Goal: Information Seeking & Learning: Learn about a topic

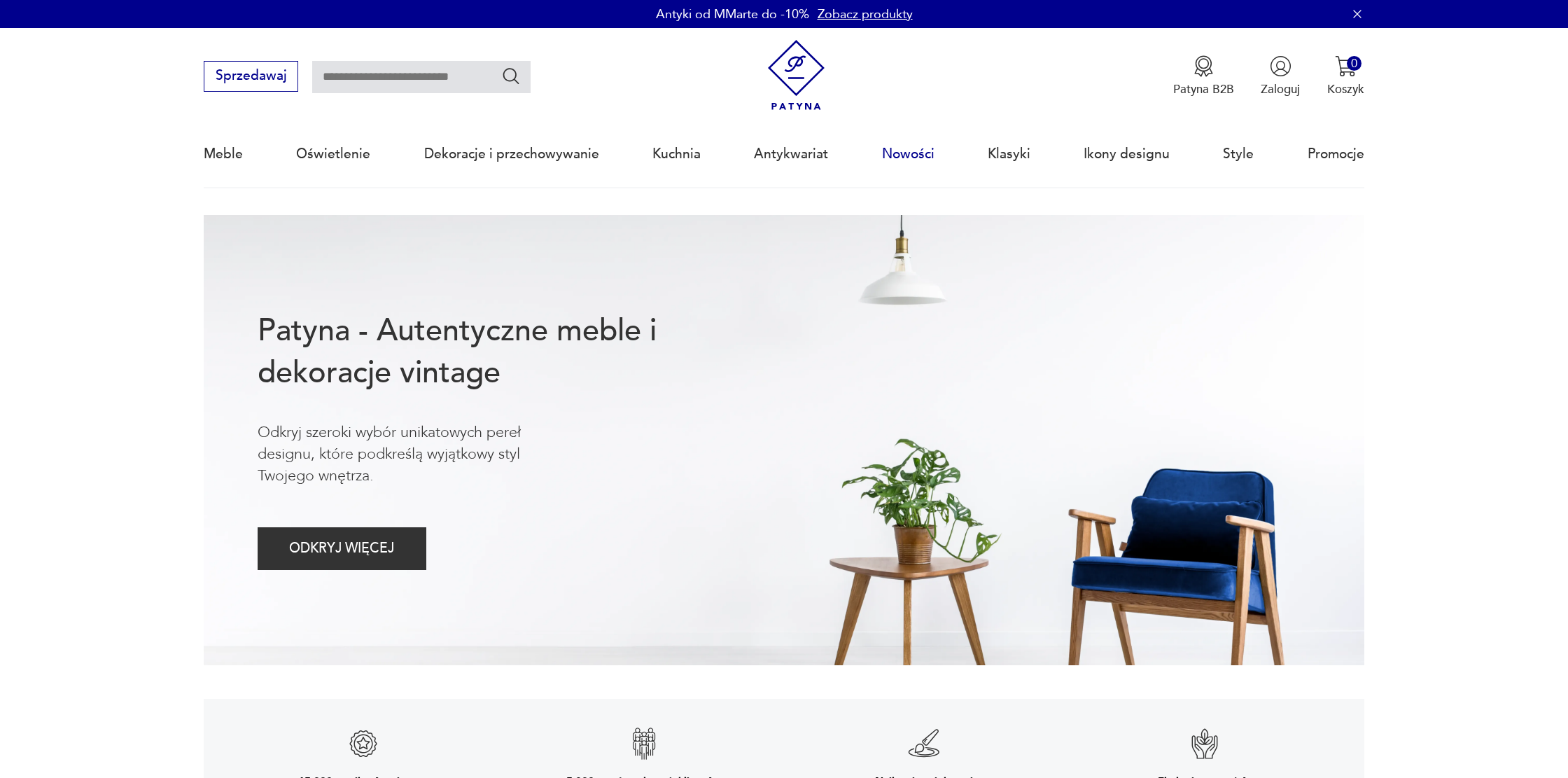
click at [924, 154] on link "Nowości" at bounding box center [909, 154] width 53 height 64
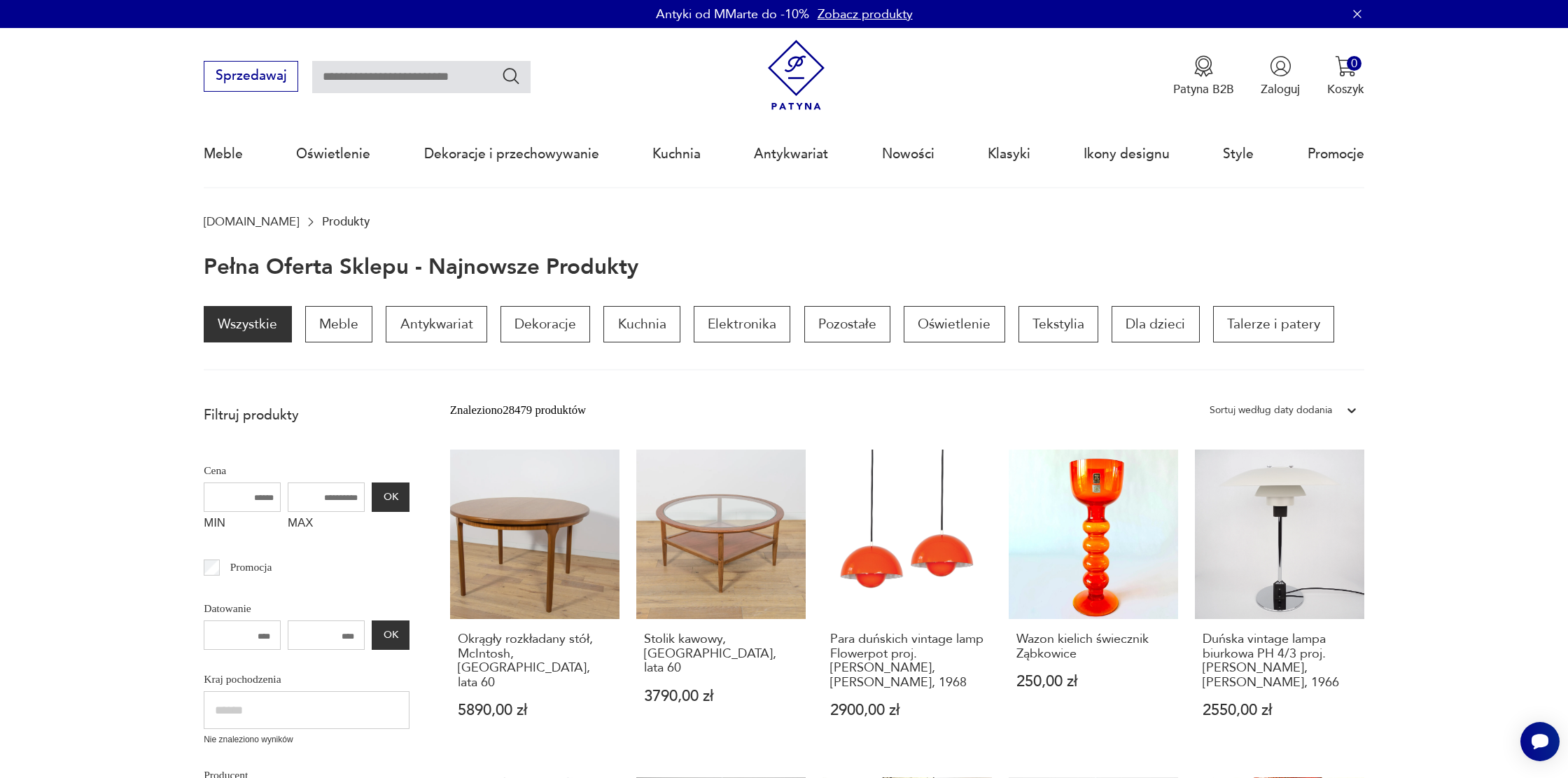
click at [447, 73] on input "text" at bounding box center [421, 77] width 219 height 32
type input "**********"
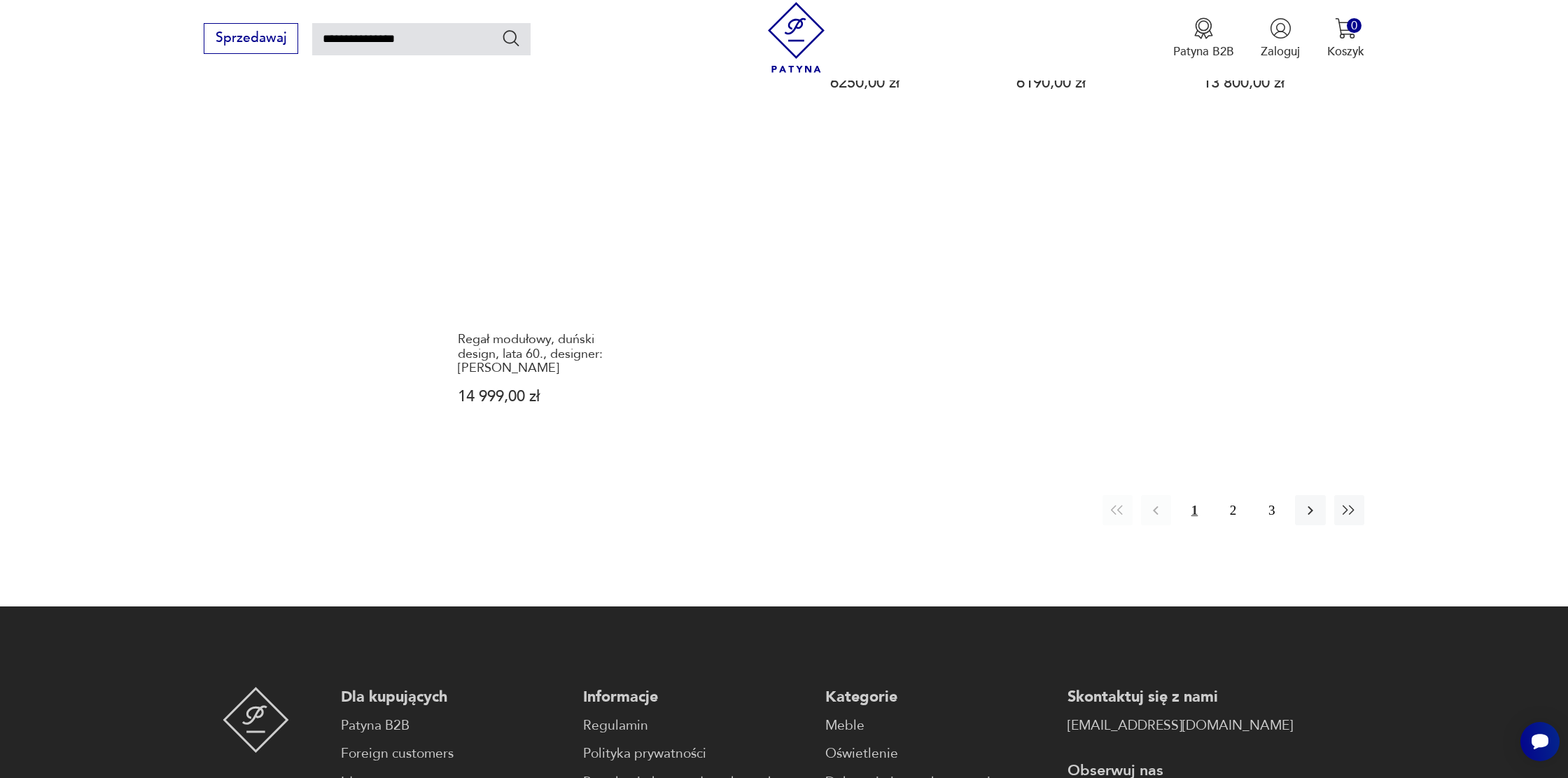
scroll to position [1208, 0]
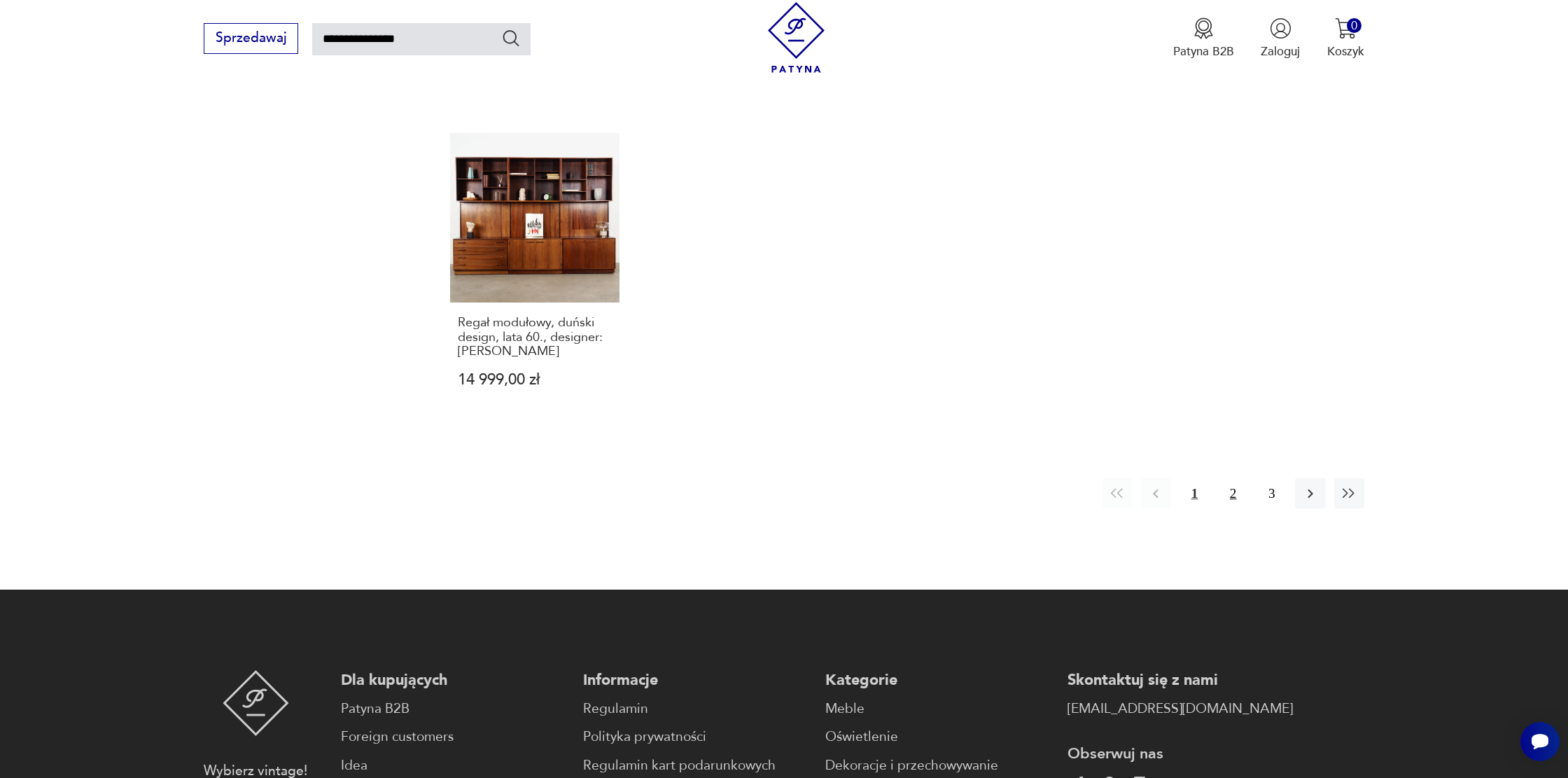
click at [1237, 479] on button "2" at bounding box center [1233, 493] width 30 height 30
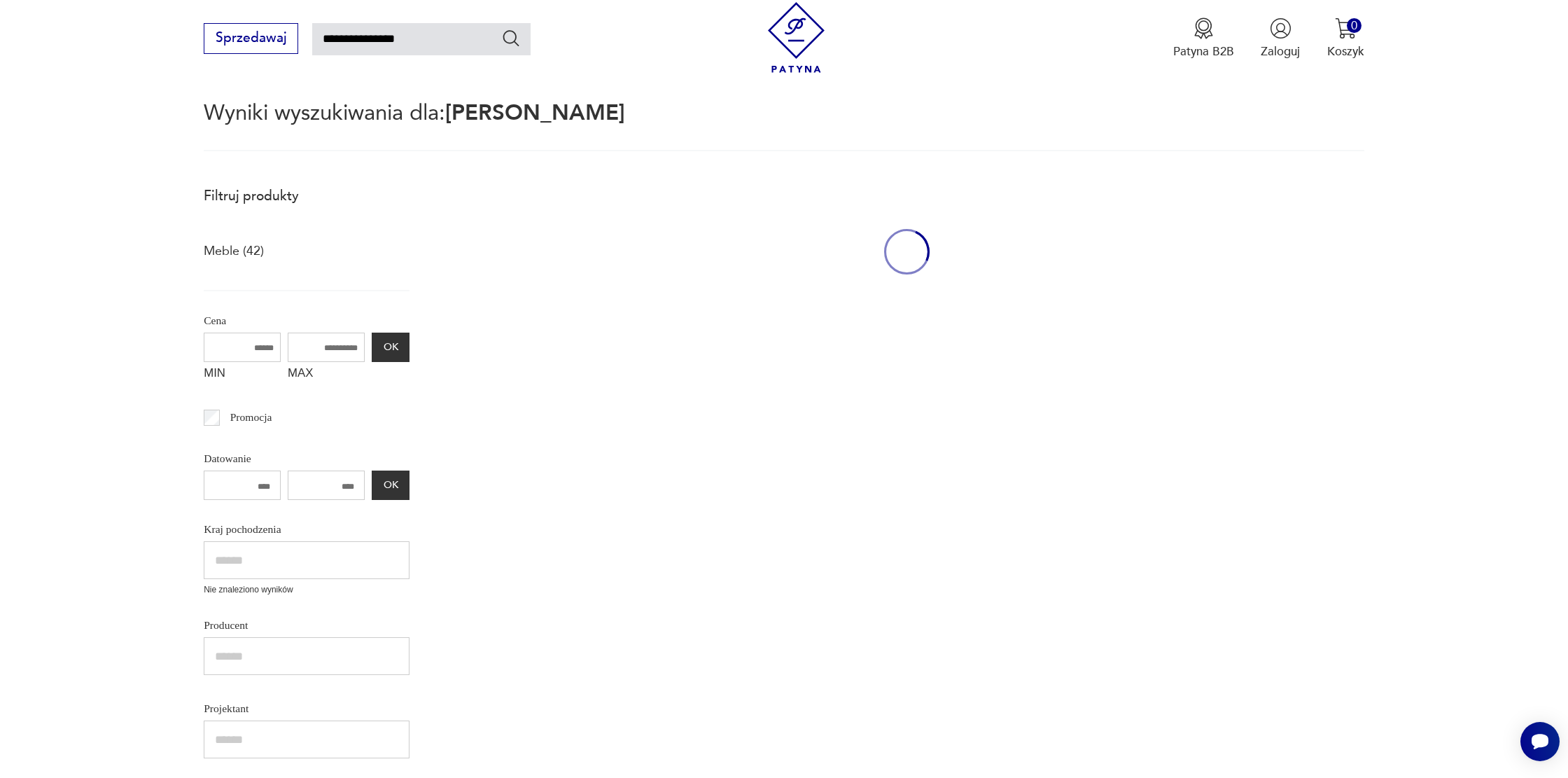
scroll to position [81, 0]
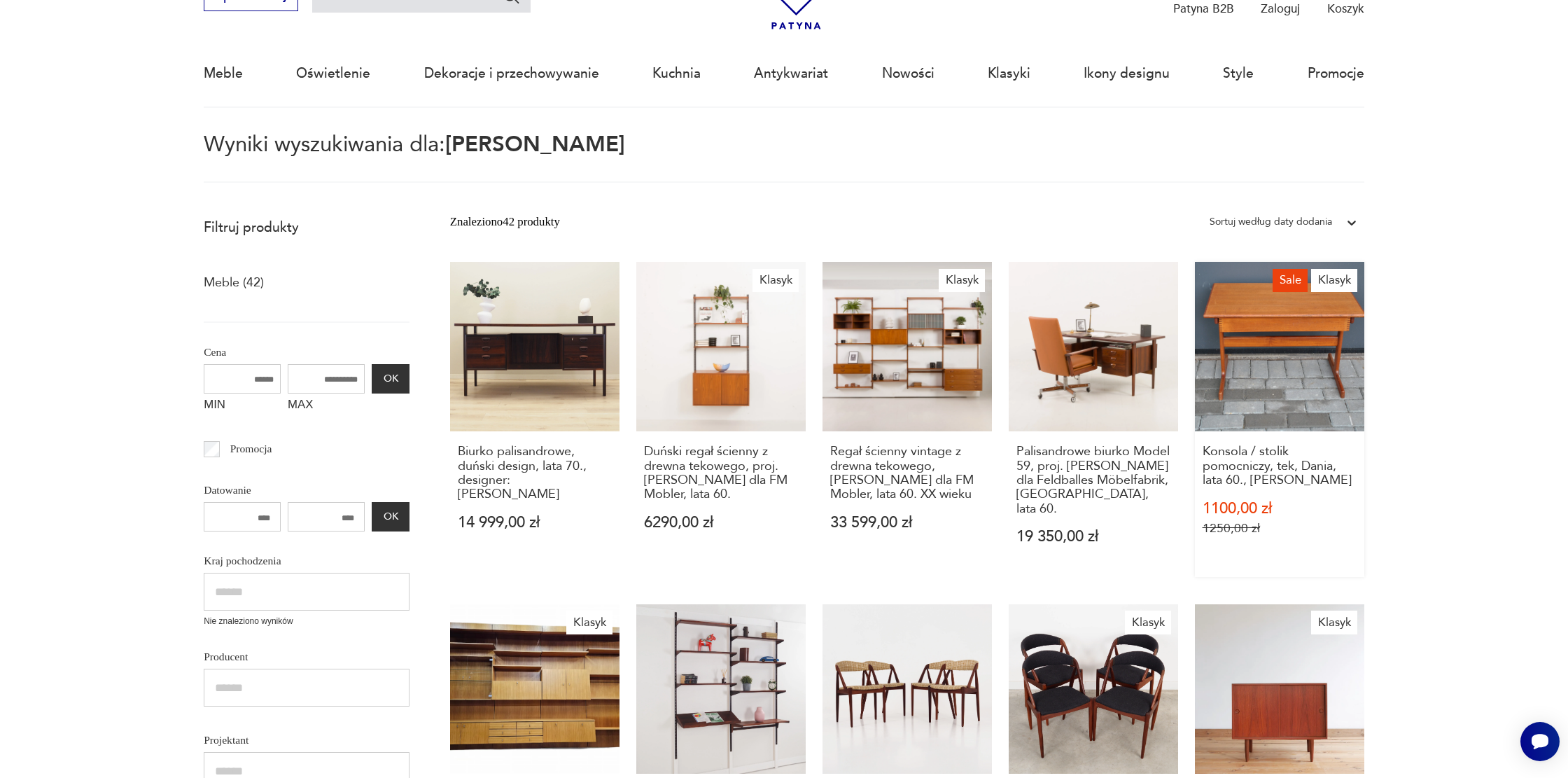
click at [1292, 365] on link "Sale Klasyk Konsola / stolik pomocniczy, tek, Dania, lata 60., [PERSON_NAME] 11…" at bounding box center [1280, 420] width 169 height 315
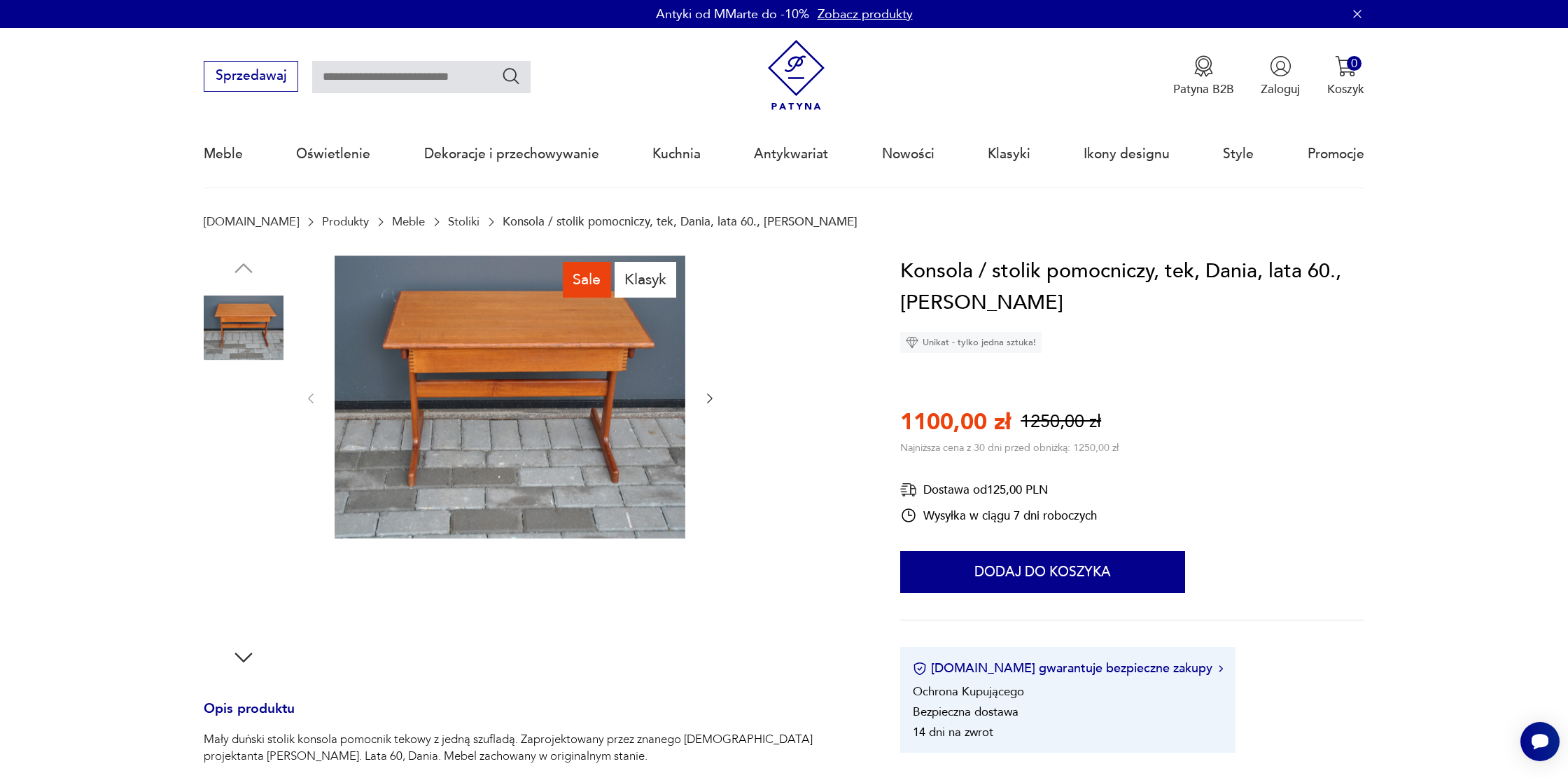
click at [600, 394] on img at bounding box center [510, 397] width 351 height 283
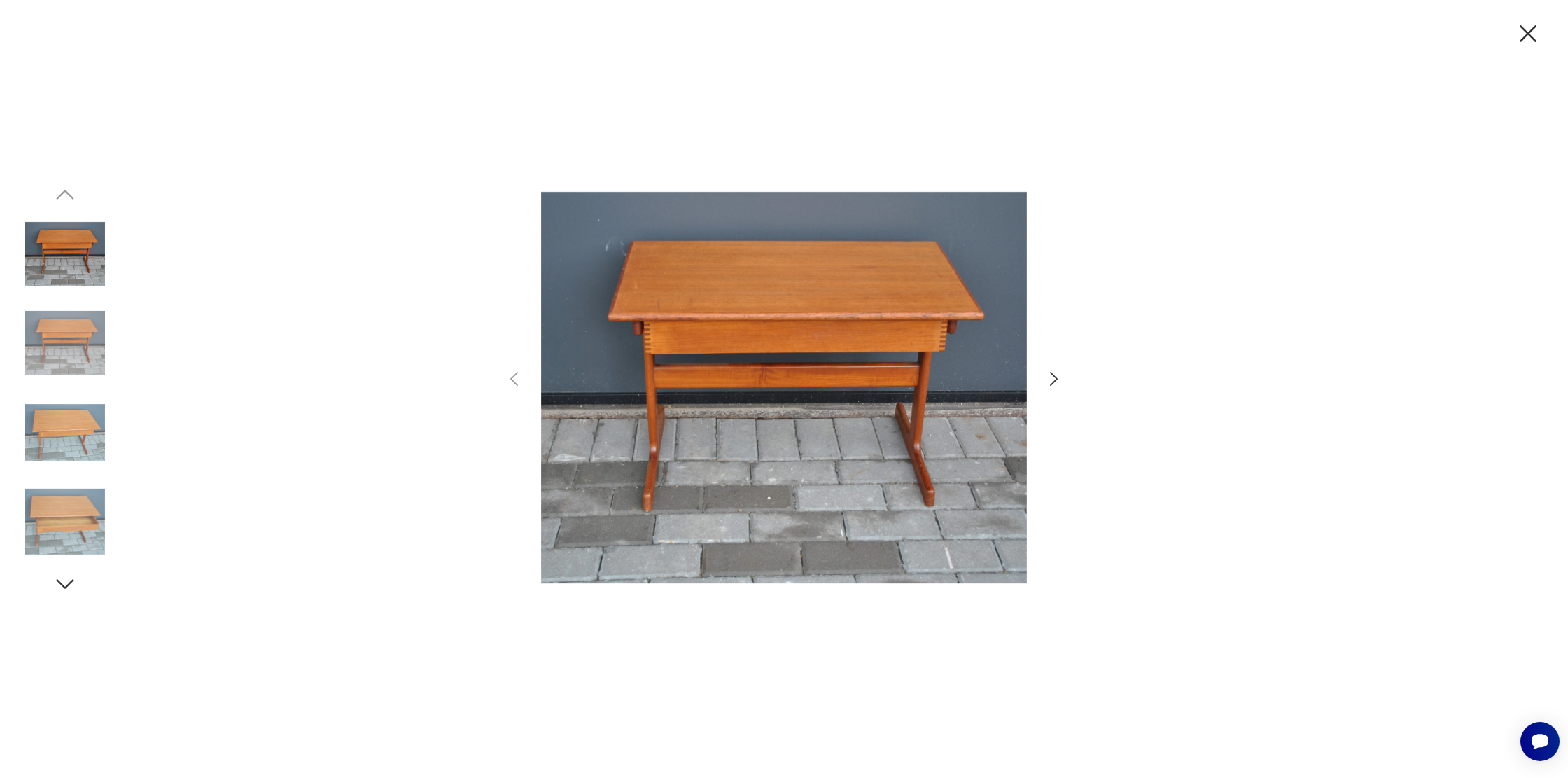
click at [1055, 378] on icon "button" at bounding box center [1054, 379] width 21 height 21
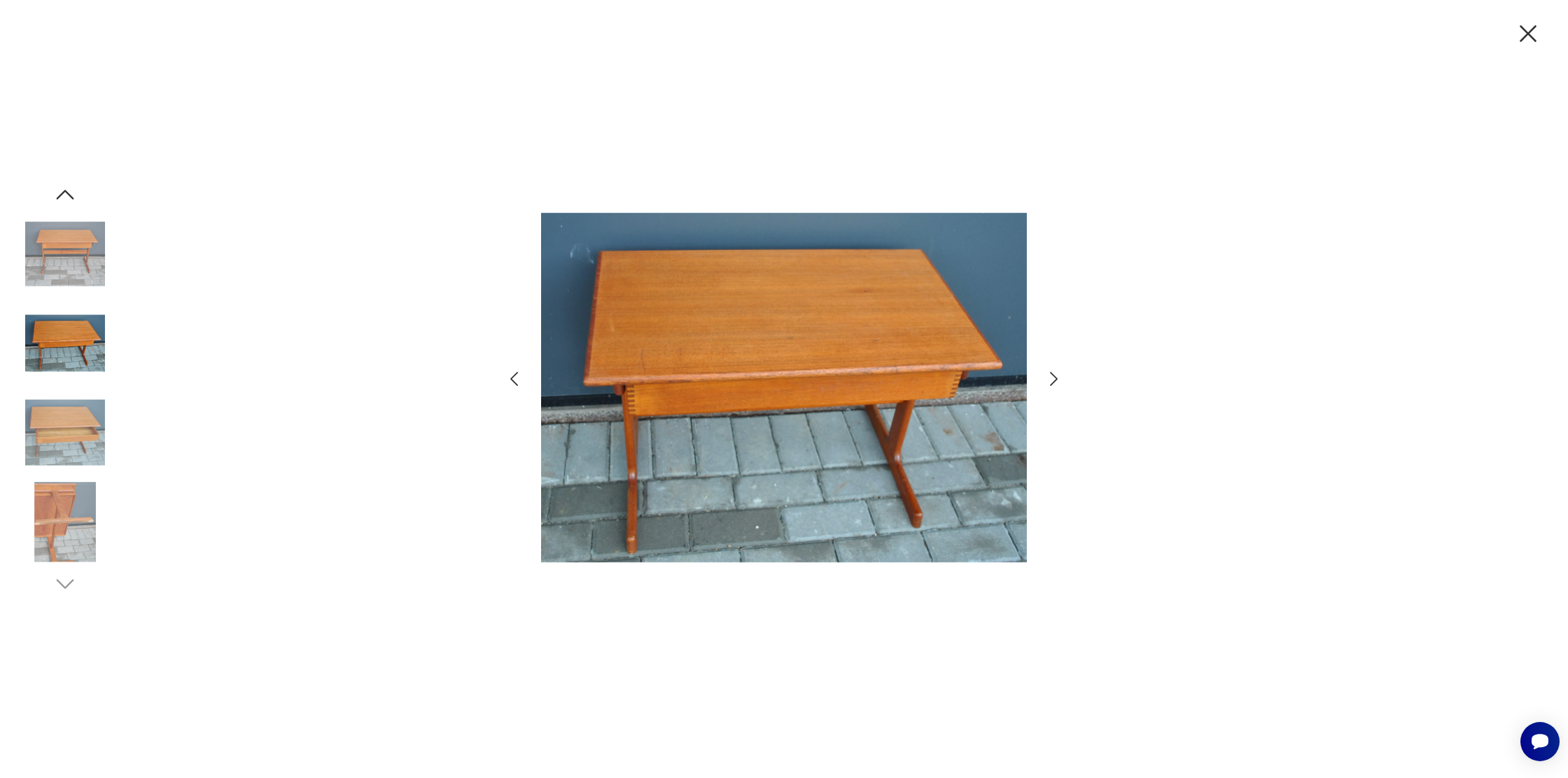
click at [1055, 378] on icon "button" at bounding box center [1054, 379] width 21 height 21
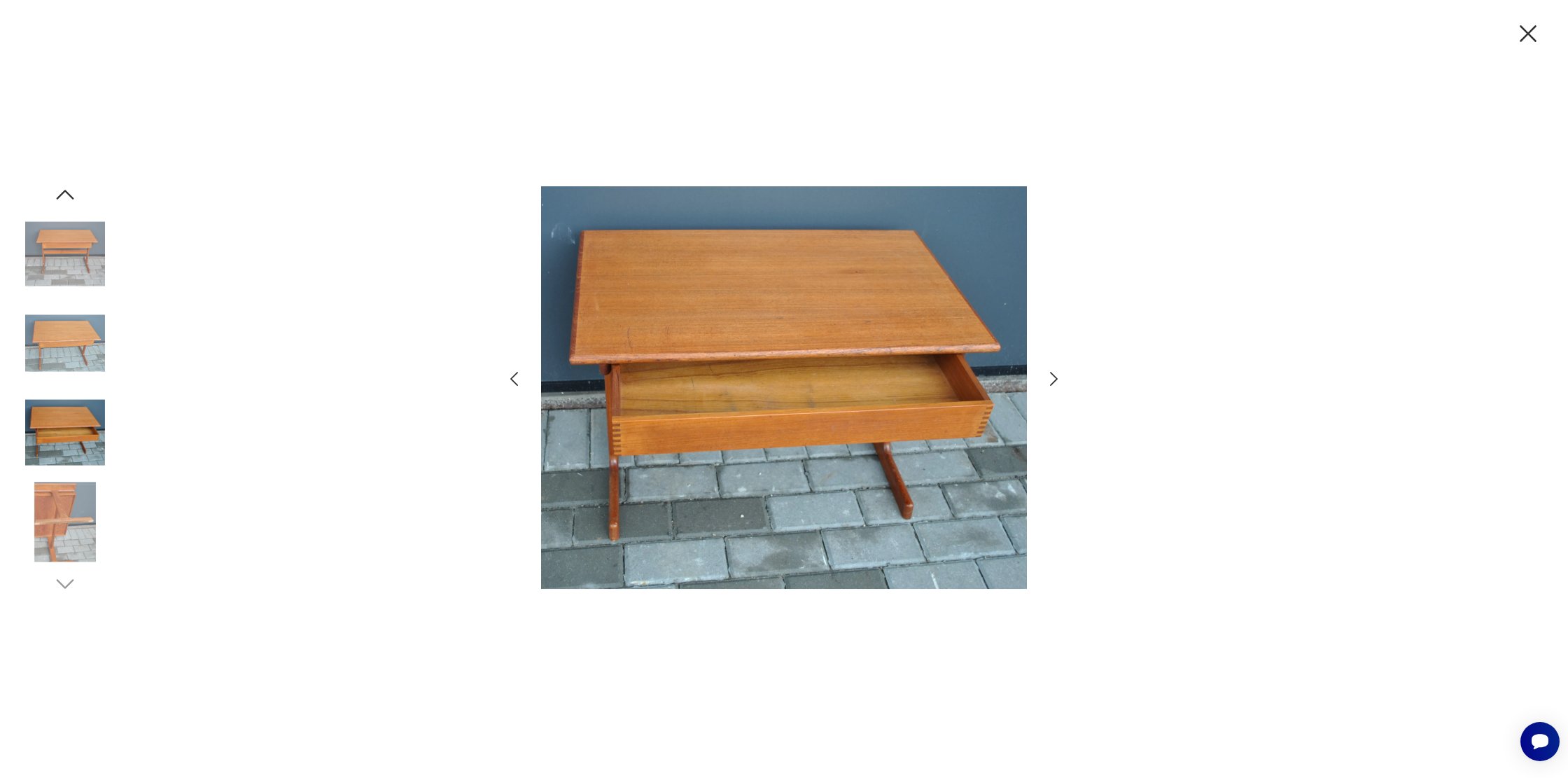
click at [1055, 378] on icon "button" at bounding box center [1054, 379] width 21 height 21
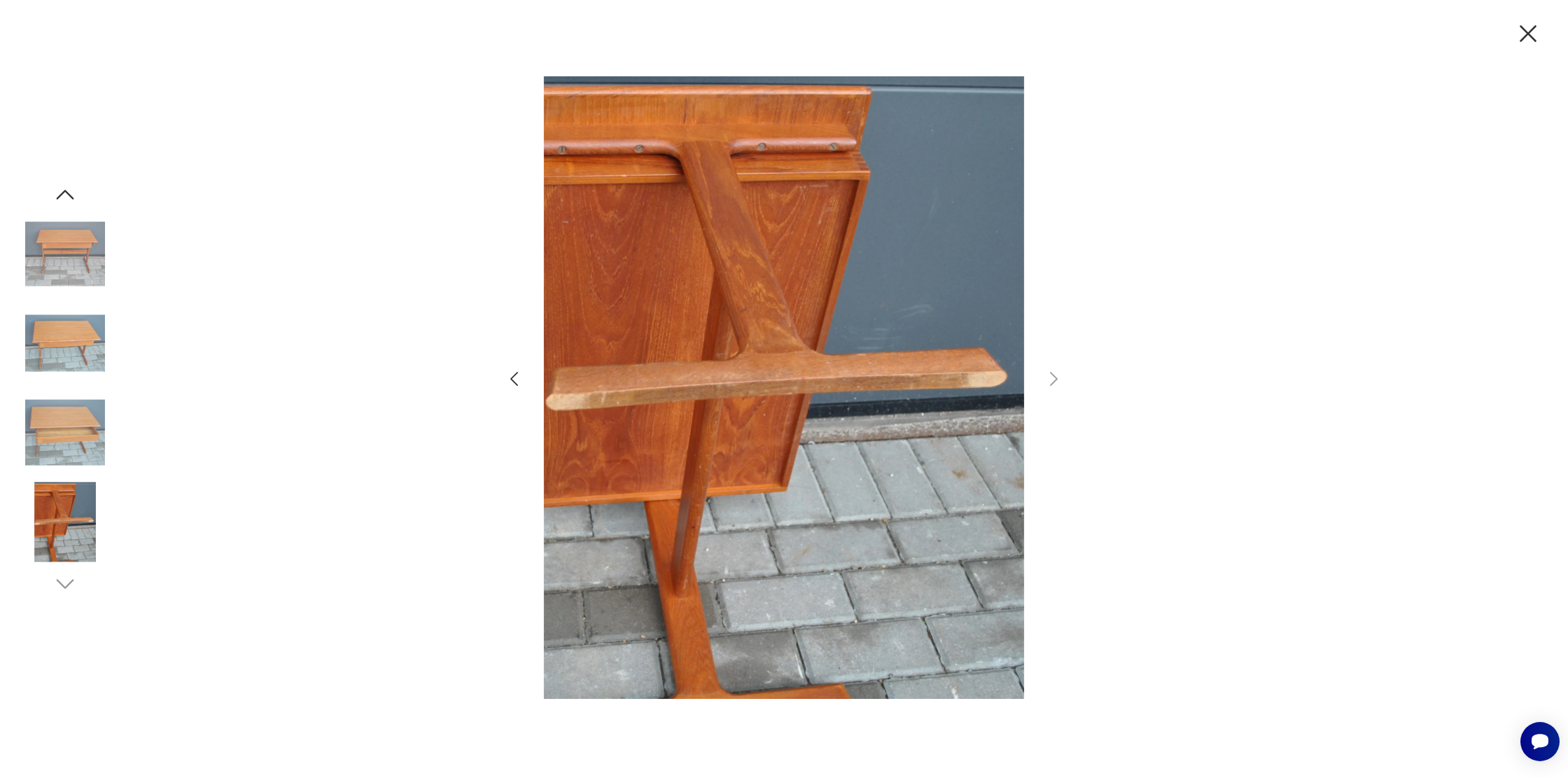
click at [516, 376] on icon "button" at bounding box center [514, 379] width 21 height 21
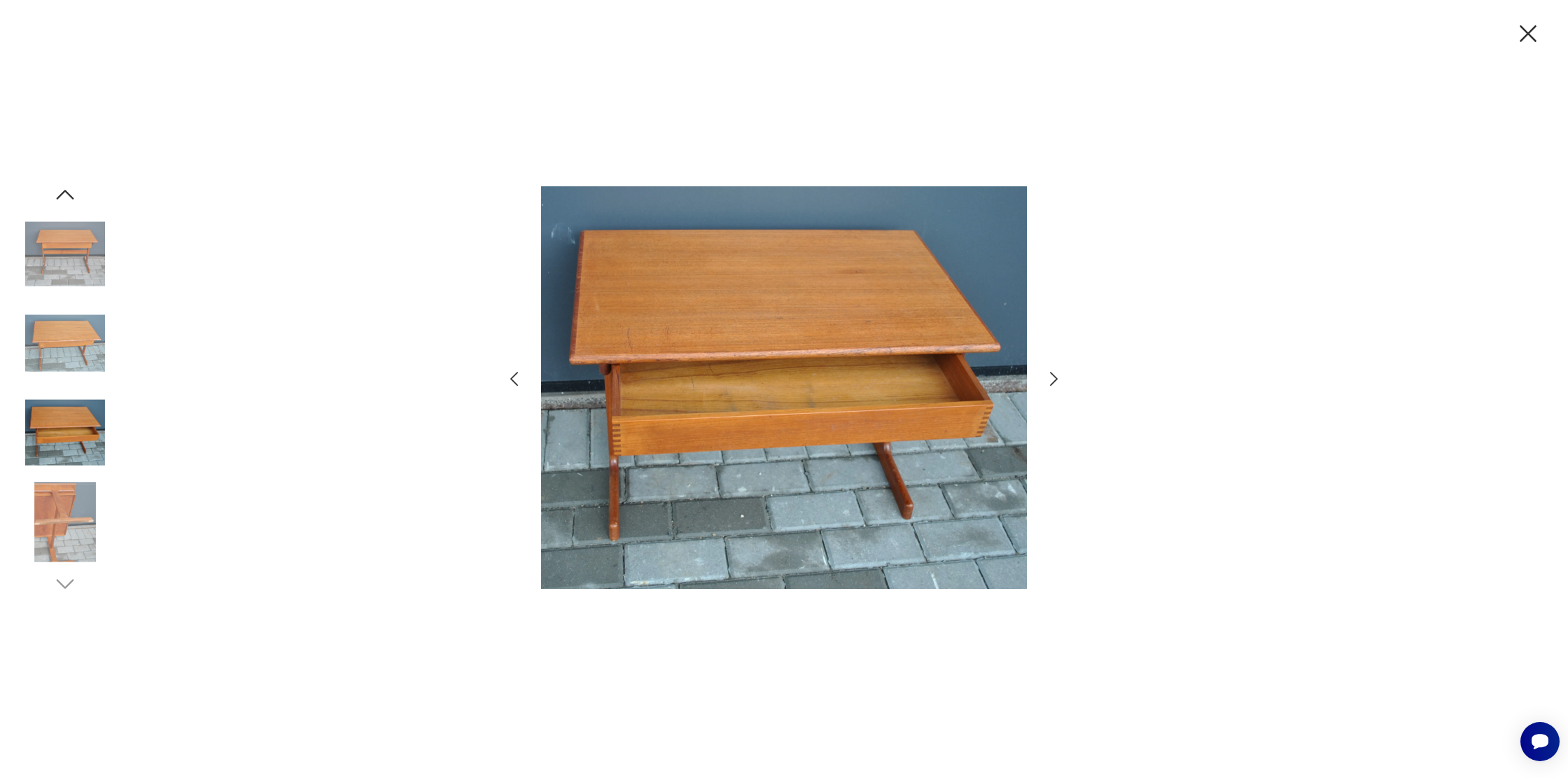
click at [516, 376] on icon "button" at bounding box center [514, 379] width 21 height 21
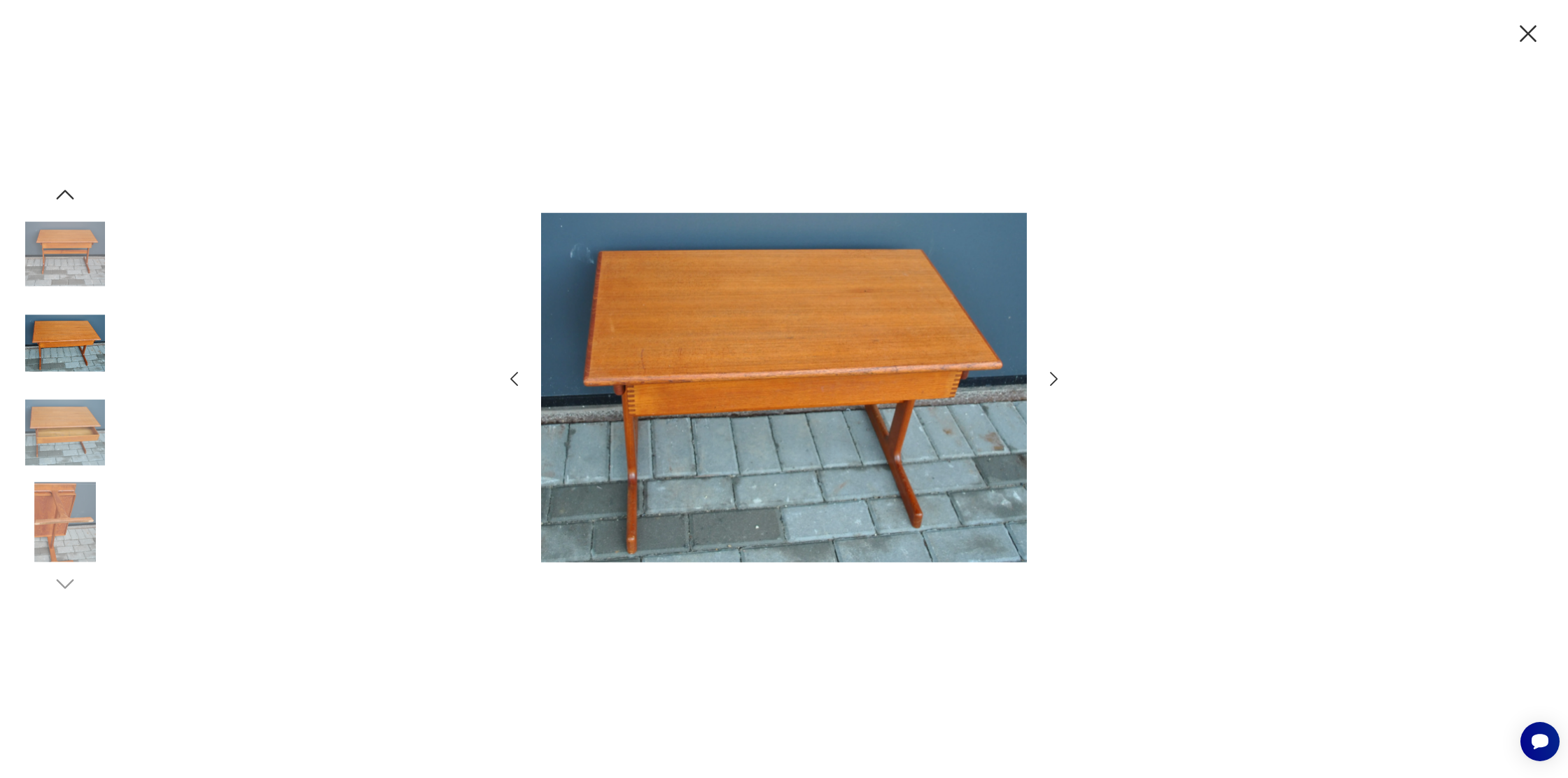
click at [516, 376] on icon "button" at bounding box center [514, 379] width 21 height 21
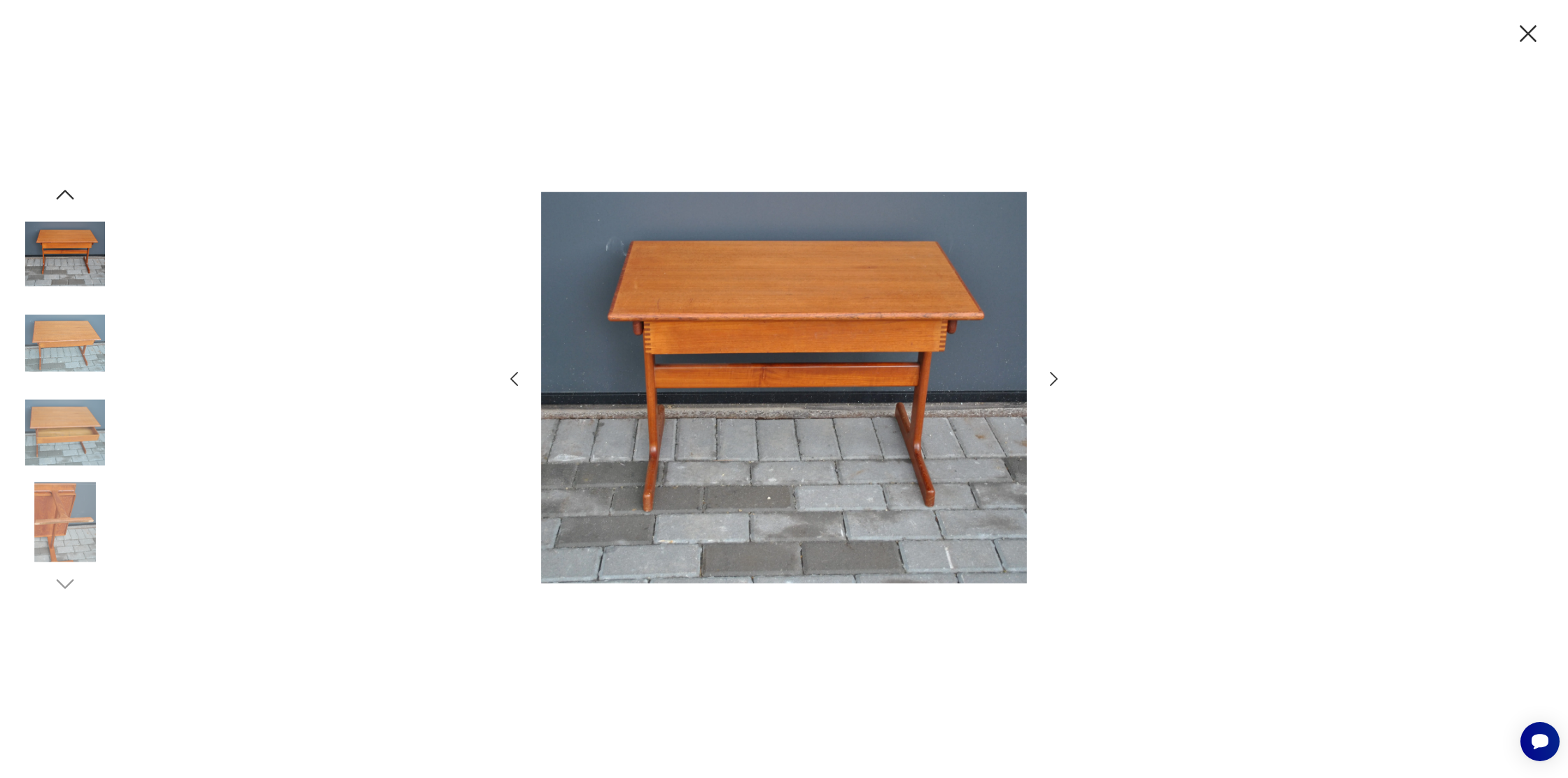
click at [516, 376] on icon "button" at bounding box center [514, 379] width 21 height 21
drag, startPoint x: 1533, startPoint y: 37, endPoint x: 1396, endPoint y: 66, distance: 140.0
click at [1533, 37] on icon "button" at bounding box center [1528, 33] width 17 height 17
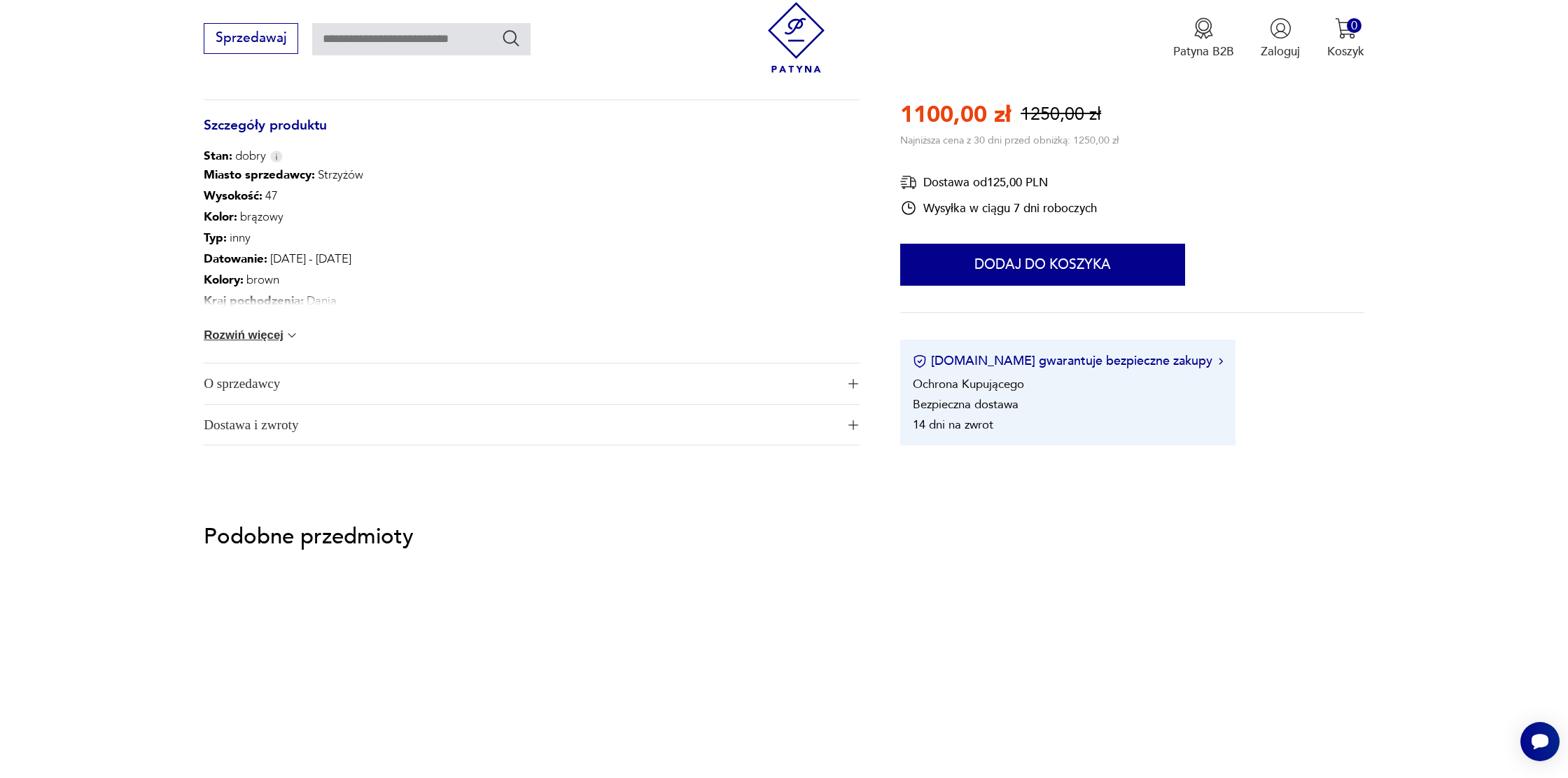
scroll to position [741, 0]
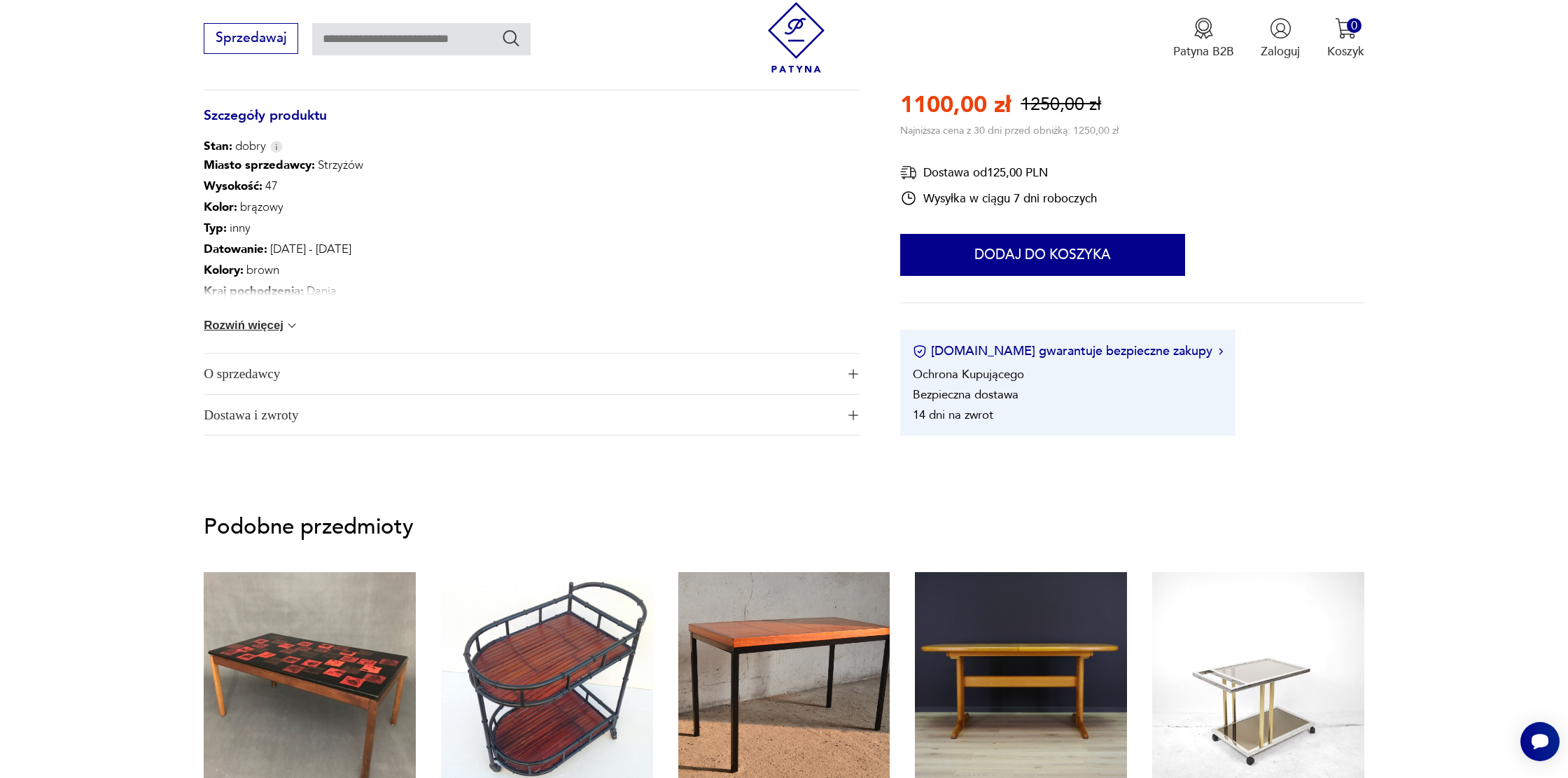
click at [286, 381] on span "O sprzedawcy" at bounding box center [520, 373] width 633 height 41
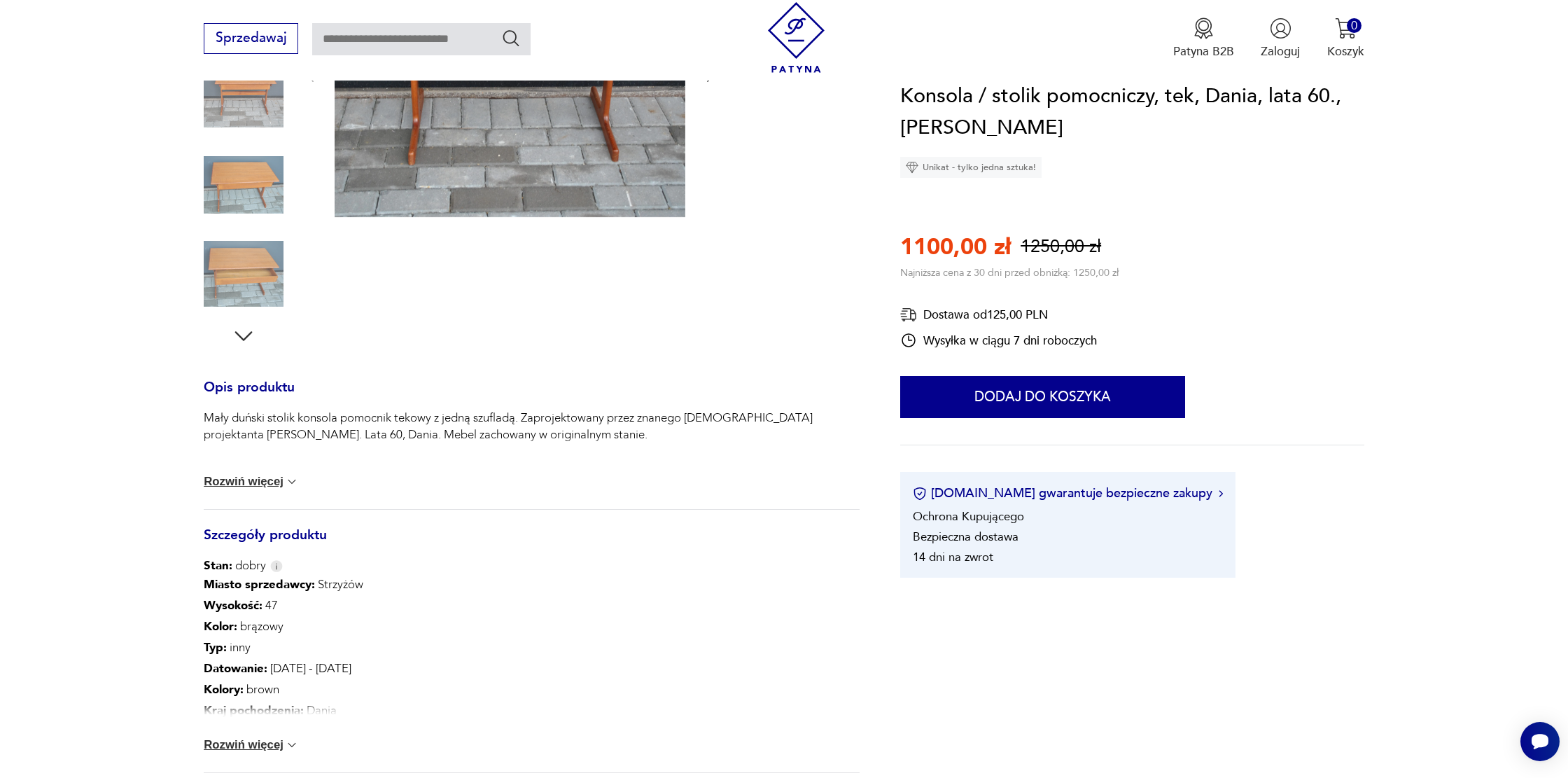
scroll to position [265, 0]
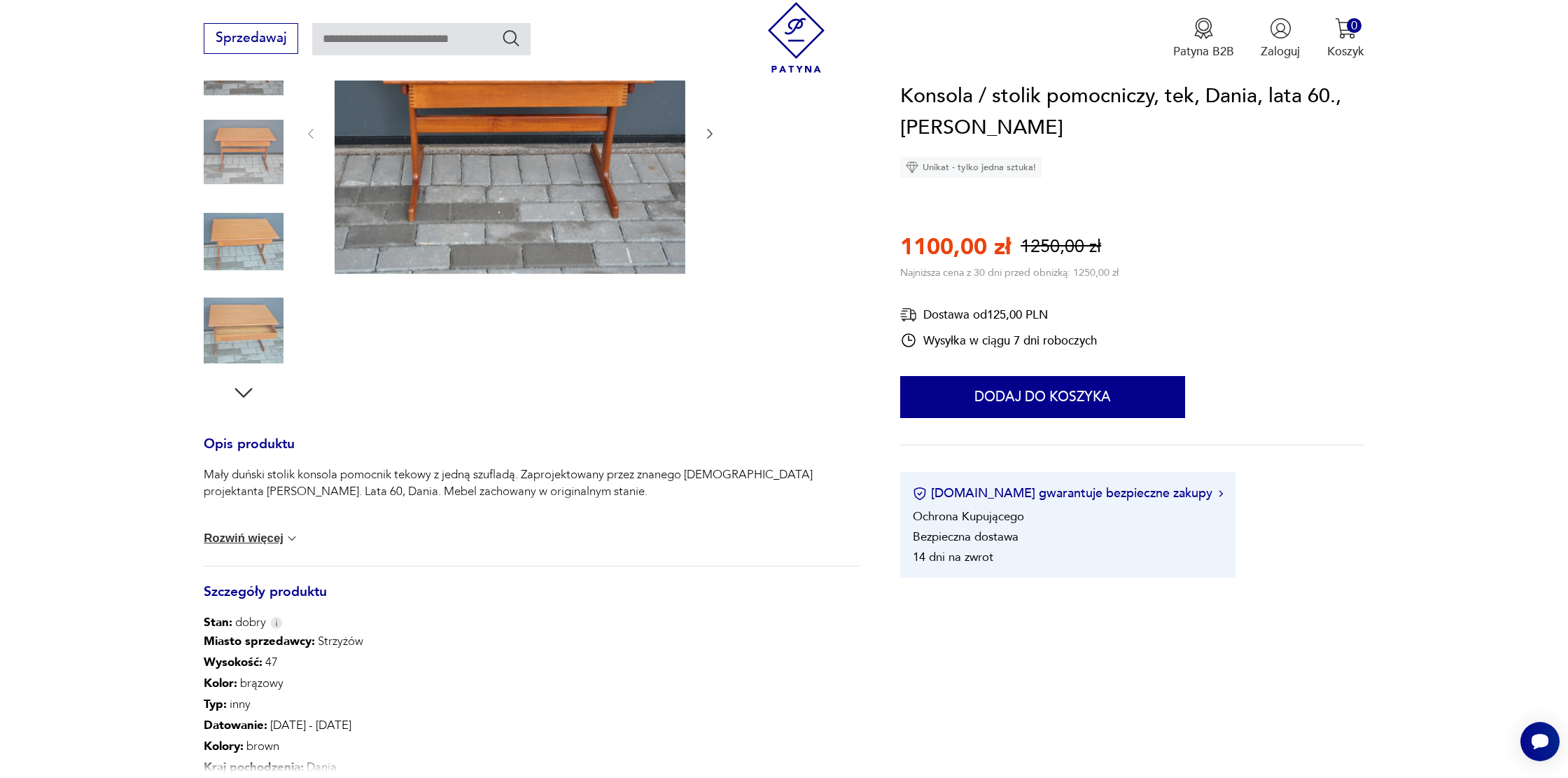
click at [264, 539] on button "Rozwiń więcej" at bounding box center [251, 539] width 95 height 14
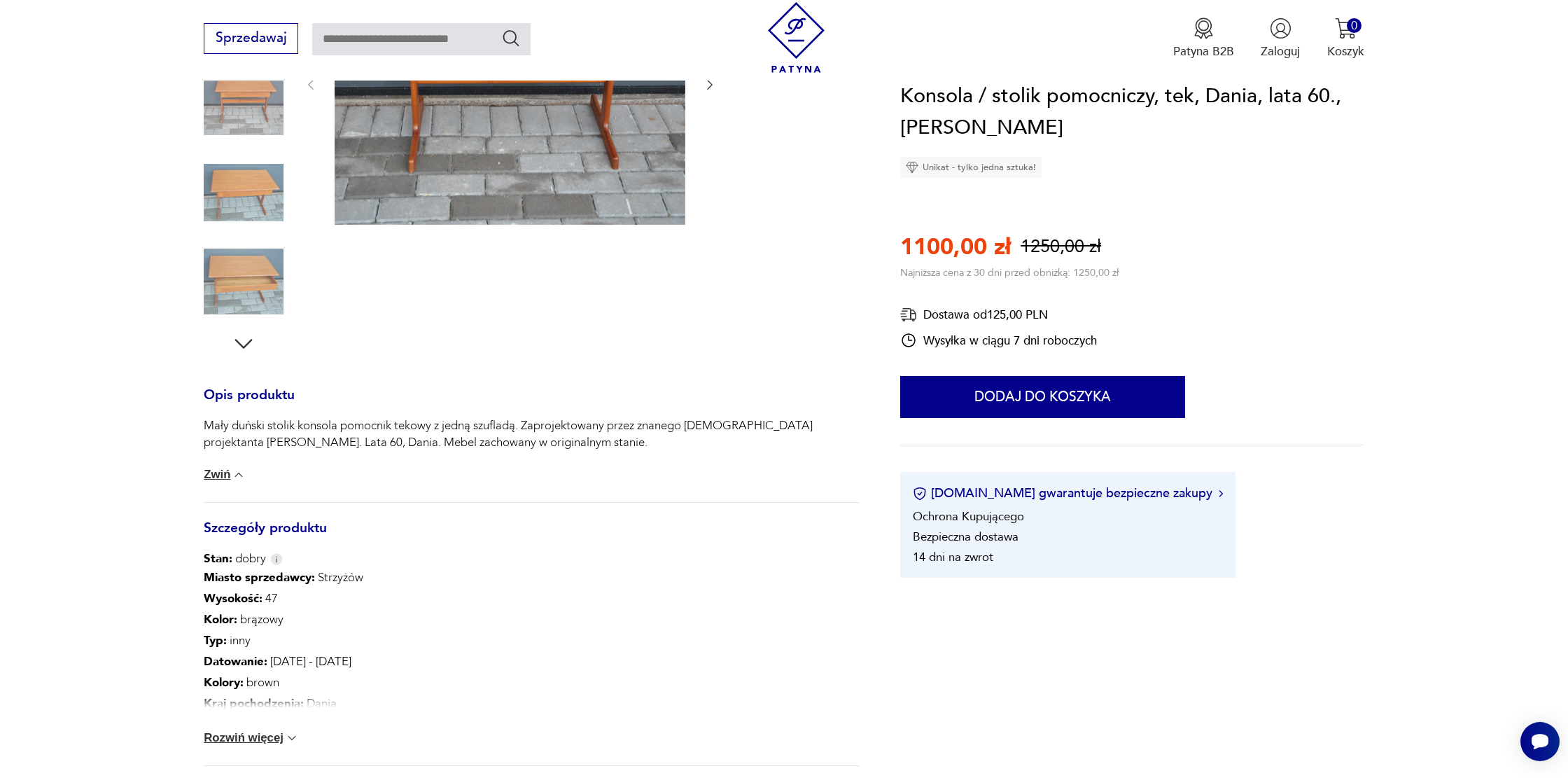
scroll to position [346, 0]
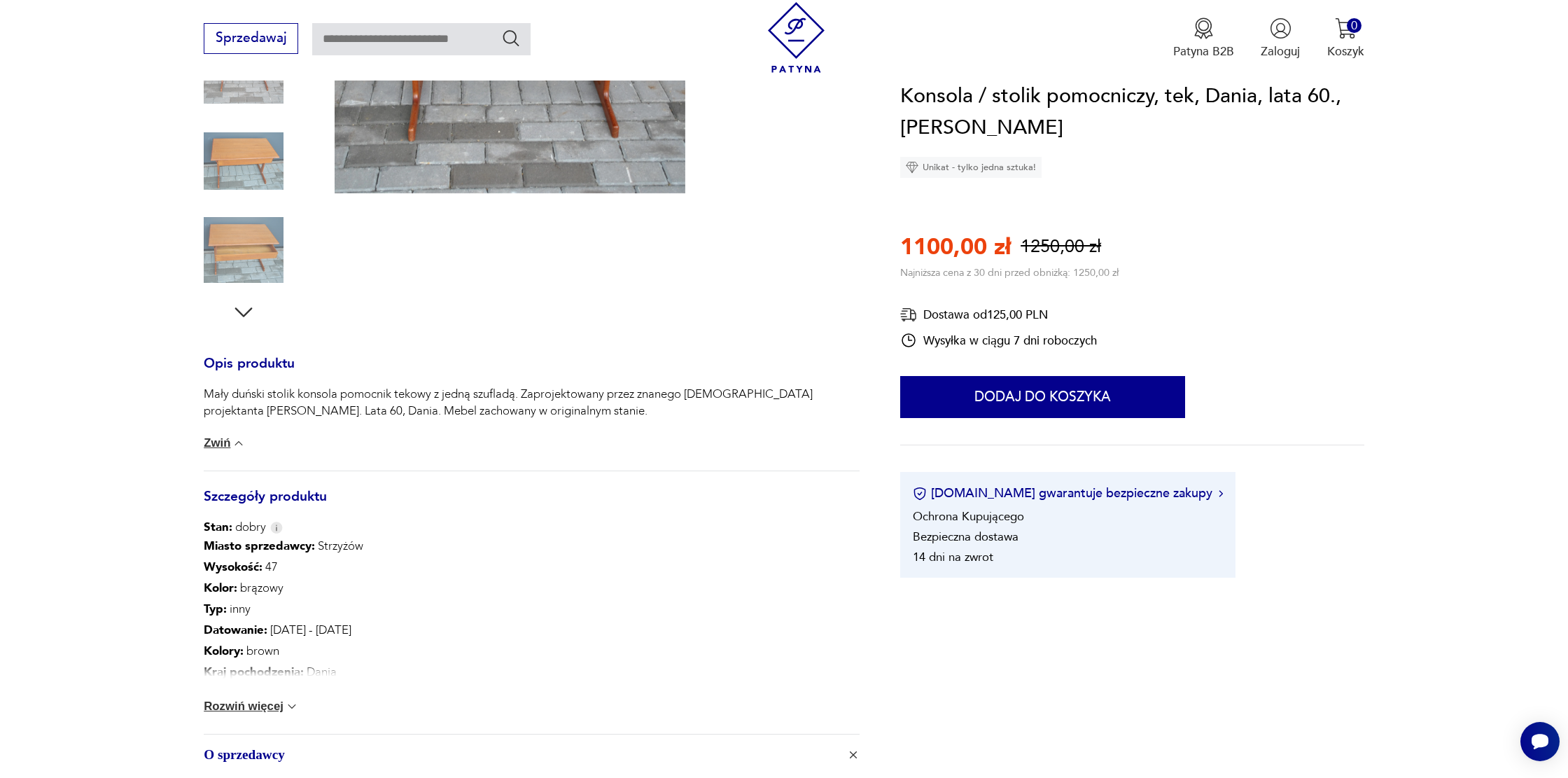
click at [224, 444] on button "Zwiń" at bounding box center [224, 443] width 42 height 14
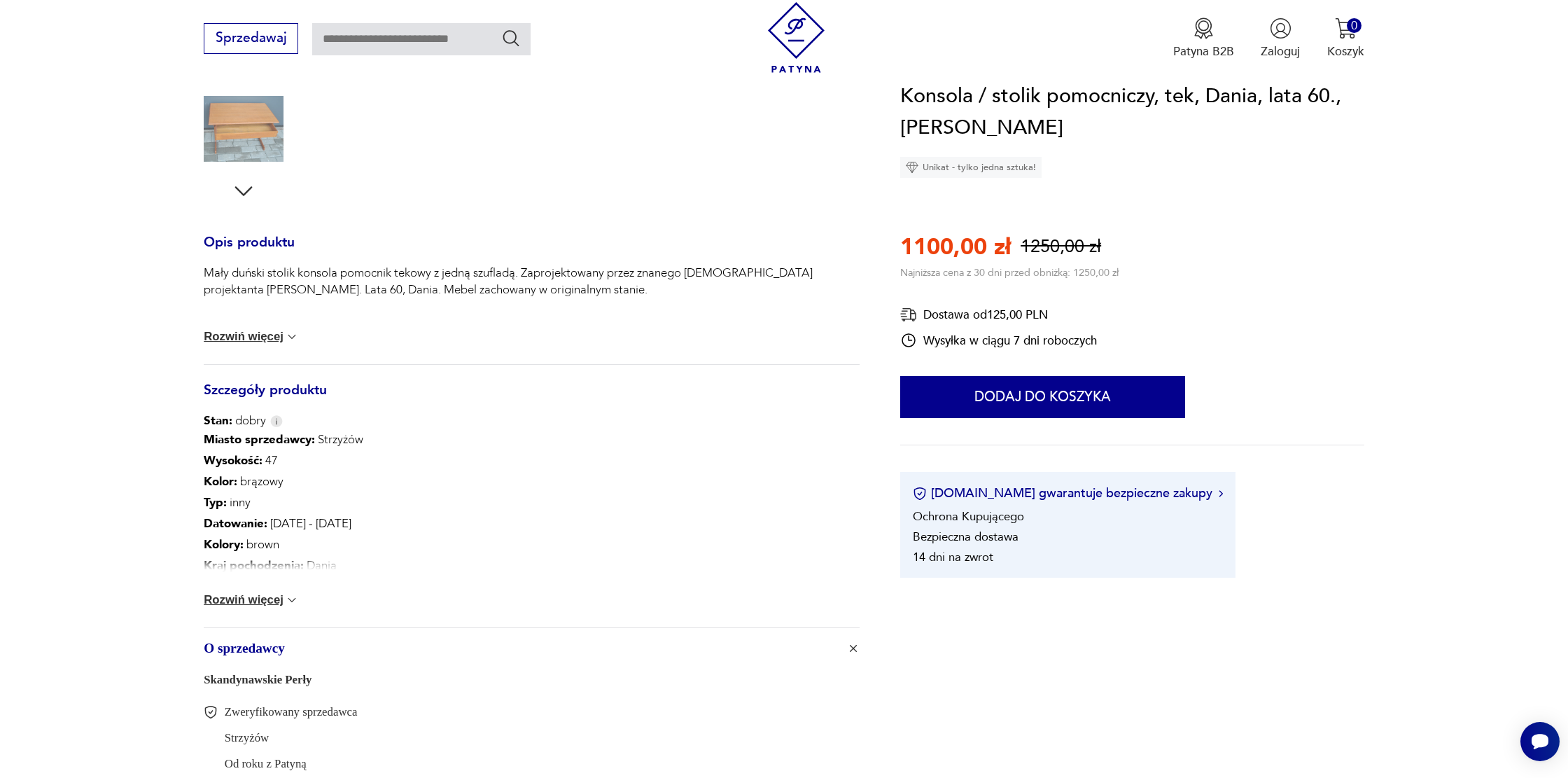
scroll to position [549, 0]
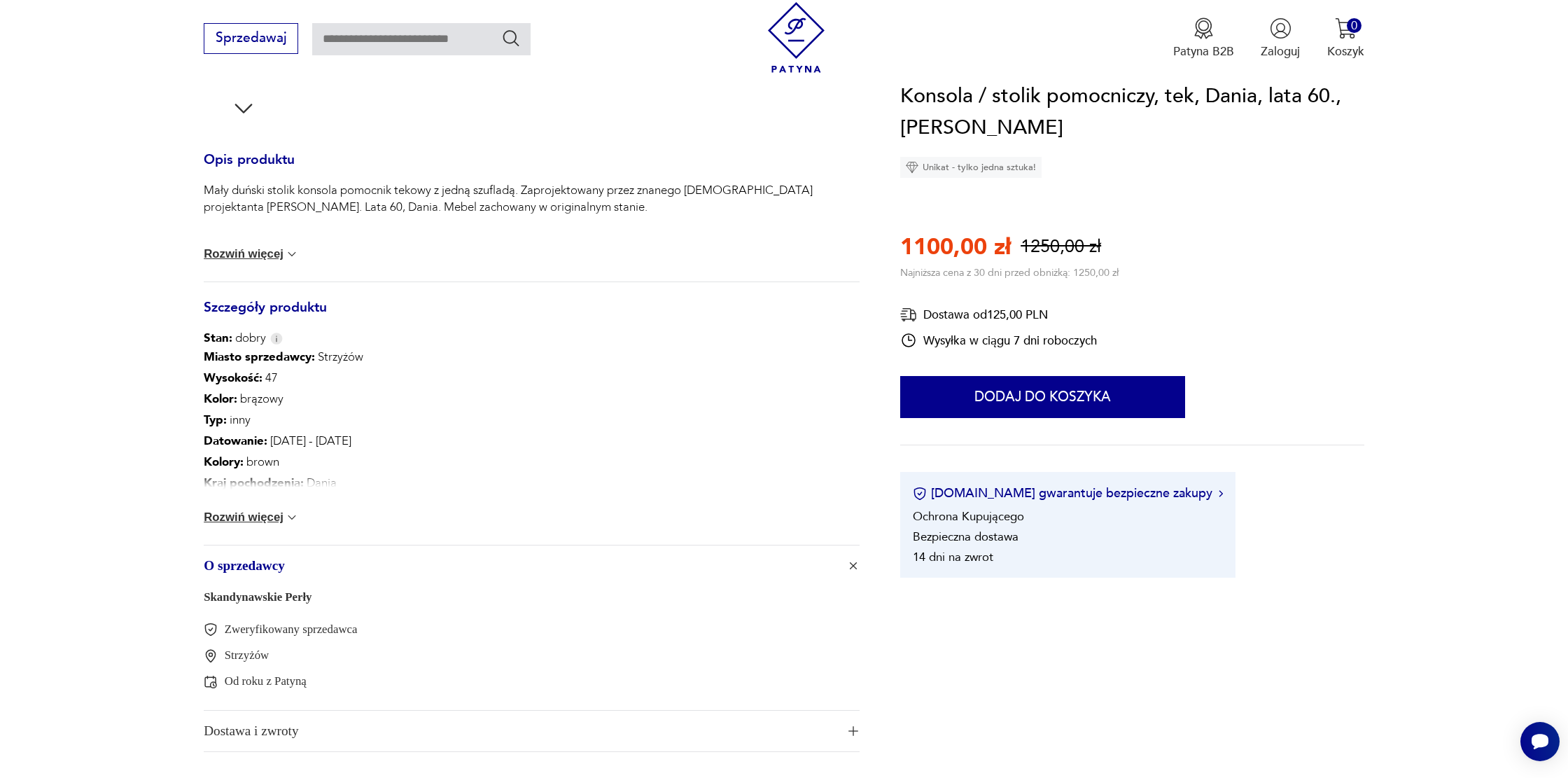
drag, startPoint x: 224, startPoint y: 514, endPoint x: 240, endPoint y: 501, distance: 20.6
click at [224, 514] on button "Rozwiń więcej" at bounding box center [251, 518] width 95 height 14
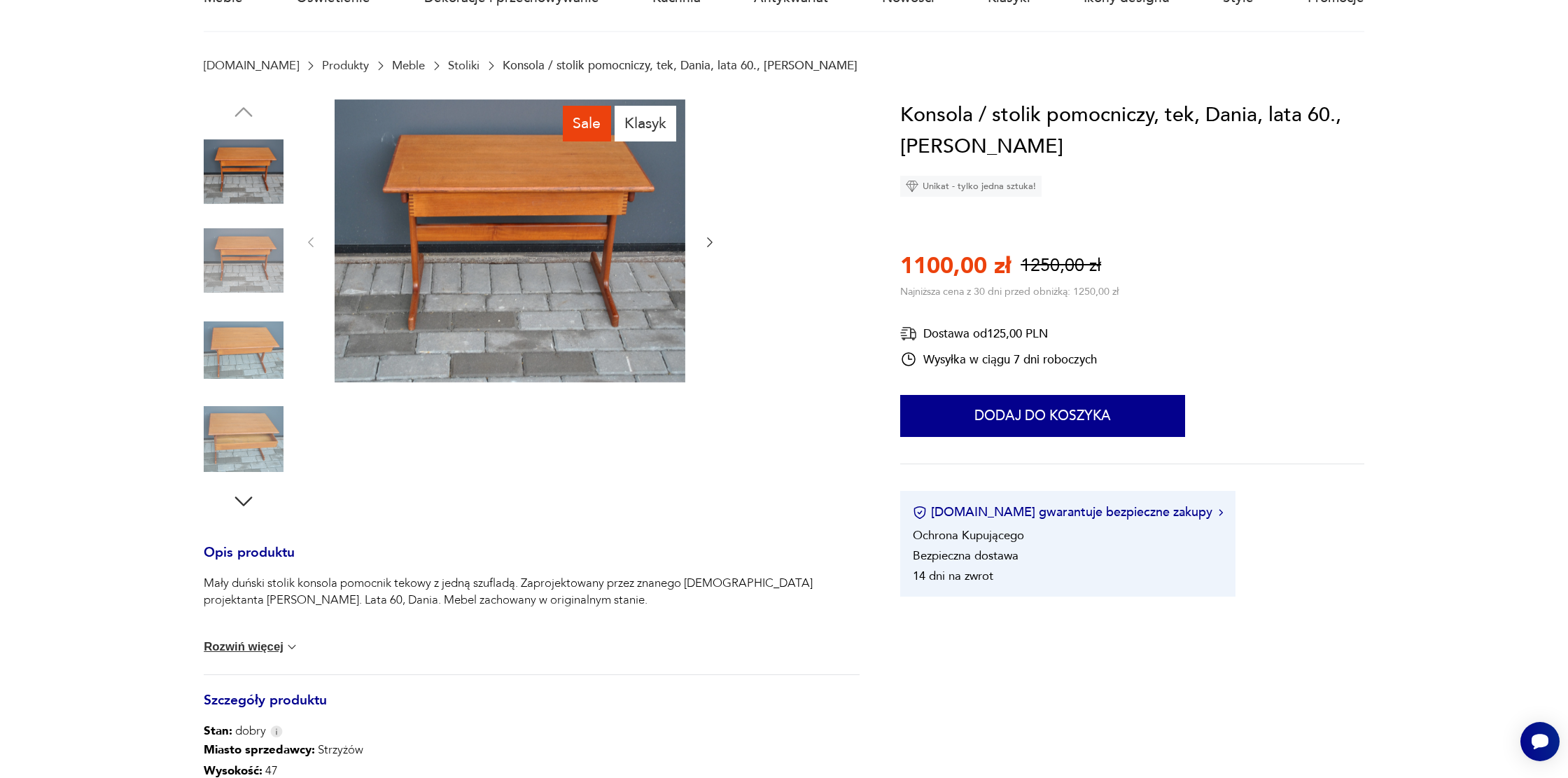
scroll to position [199, 0]
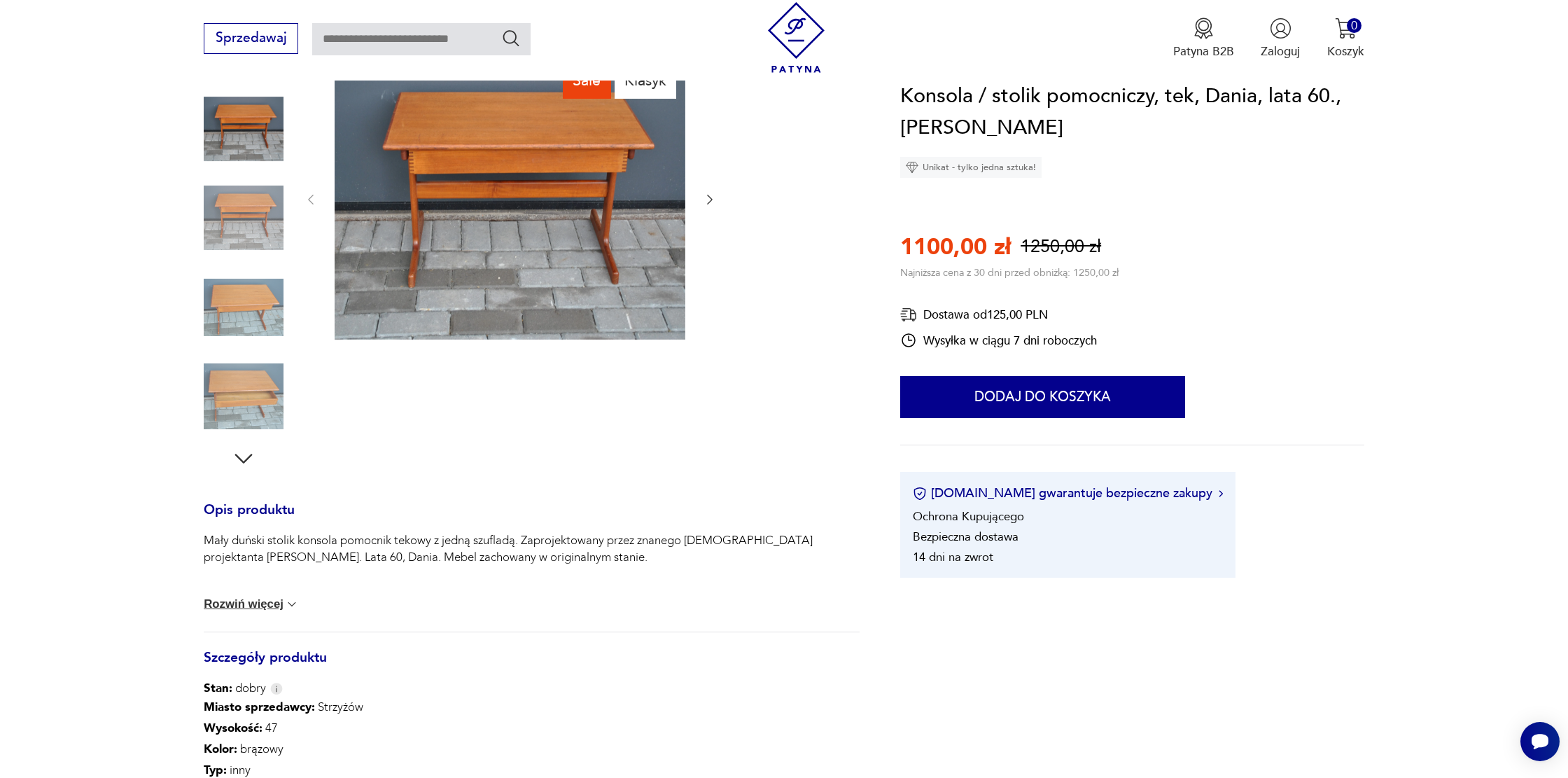
click at [435, 303] on img at bounding box center [510, 198] width 351 height 283
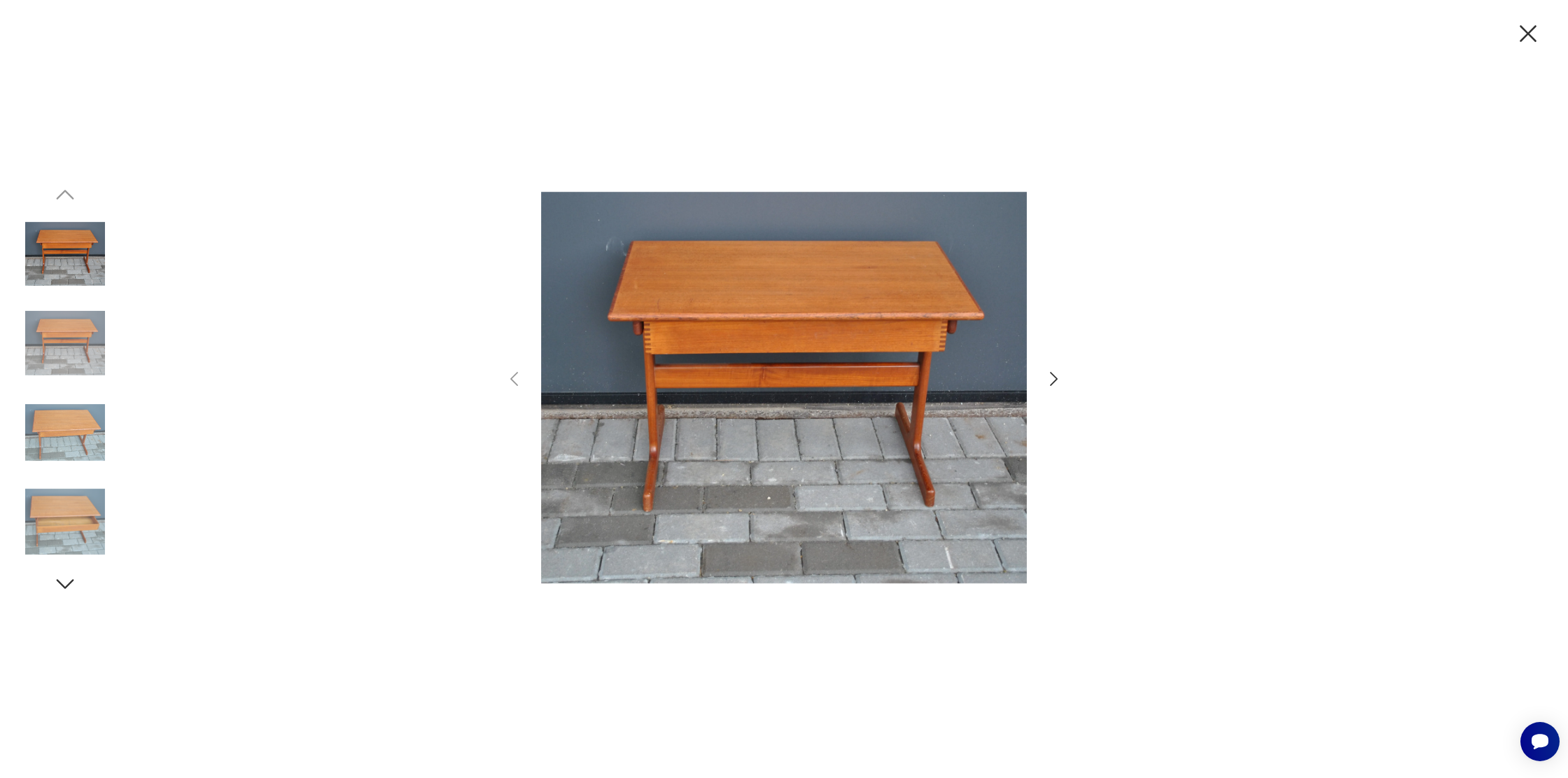
click at [1052, 377] on icon "button" at bounding box center [1054, 379] width 21 height 21
click at [1052, 376] on icon "button" at bounding box center [1054, 379] width 21 height 21
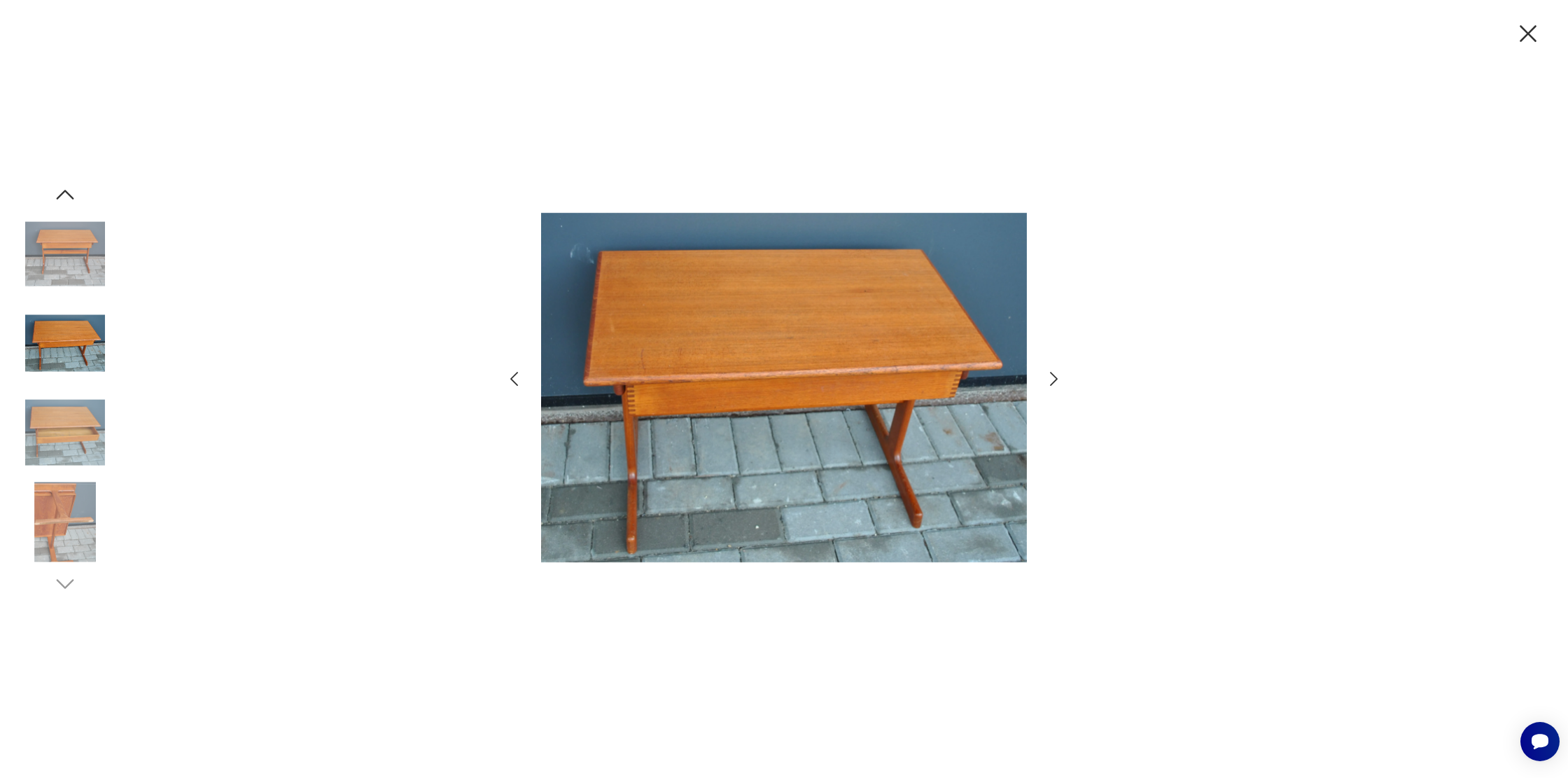
click at [1052, 376] on icon "button" at bounding box center [1054, 379] width 21 height 21
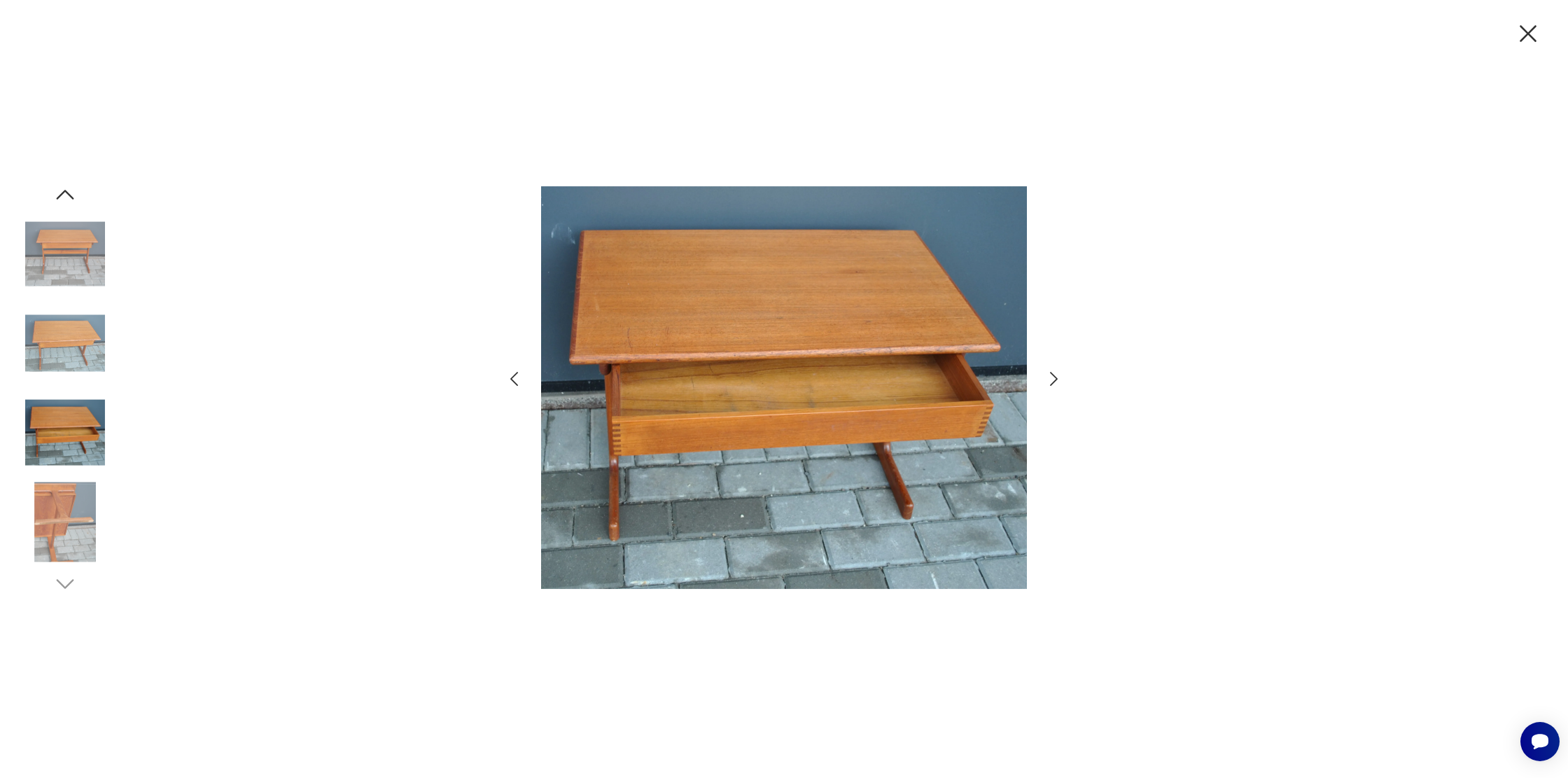
click at [1052, 376] on icon "button" at bounding box center [1054, 379] width 21 height 21
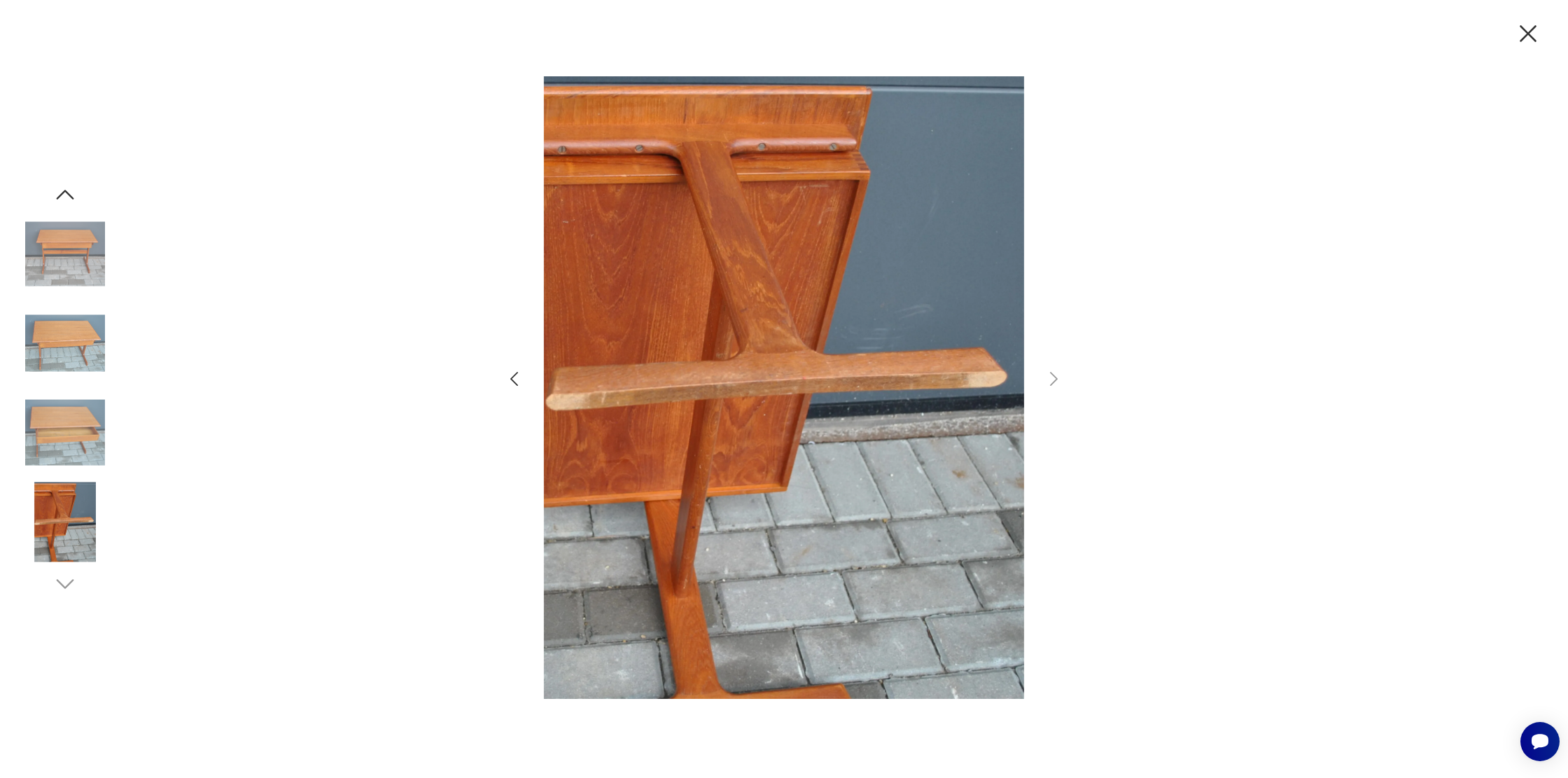
click at [67, 198] on icon "button" at bounding box center [65, 194] width 25 height 25
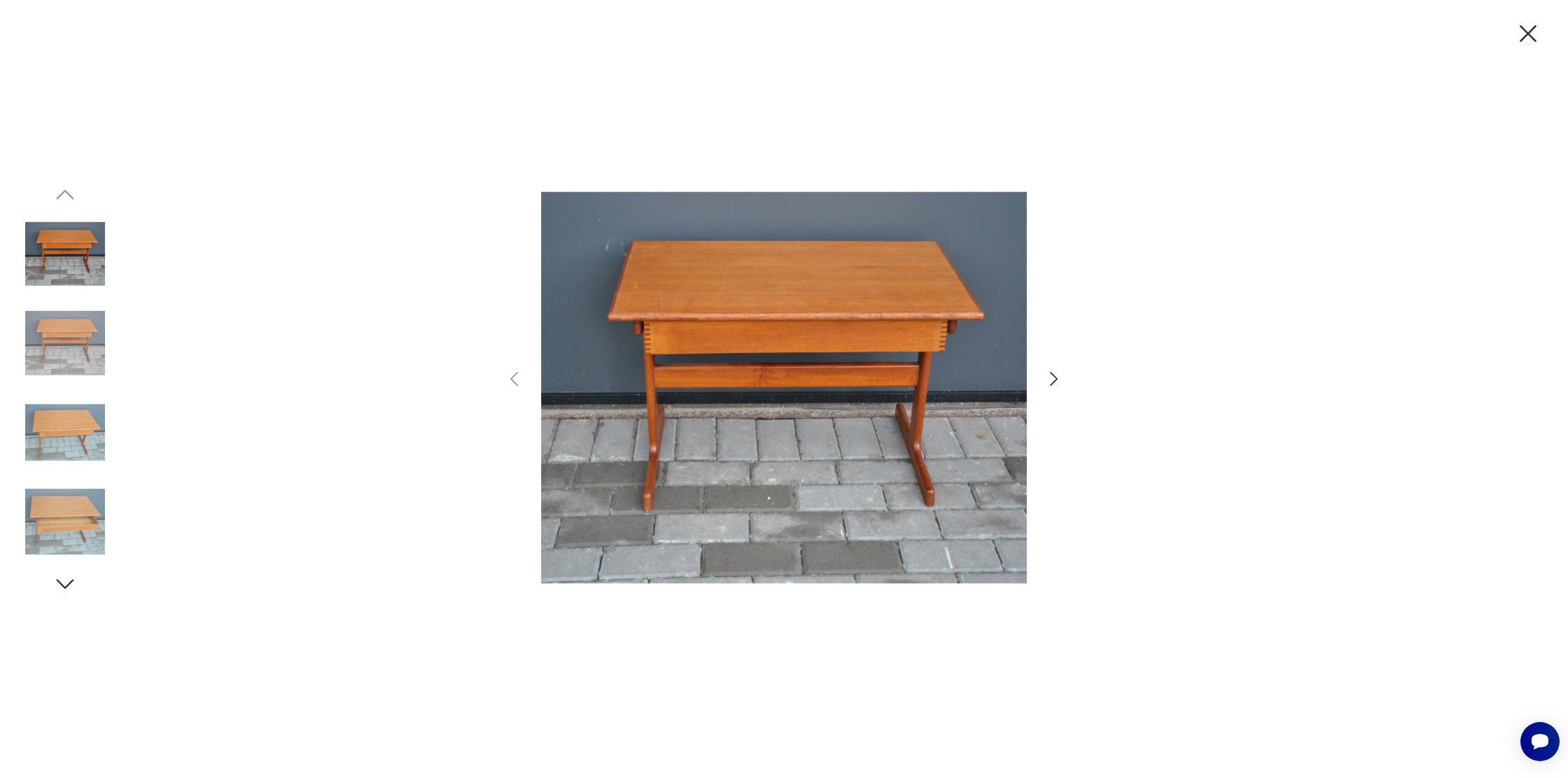
click at [740, 350] on img at bounding box center [784, 388] width 486 height 623
click at [51, 362] on img at bounding box center [65, 343] width 80 height 80
click at [60, 348] on img at bounding box center [65, 343] width 80 height 80
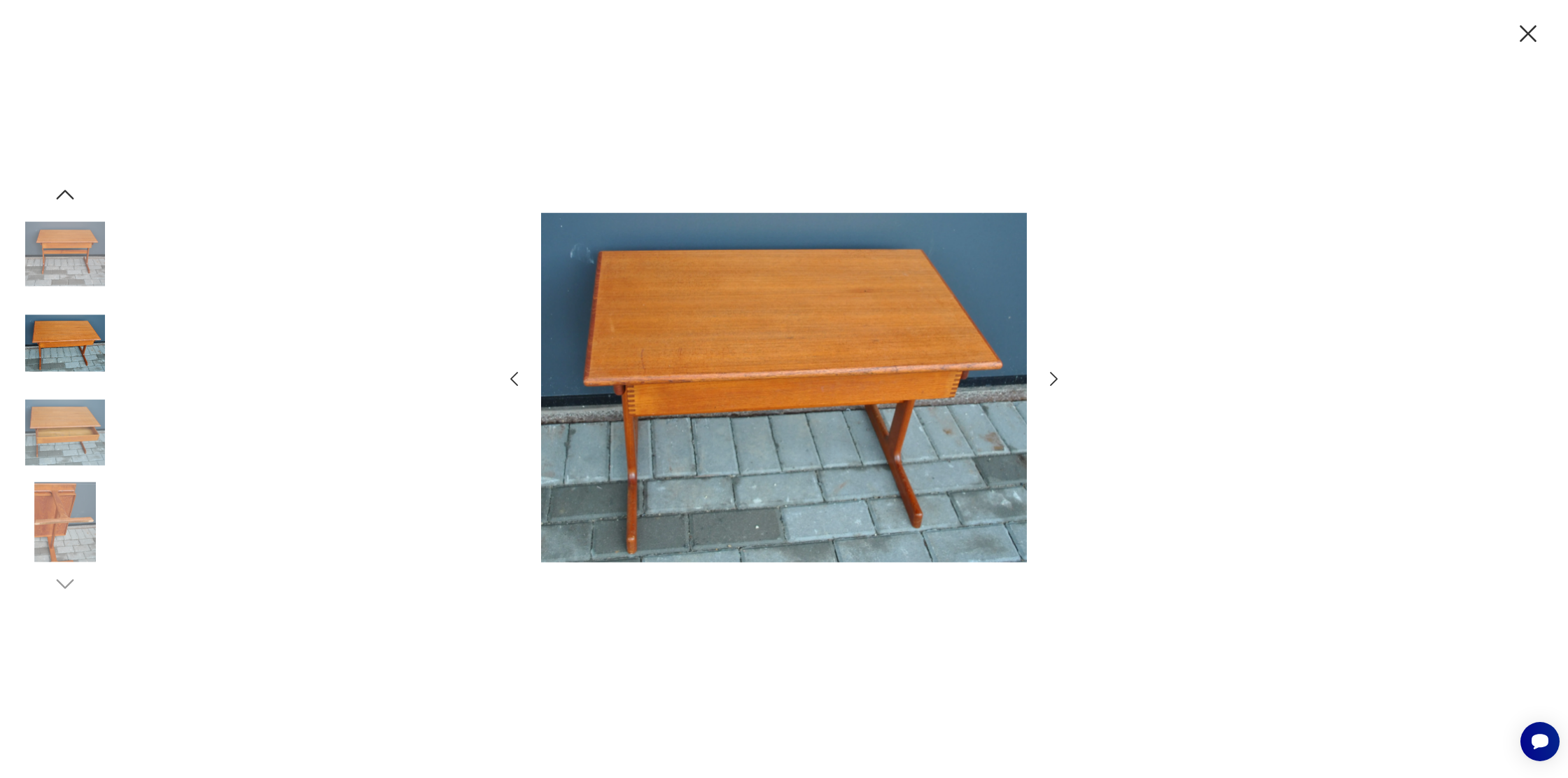
click at [60, 348] on img at bounding box center [65, 343] width 80 height 80
click at [61, 403] on img at bounding box center [65, 433] width 80 height 80
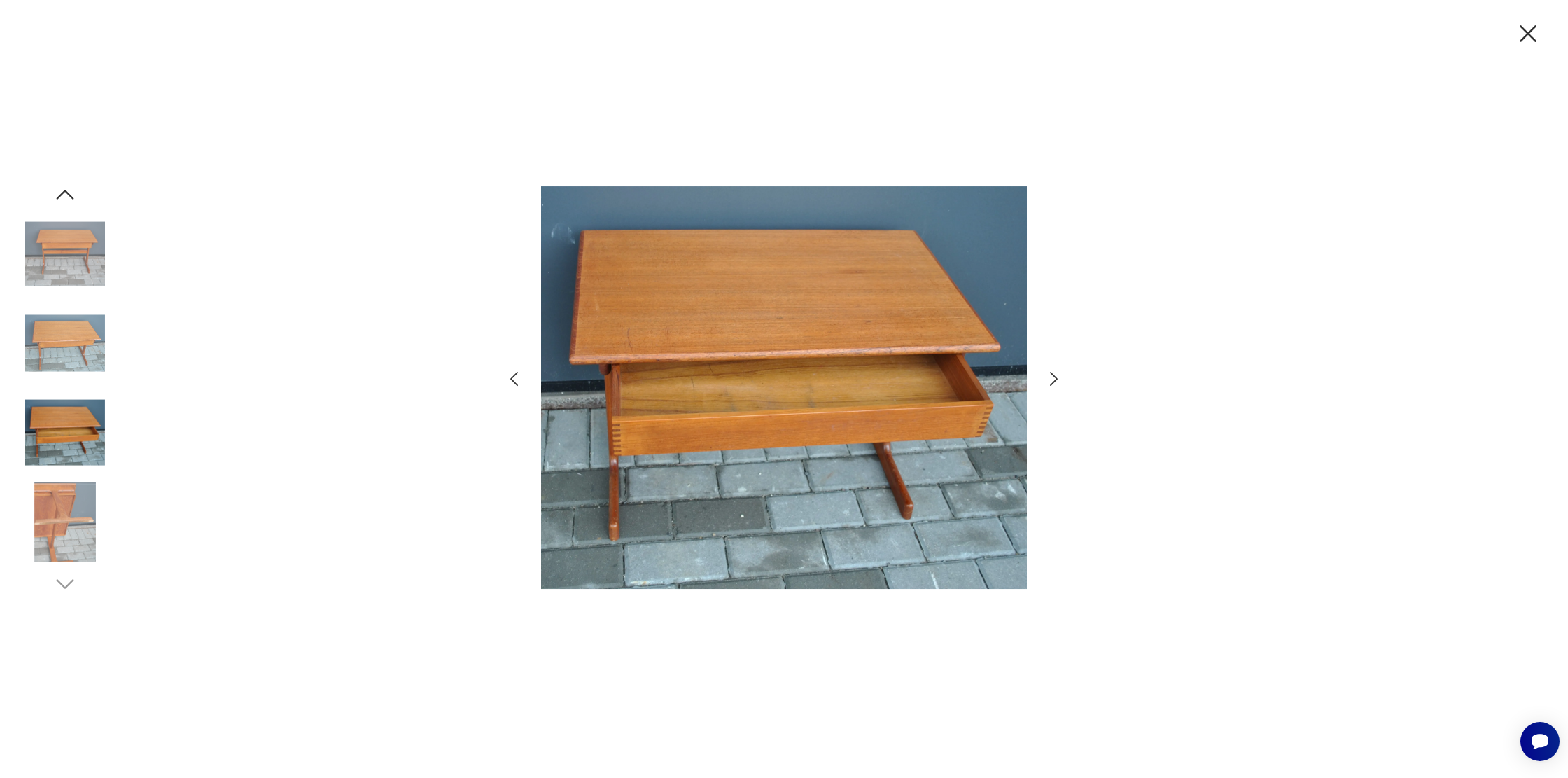
click at [62, 494] on img at bounding box center [65, 522] width 80 height 80
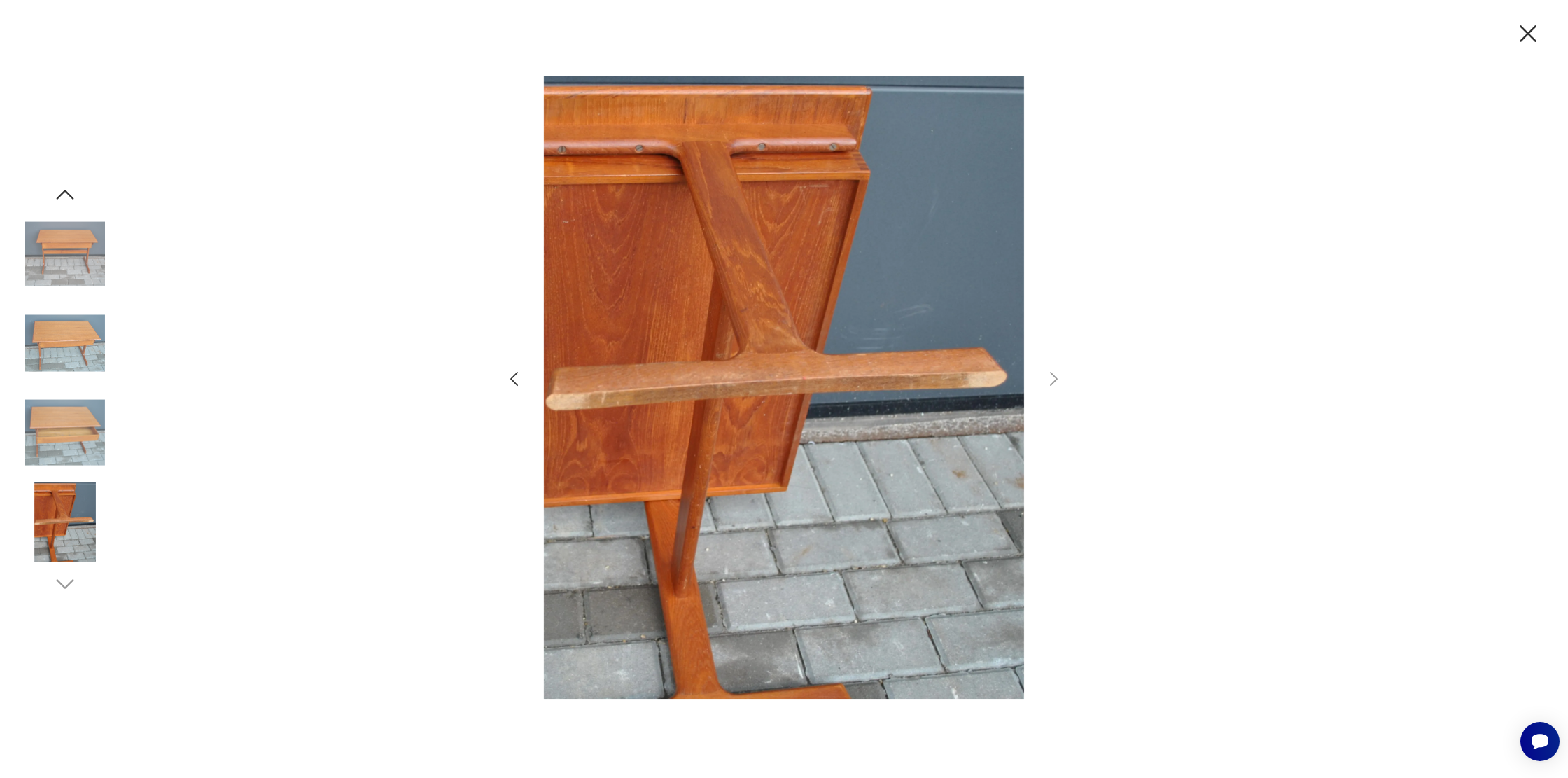
click at [1520, 31] on icon "button" at bounding box center [1527, 33] width 29 height 29
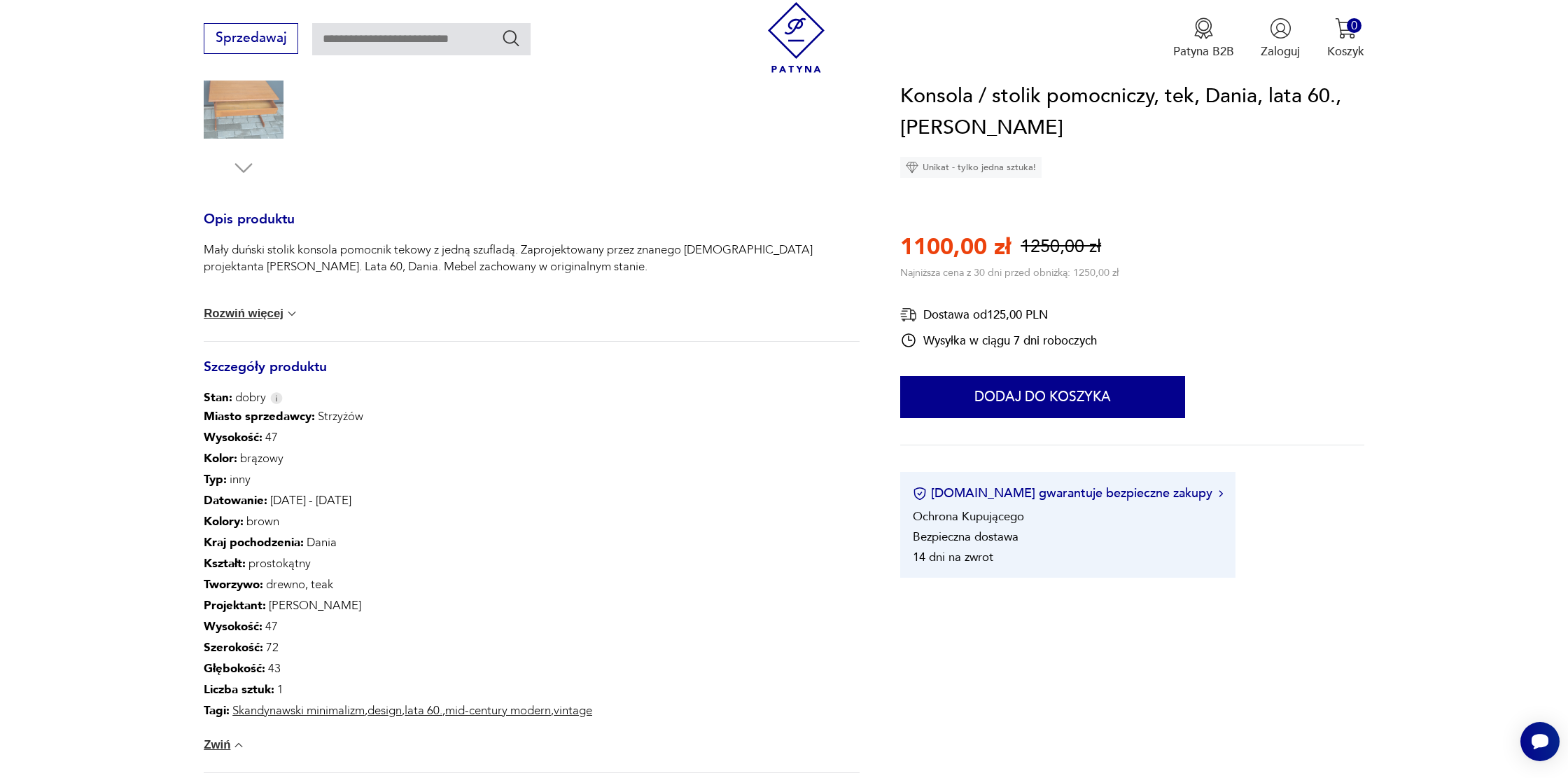
scroll to position [43, 0]
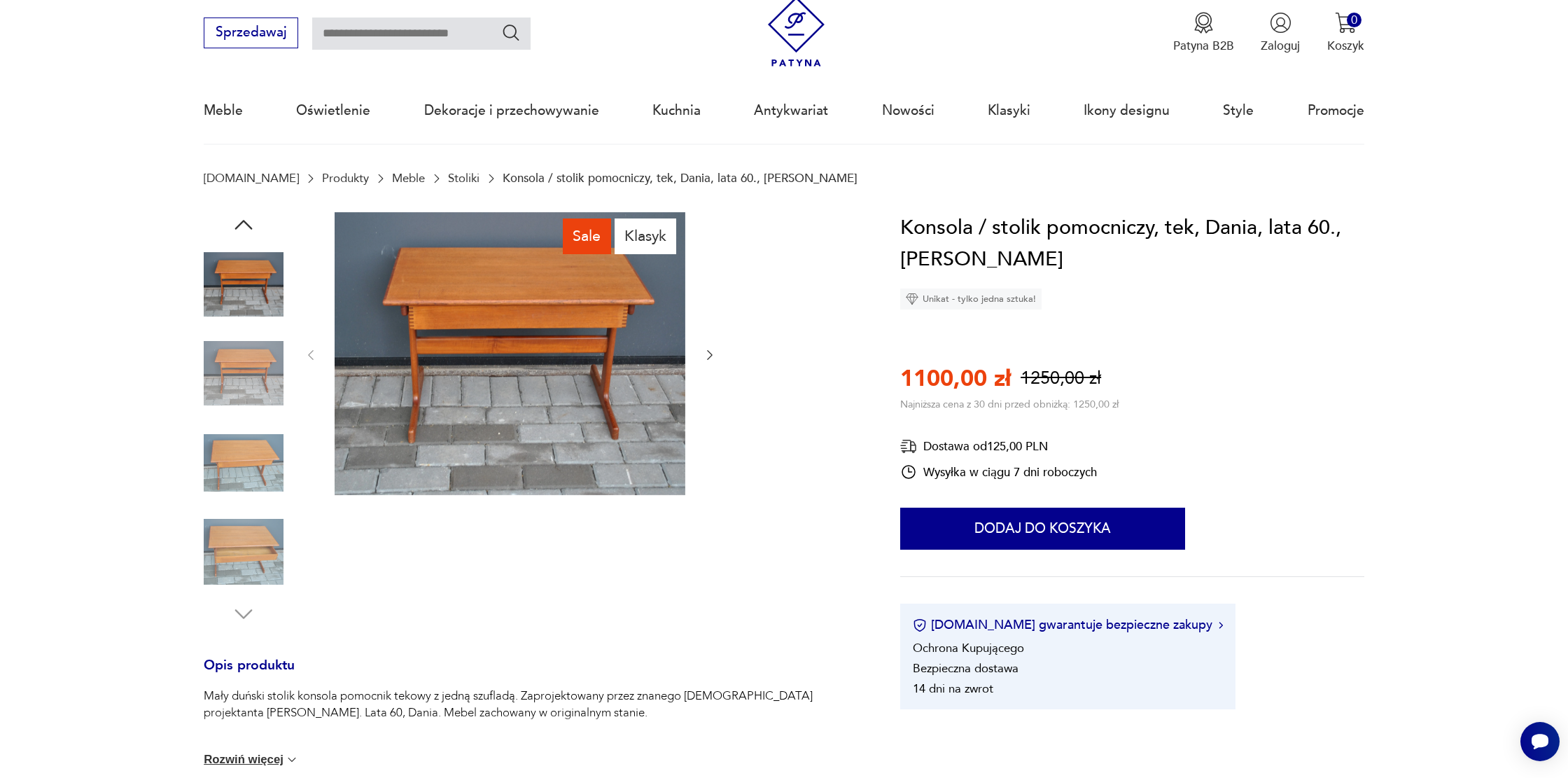
type input "**********"
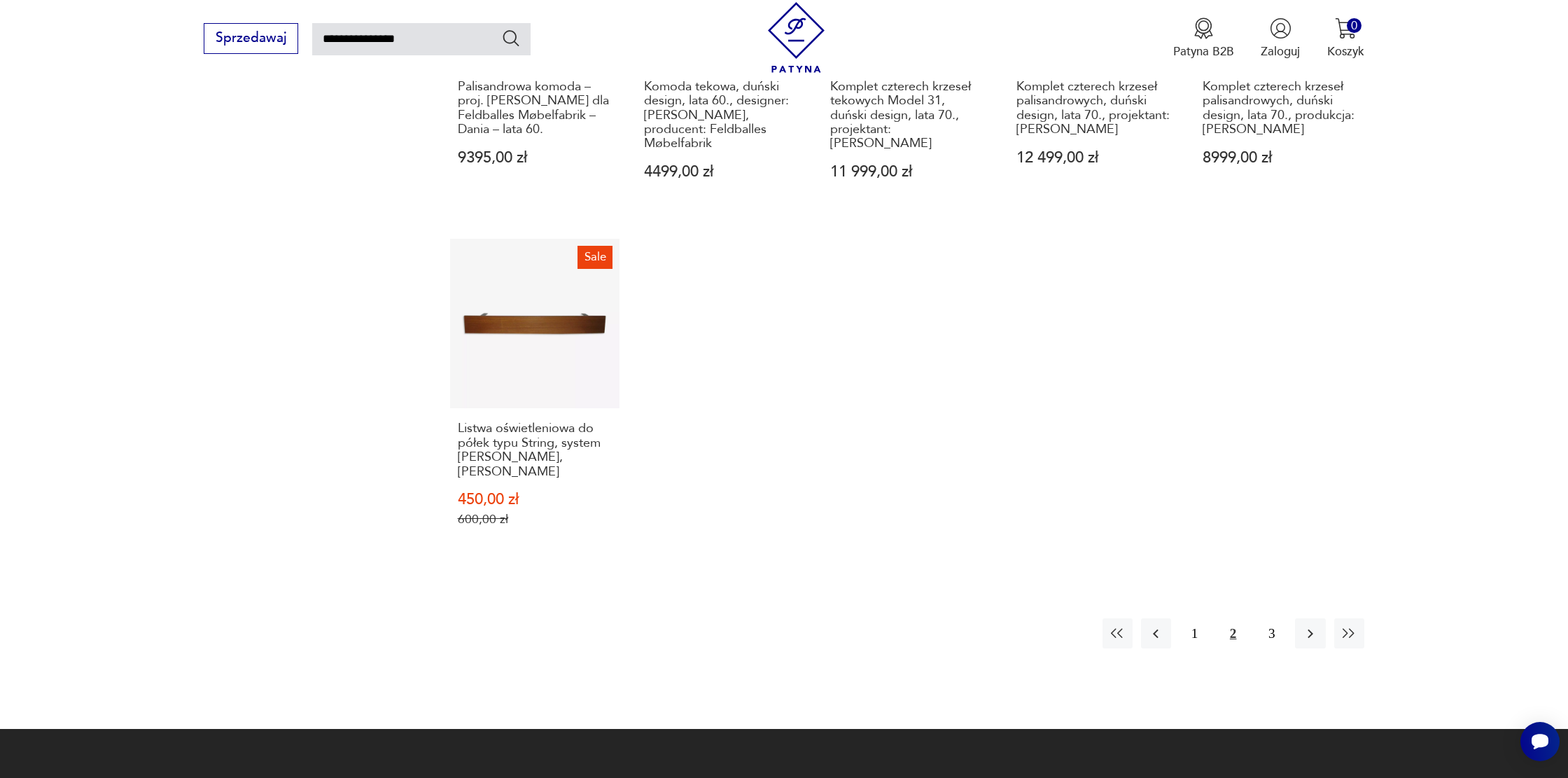
scroll to position [1195, 0]
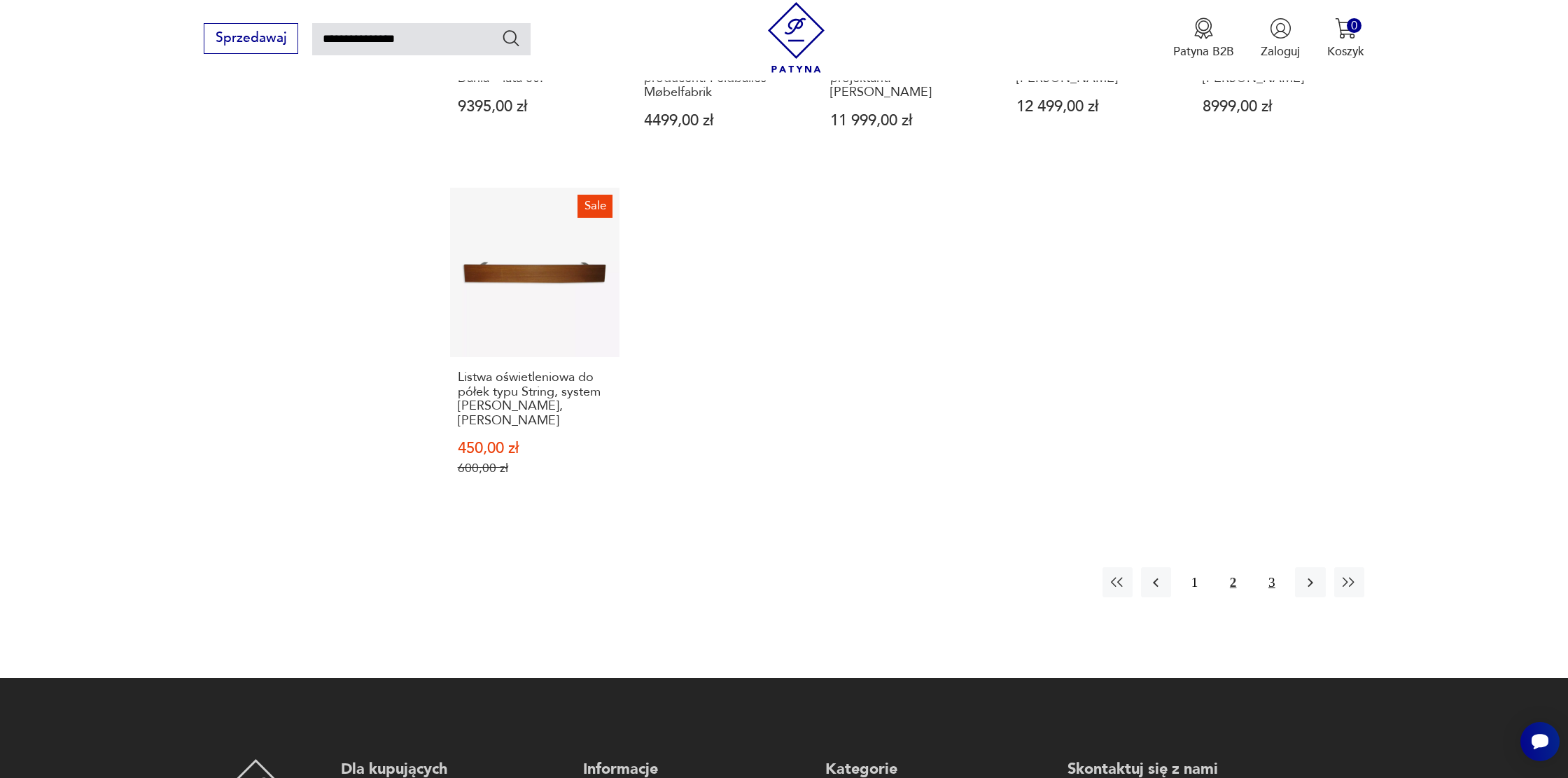
click at [1272, 567] on button "3" at bounding box center [1272, 582] width 30 height 30
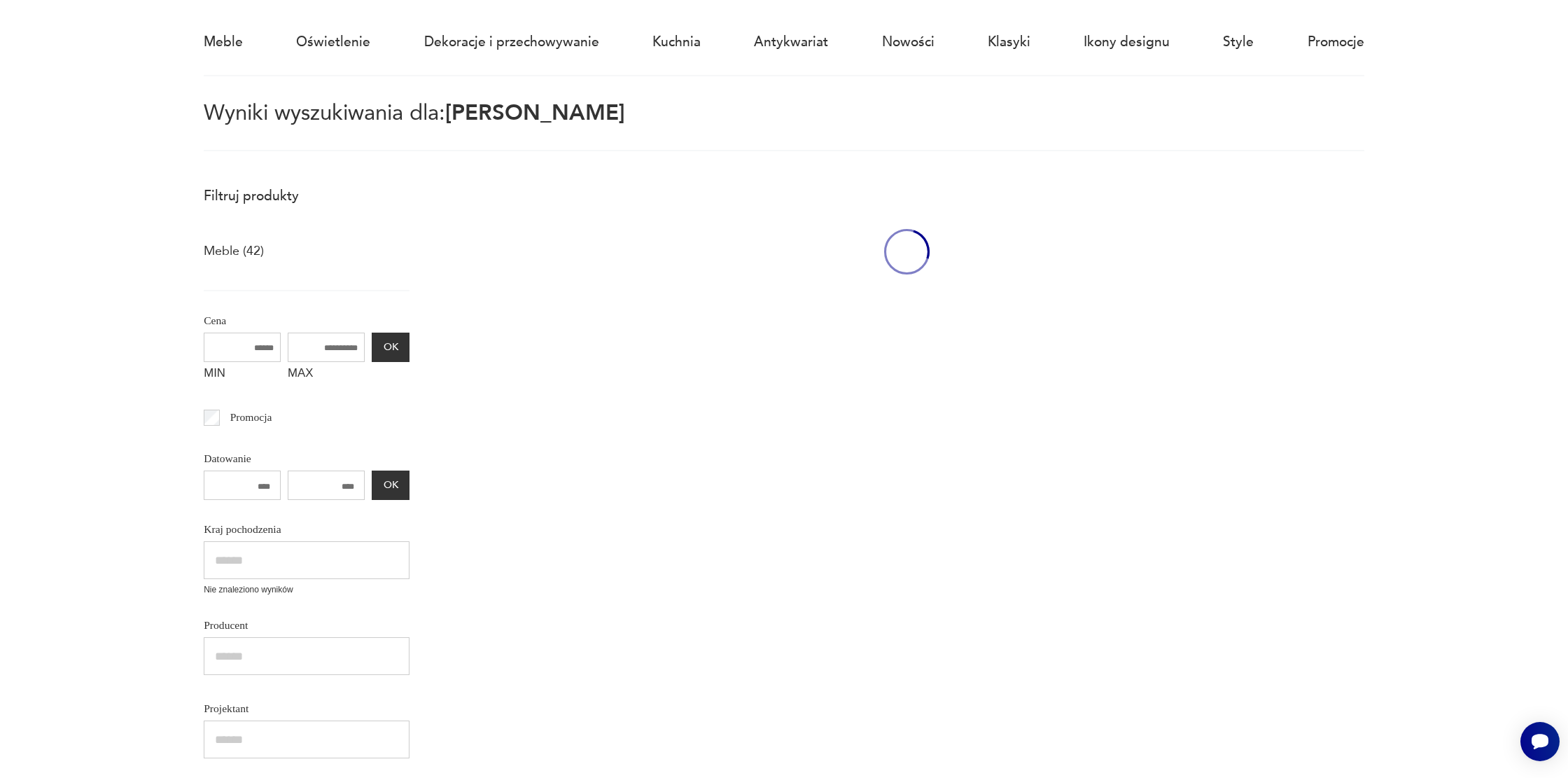
scroll to position [81, 0]
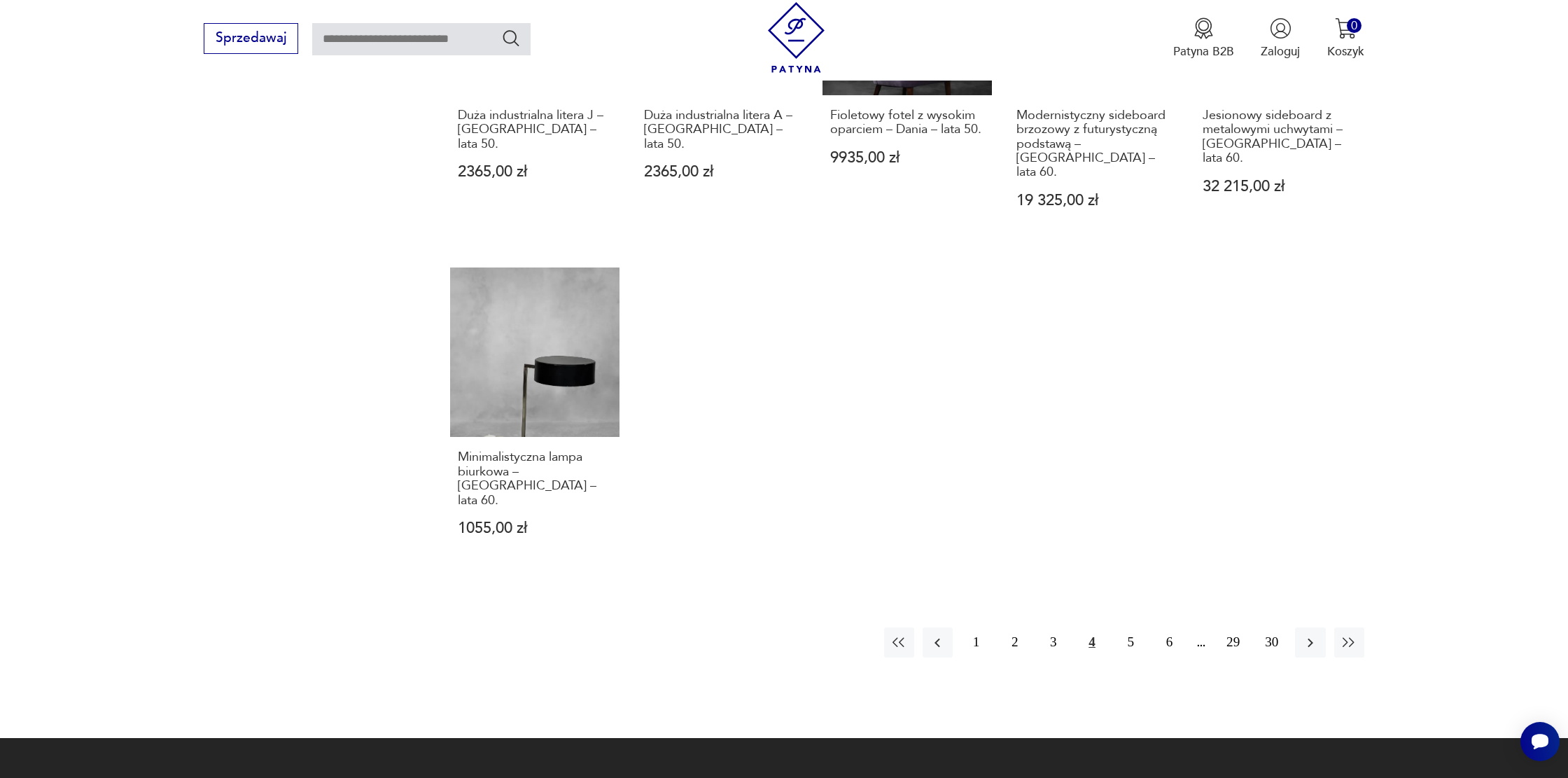
scroll to position [1396, 0]
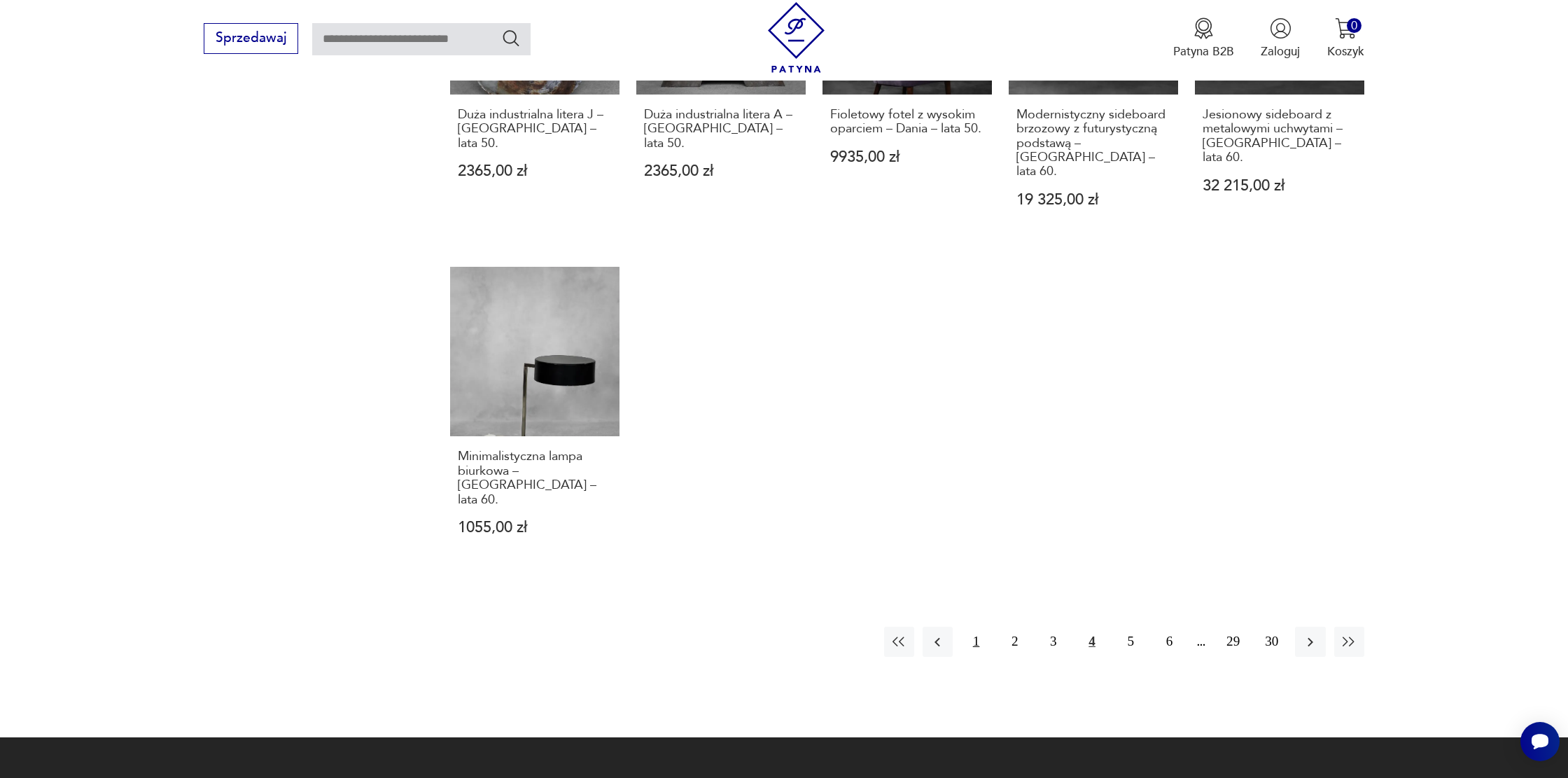
click at [973, 627] on button "1" at bounding box center [976, 642] width 30 height 30
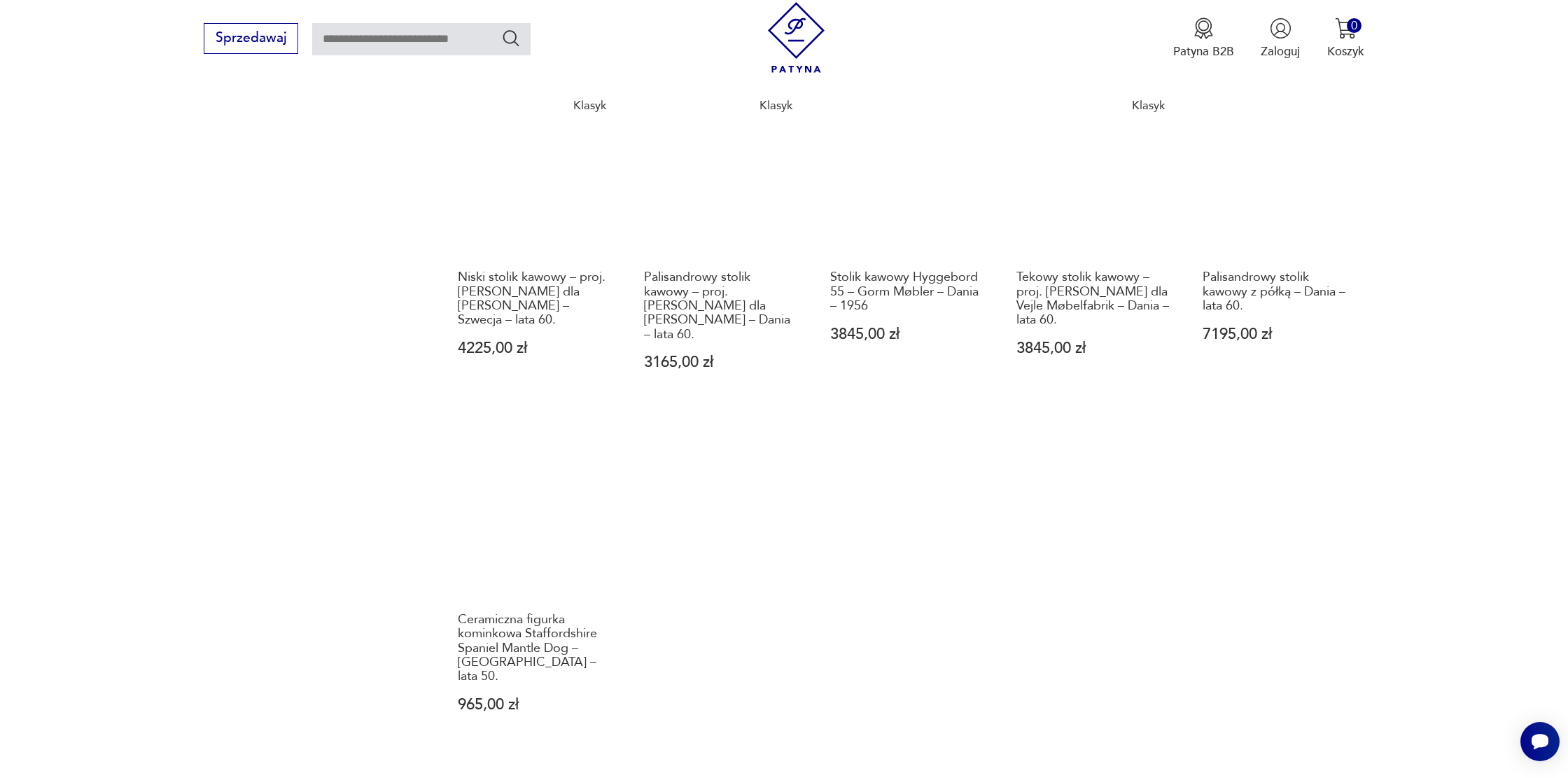
scroll to position [1251, 0]
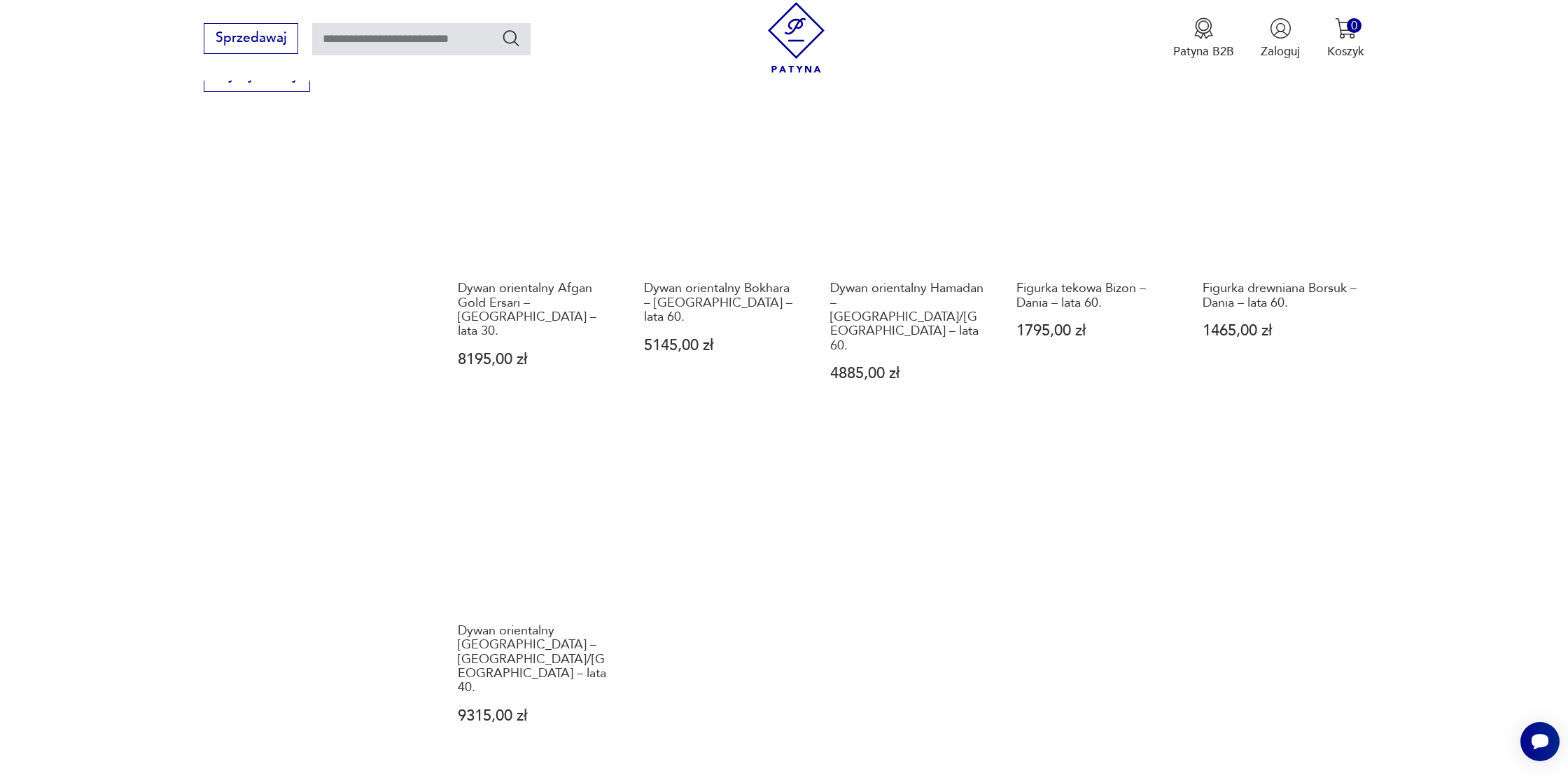
scroll to position [1236, 0]
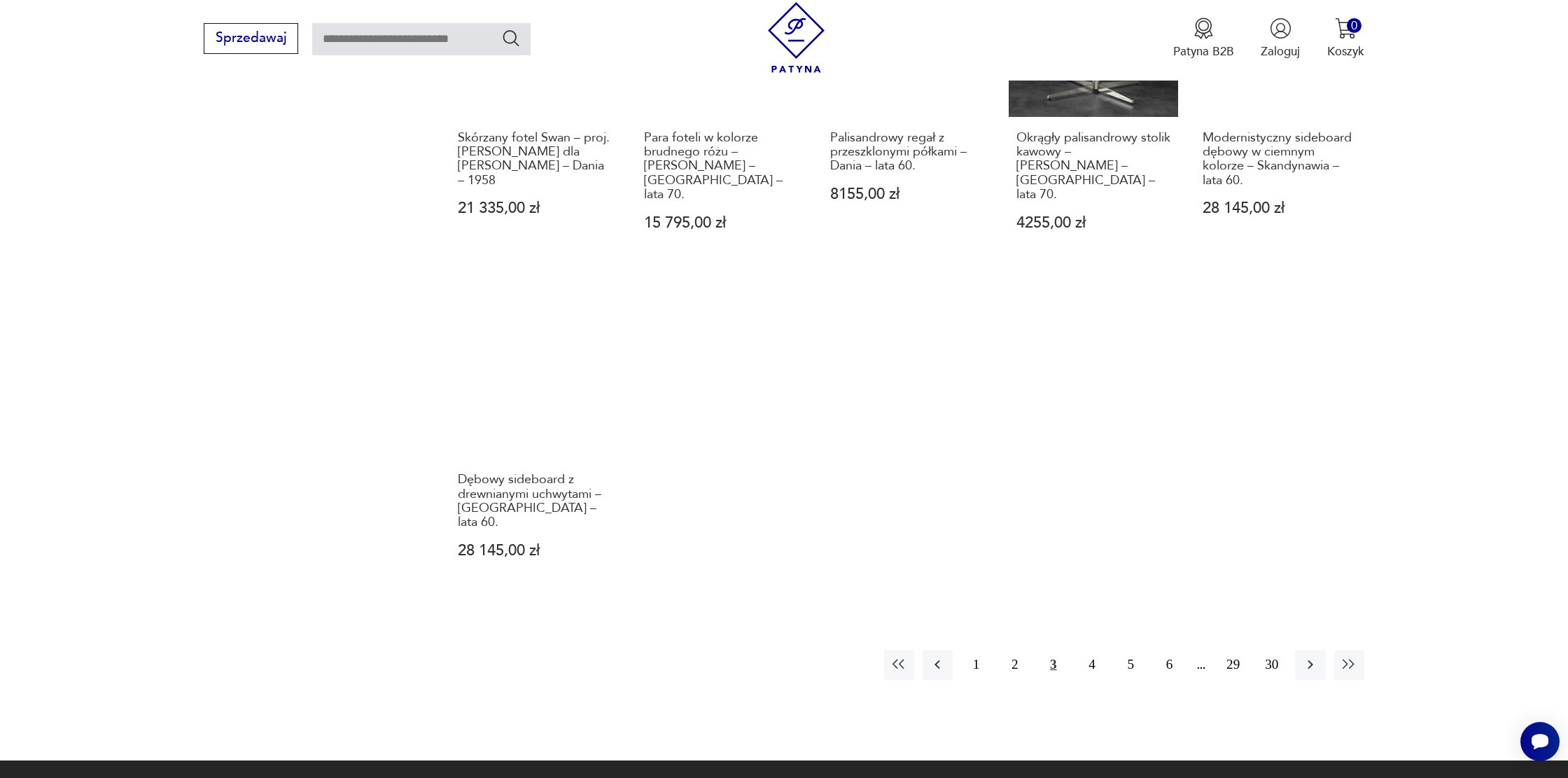
scroll to position [1473, 0]
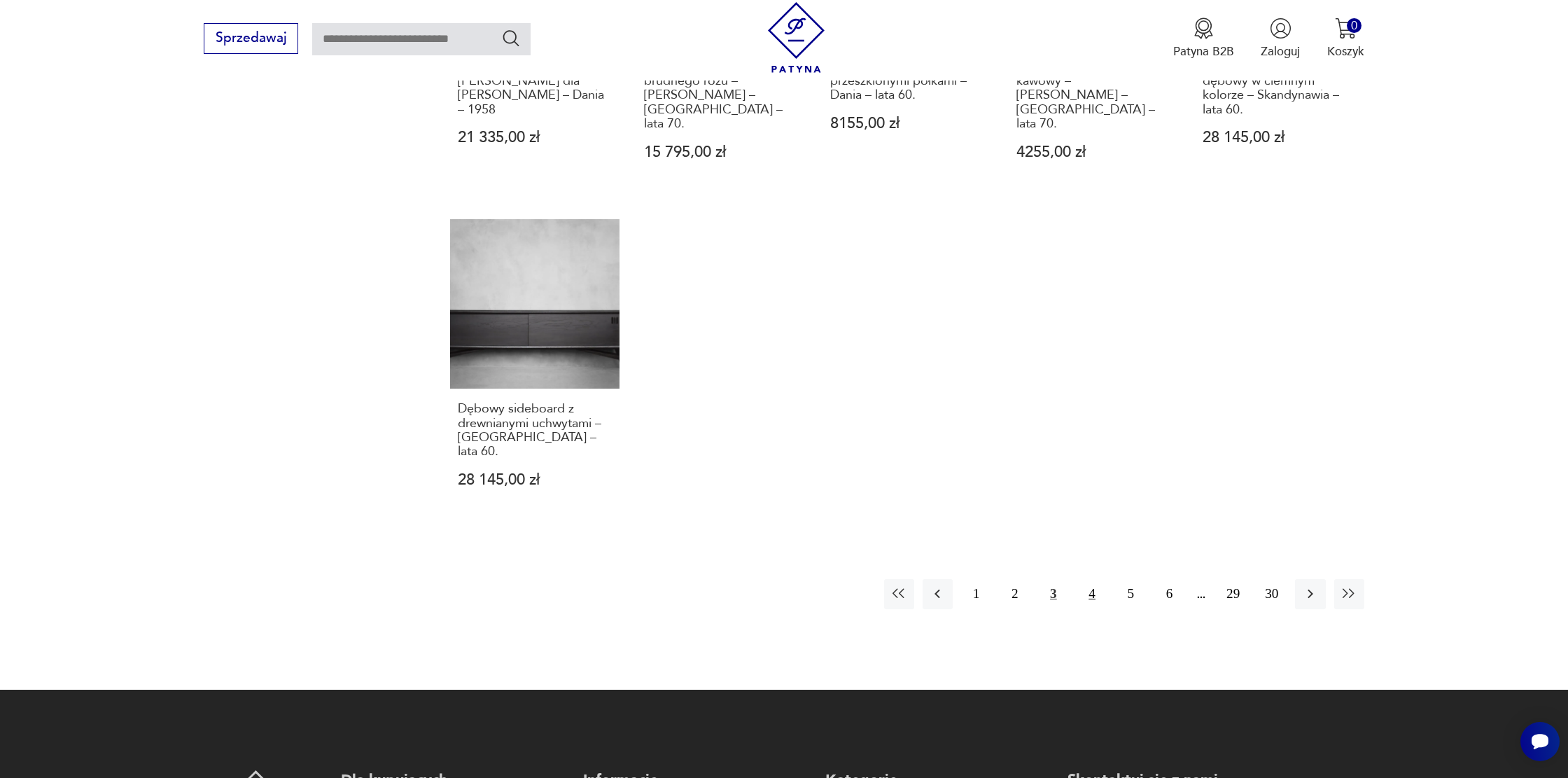
click at [1092, 579] on button "4" at bounding box center [1092, 594] width 30 height 30
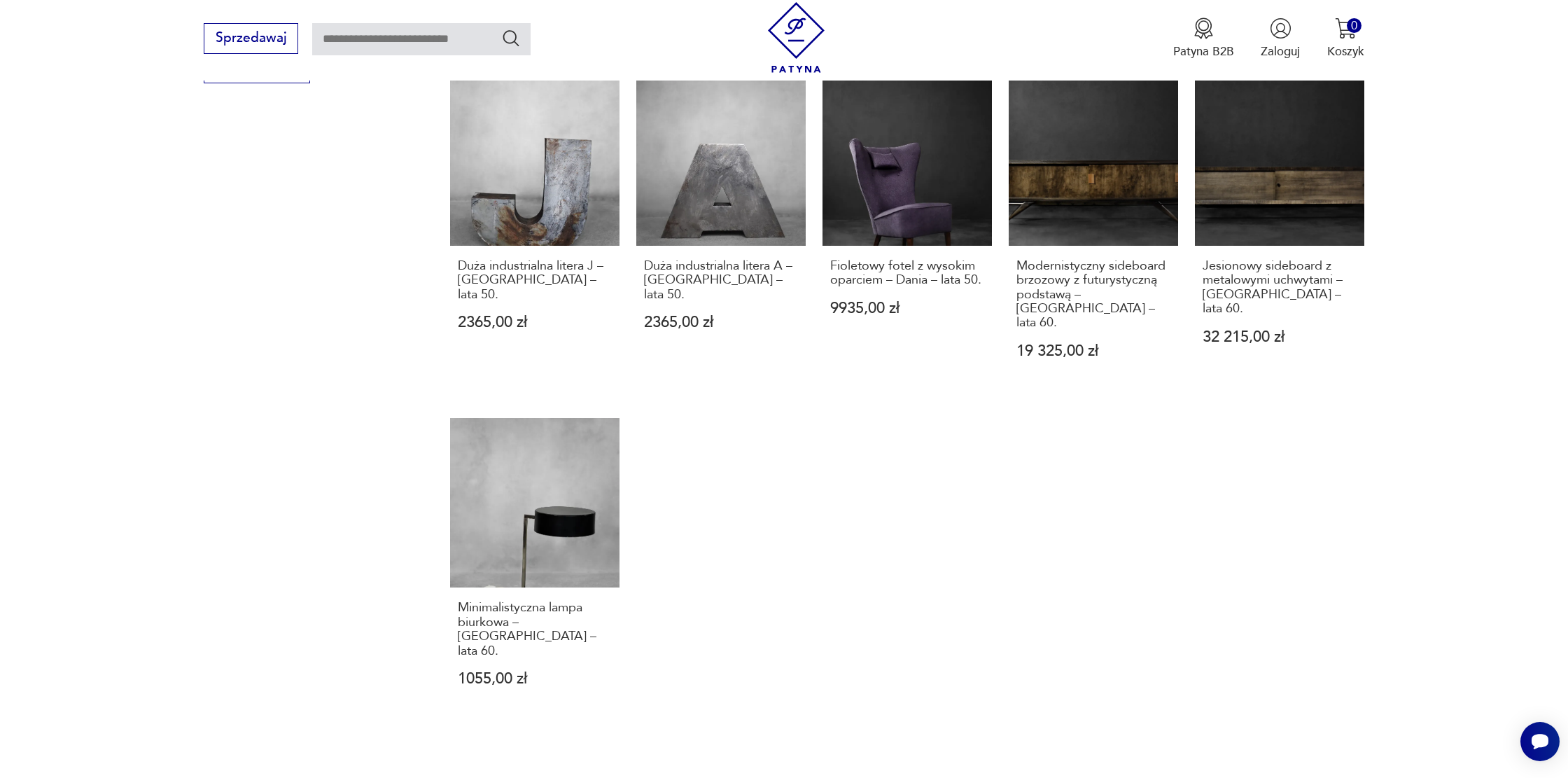
scroll to position [1444, 0]
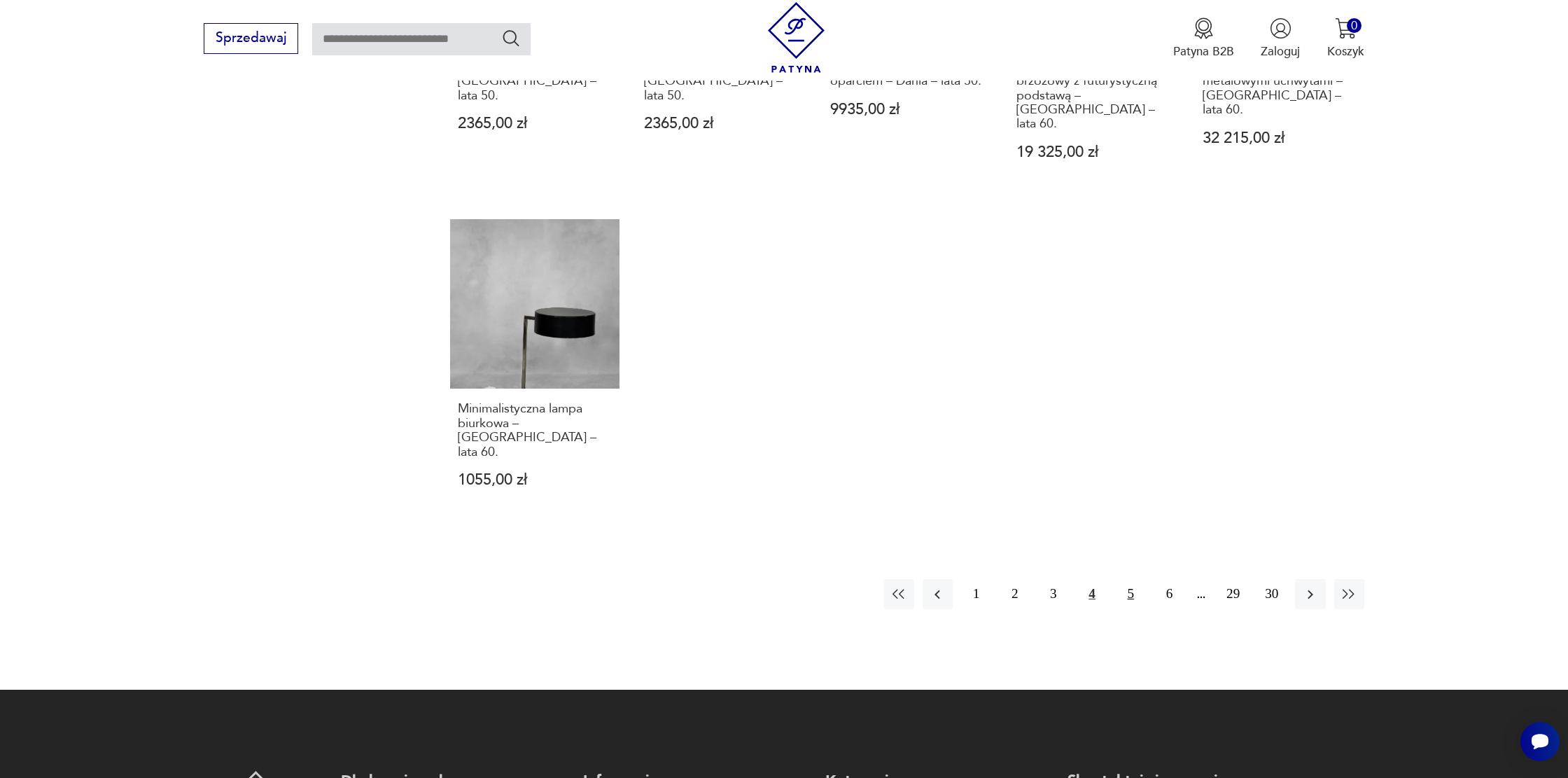
click at [1121, 579] on button "5" at bounding box center [1131, 594] width 30 height 30
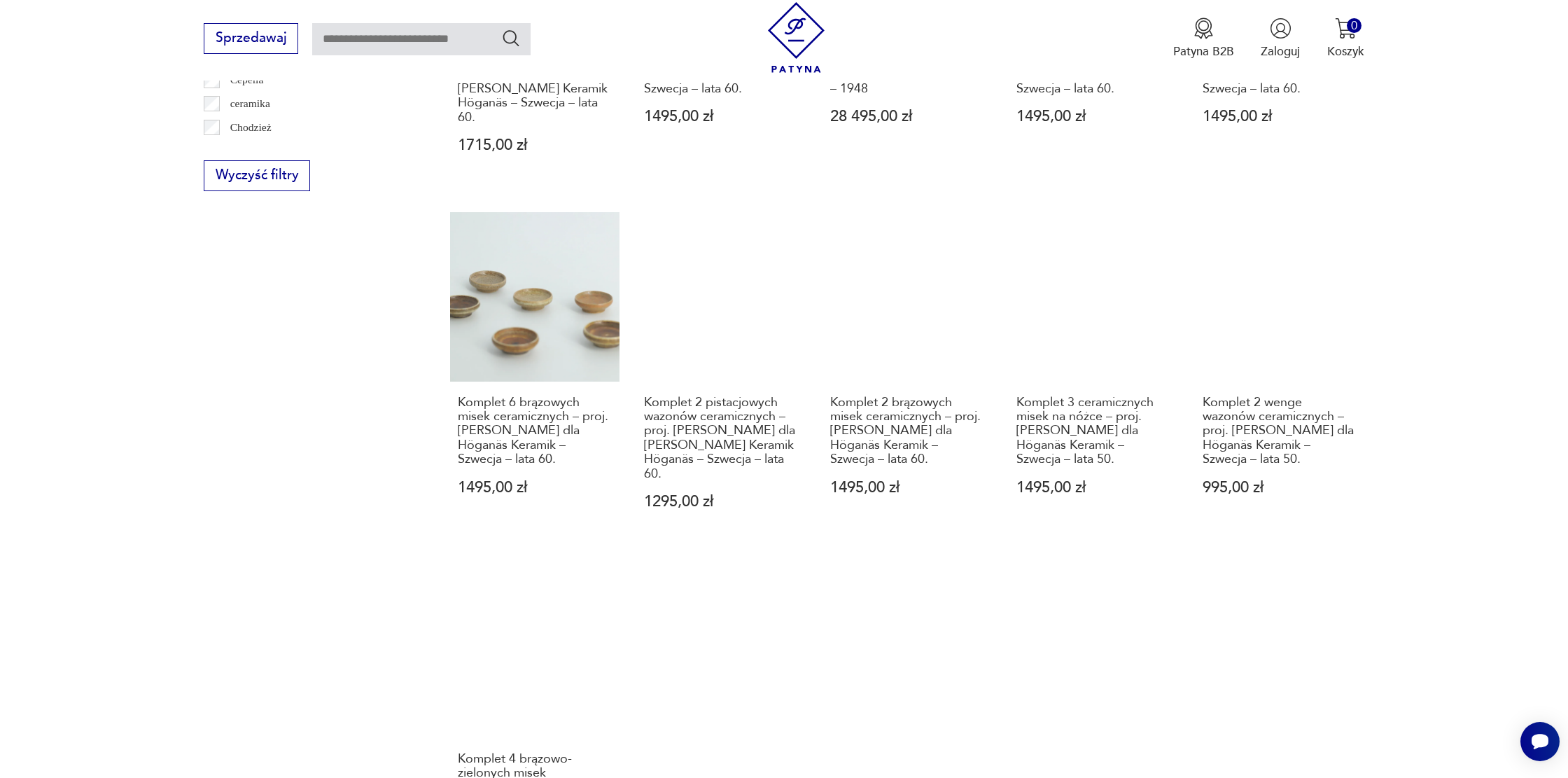
scroll to position [1352, 0]
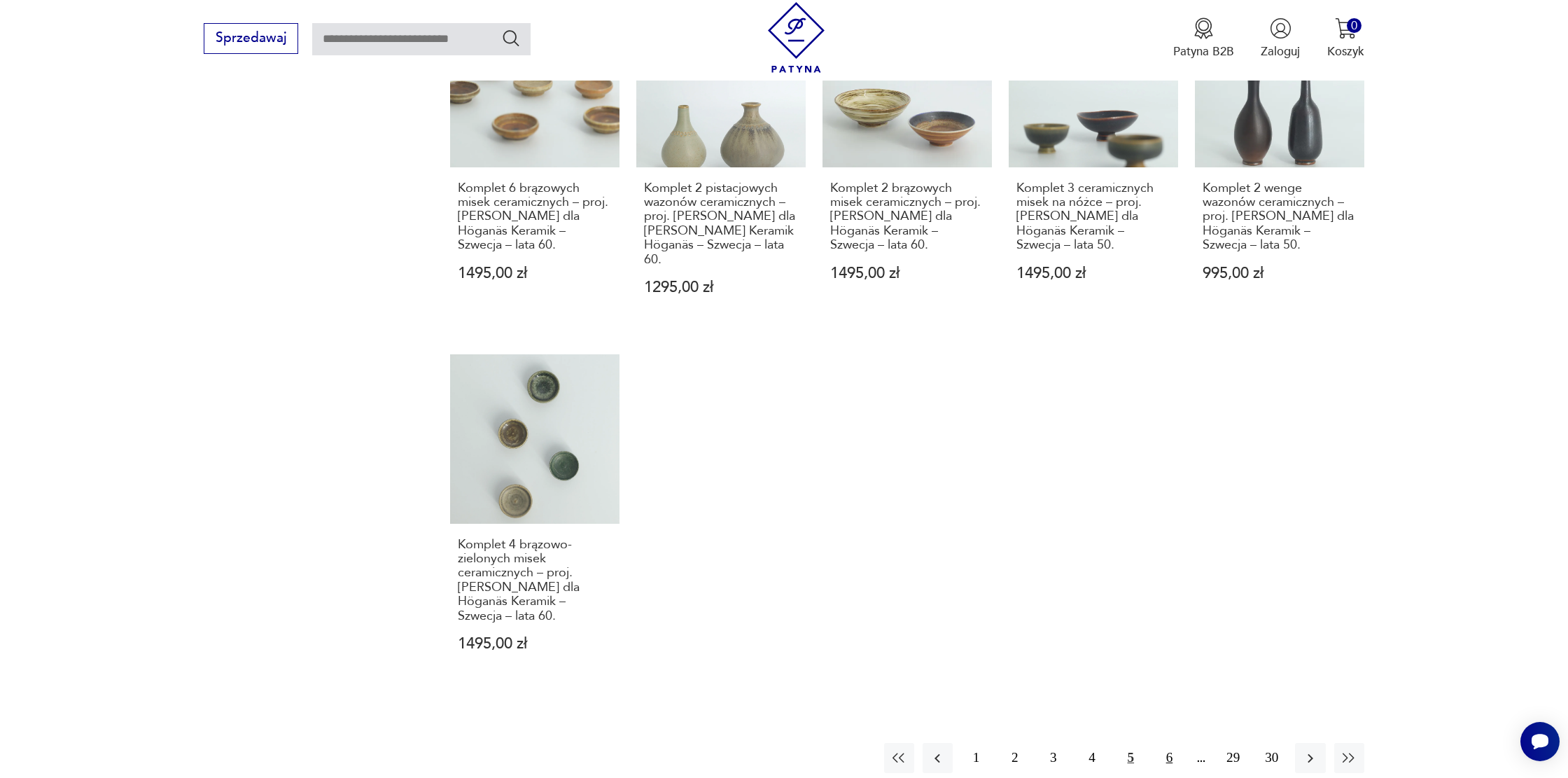
click at [1172, 743] on button "6" at bounding box center [1169, 758] width 30 height 30
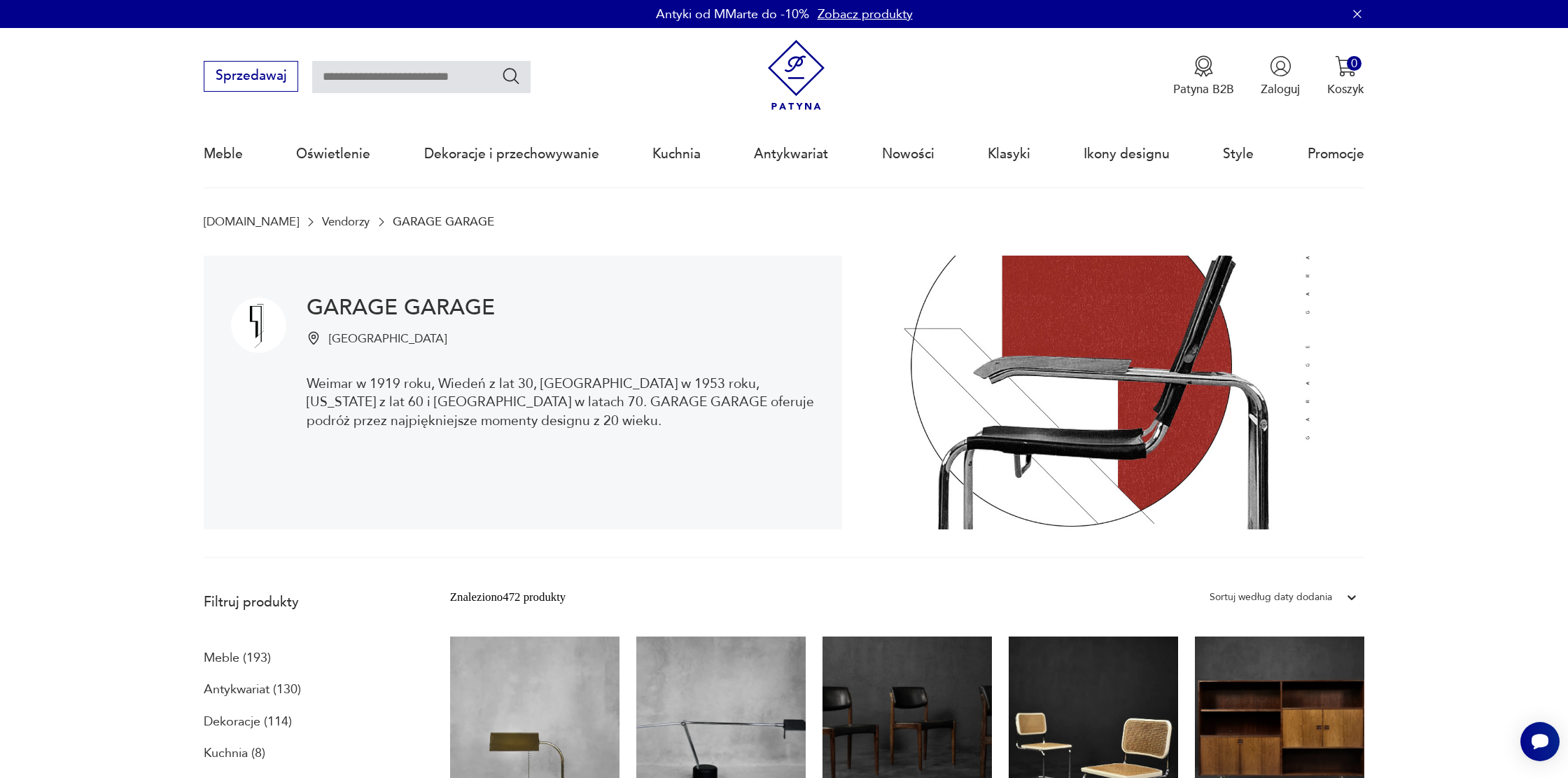
click at [374, 86] on input "text" at bounding box center [421, 77] width 219 height 32
type input "**********"
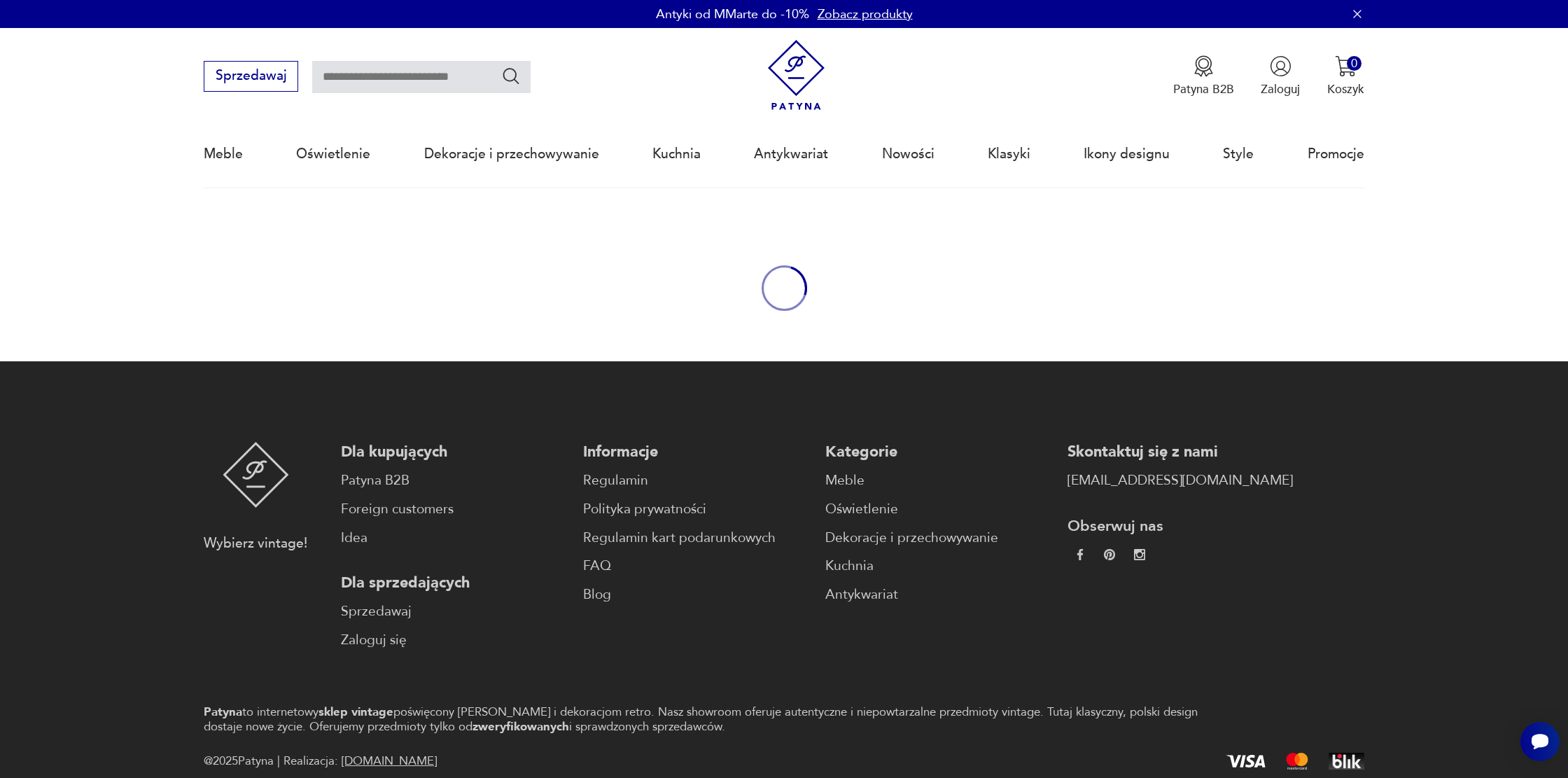
type input "**********"
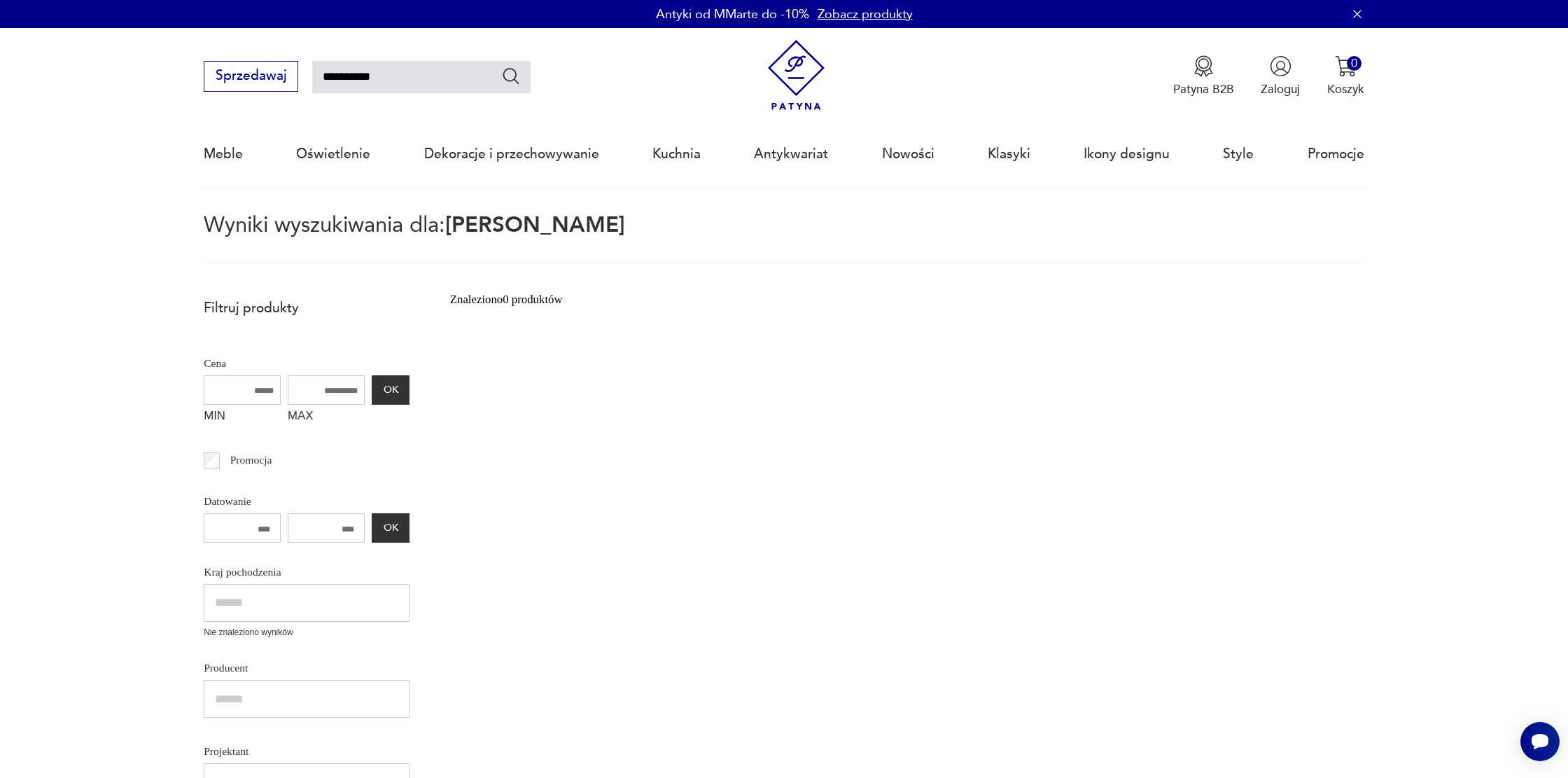
click at [361, 76] on input "**********" at bounding box center [421, 77] width 219 height 32
type input "**********"
click at [517, 78] on icon "Szukaj" at bounding box center [511, 76] width 21 height 21
type input "**********"
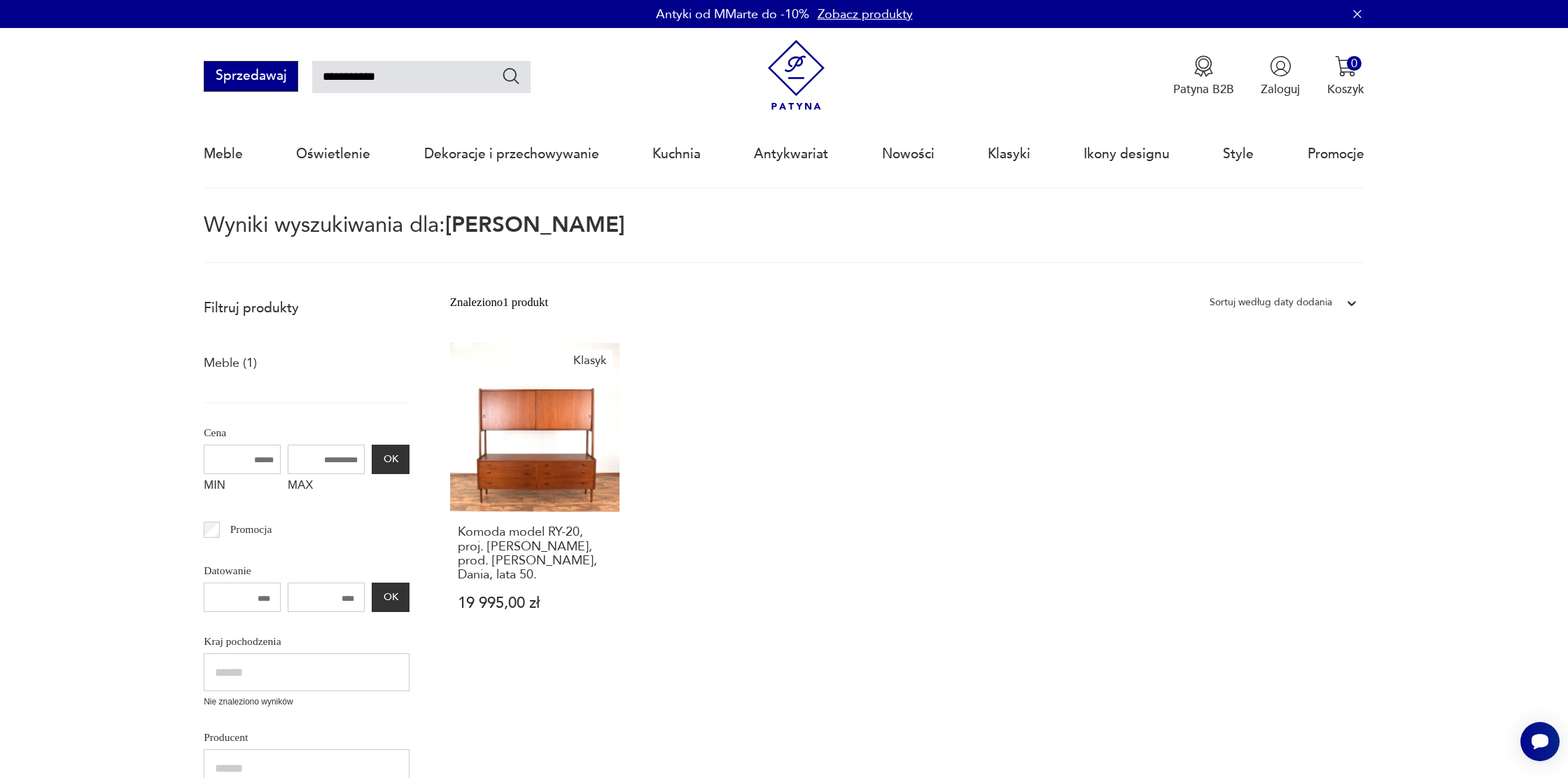
drag, startPoint x: 352, startPoint y: 77, endPoint x: 281, endPoint y: 79, distance: 71.0
click at [281, 79] on div "**********" at bounding box center [367, 76] width 326 height 31
type input "******"
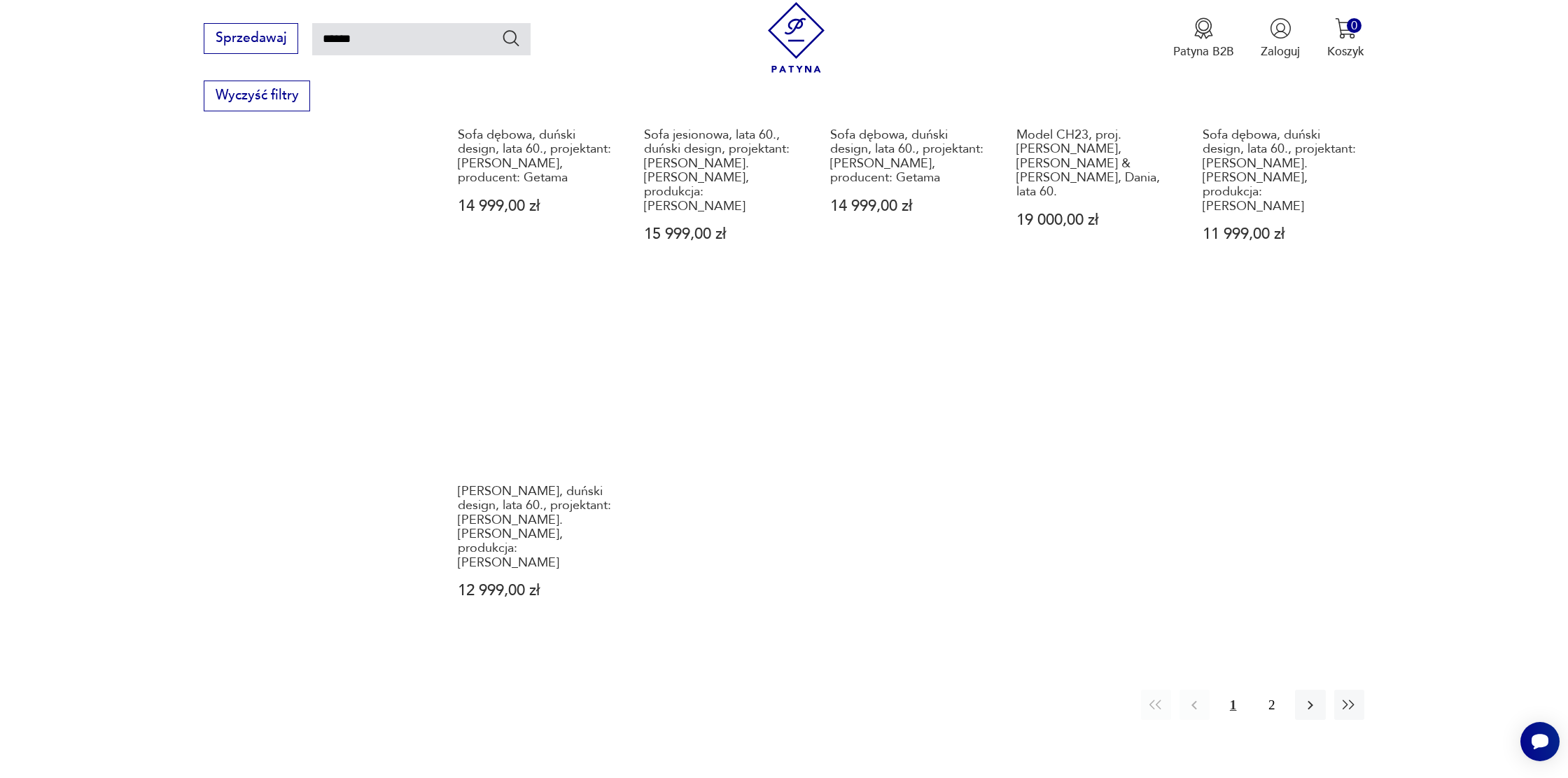
scroll to position [1098, 0]
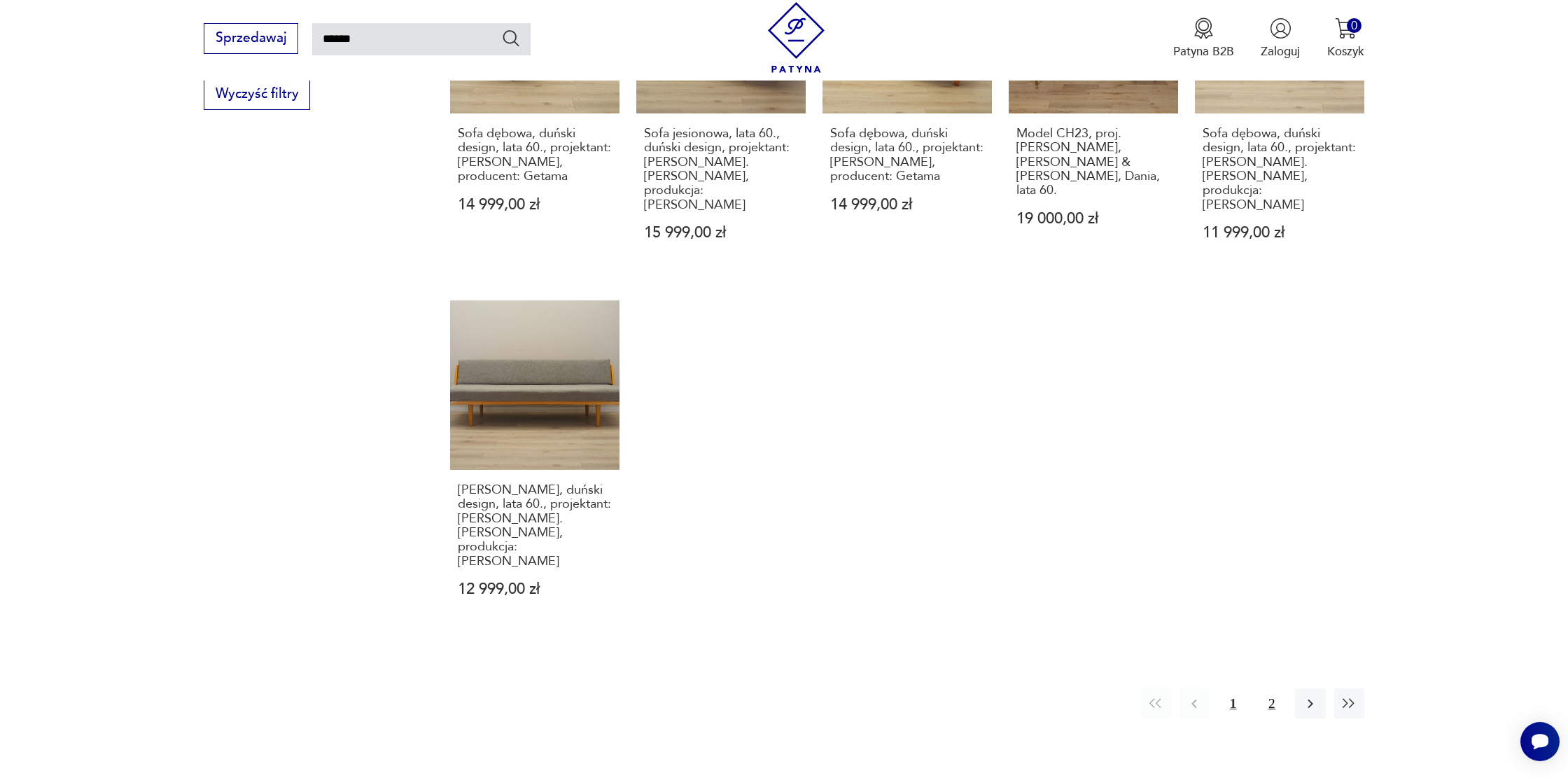
click at [1262, 688] on button "2" at bounding box center [1272, 703] width 30 height 30
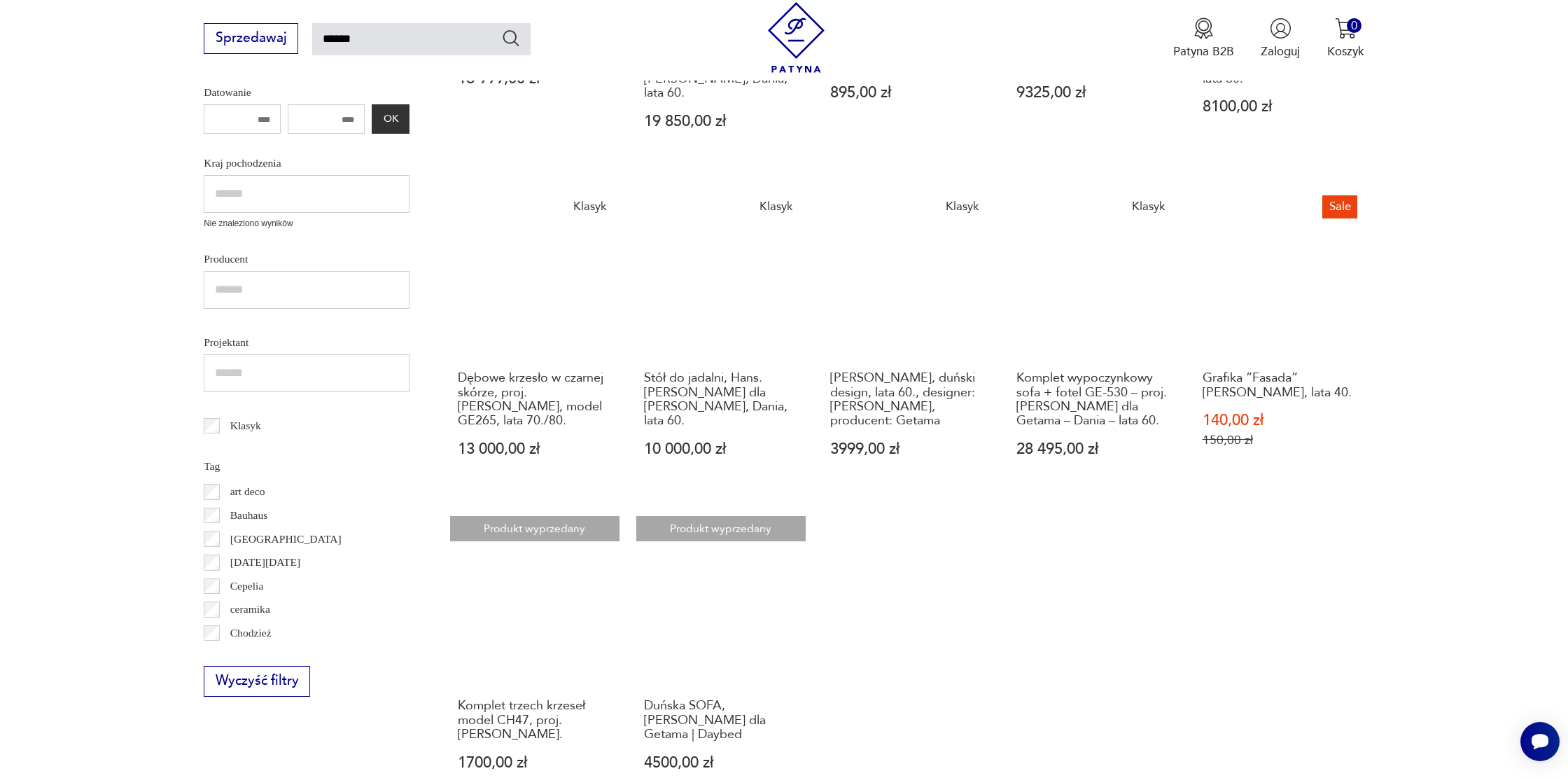
scroll to position [514, 0]
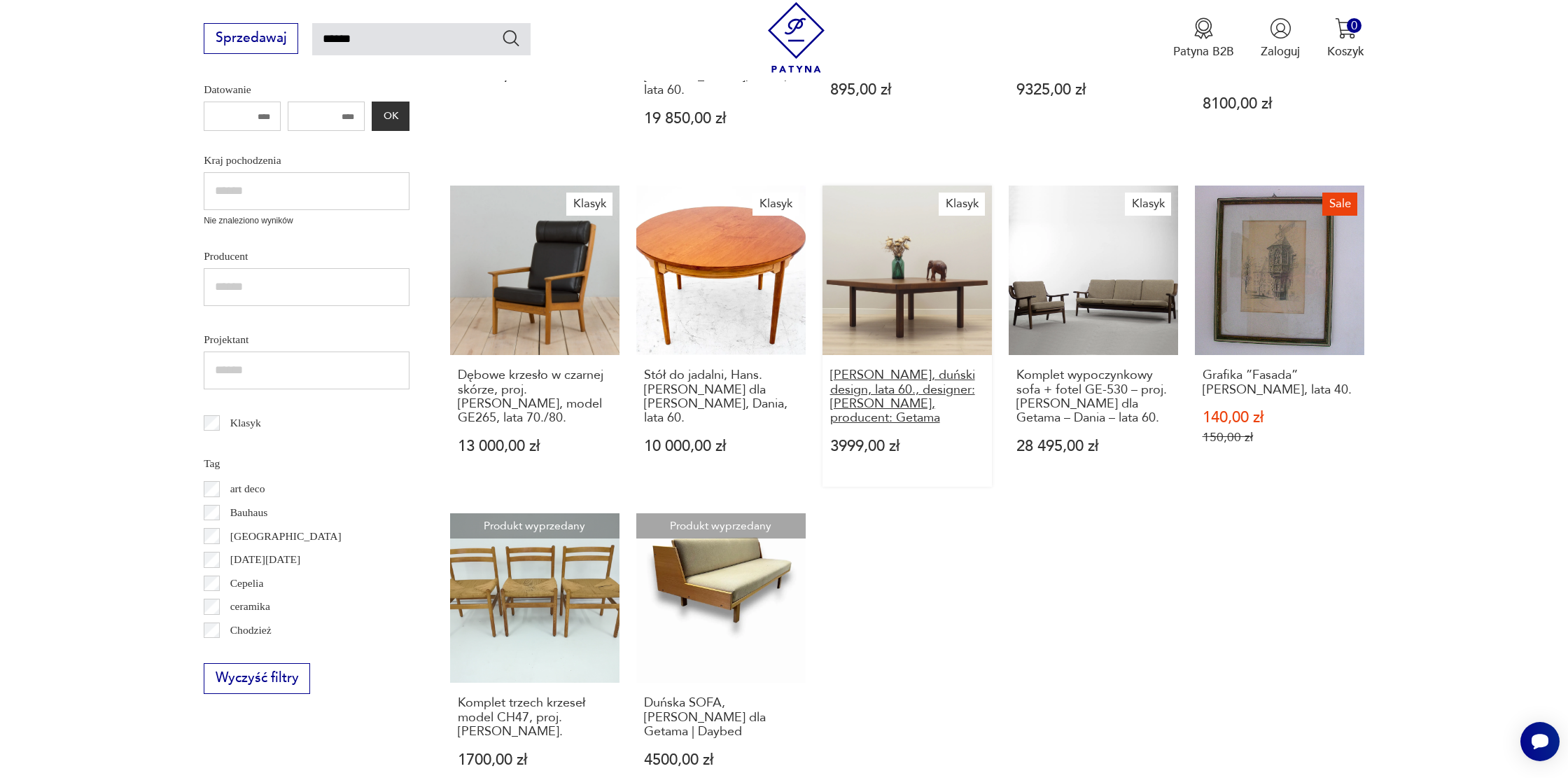
click at [953, 368] on h3 "Ława dębowa, duński design, lata 60., designer: Hans J. Wegner, producent: Geta…" at bounding box center [907, 397] width 154 height 58
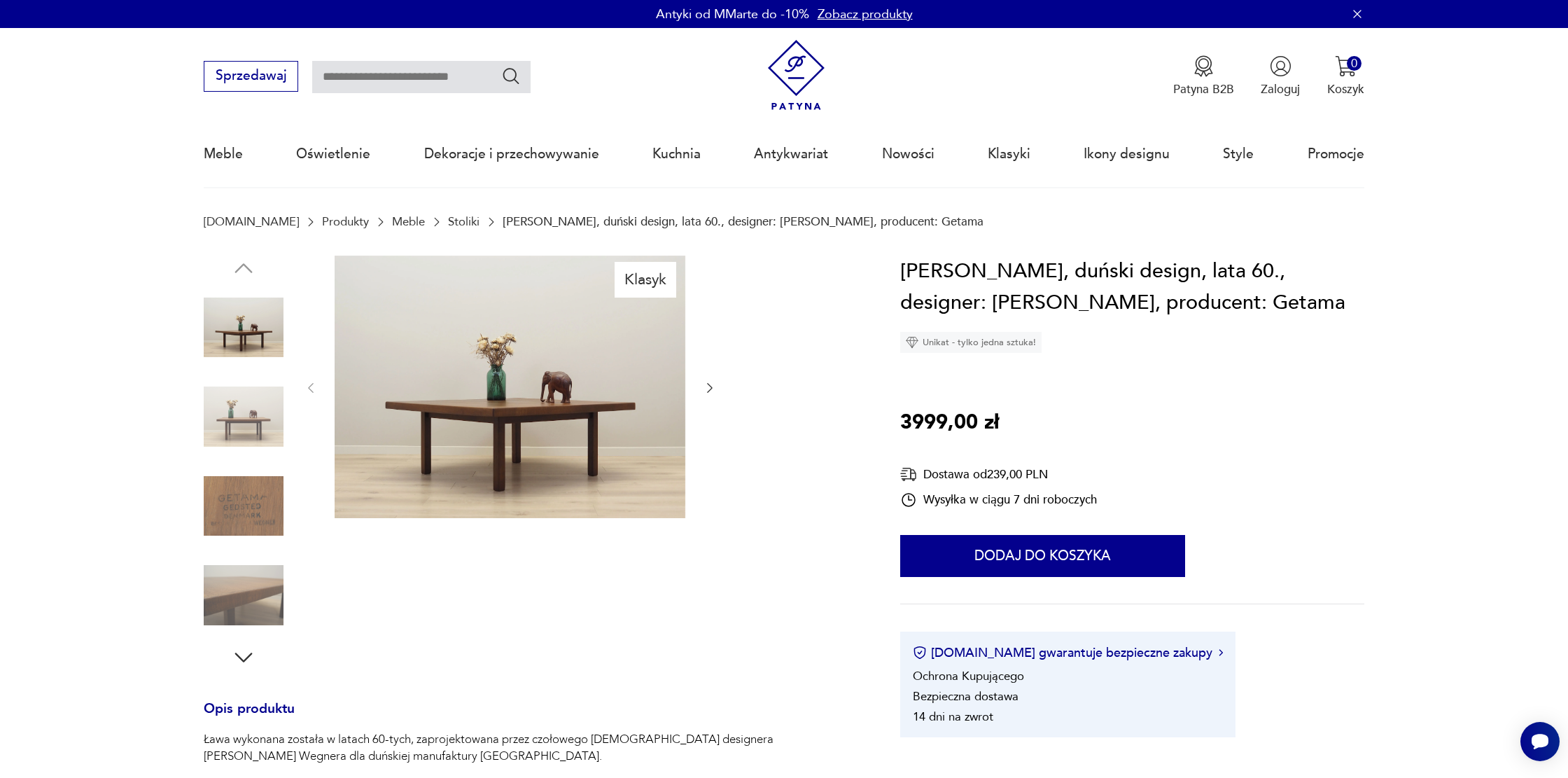
click at [642, 415] on img at bounding box center [510, 388] width 351 height 264
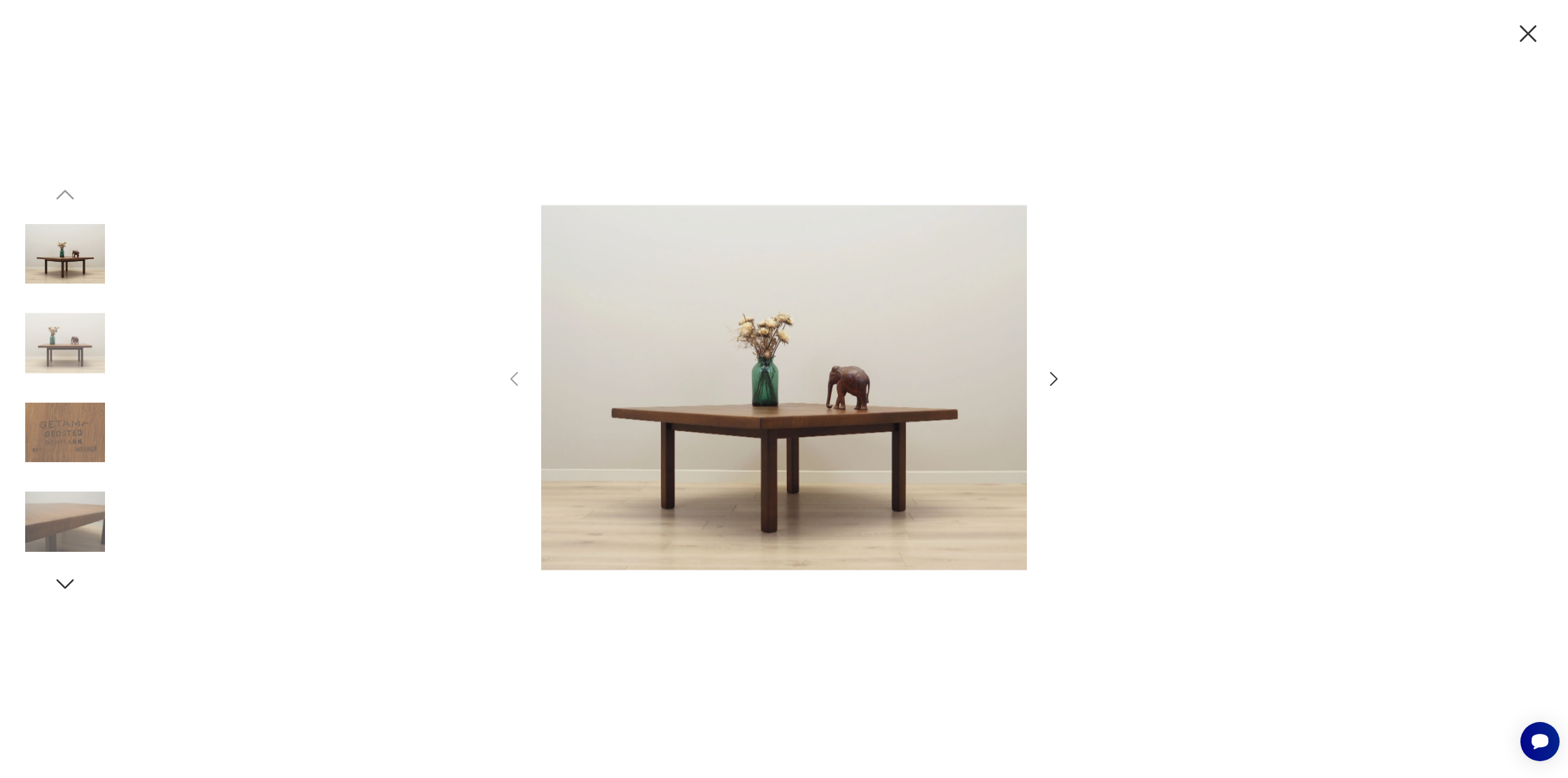
click at [1057, 378] on icon "button" at bounding box center [1054, 379] width 21 height 21
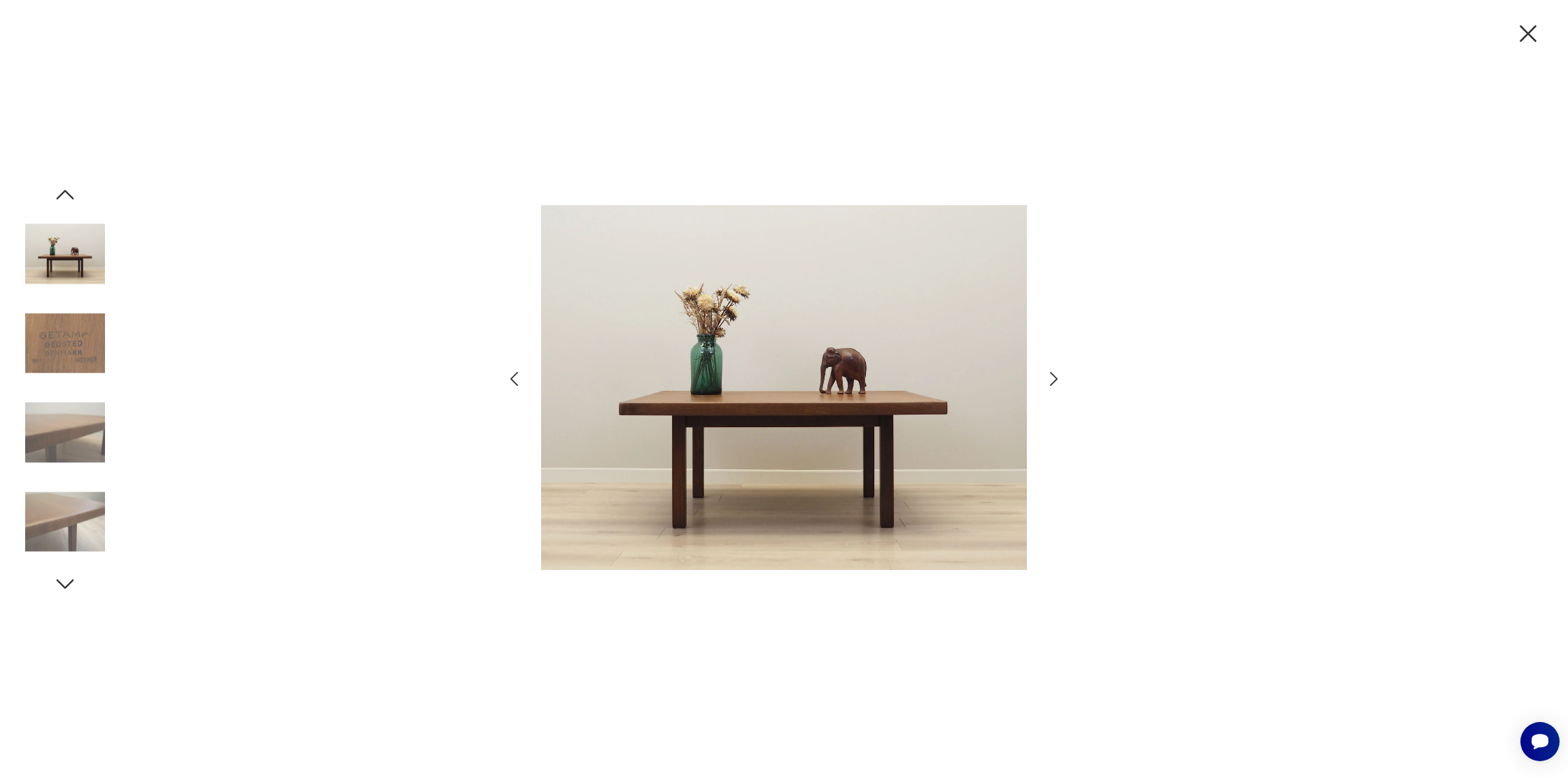
click at [1059, 378] on icon "button" at bounding box center [1054, 379] width 21 height 21
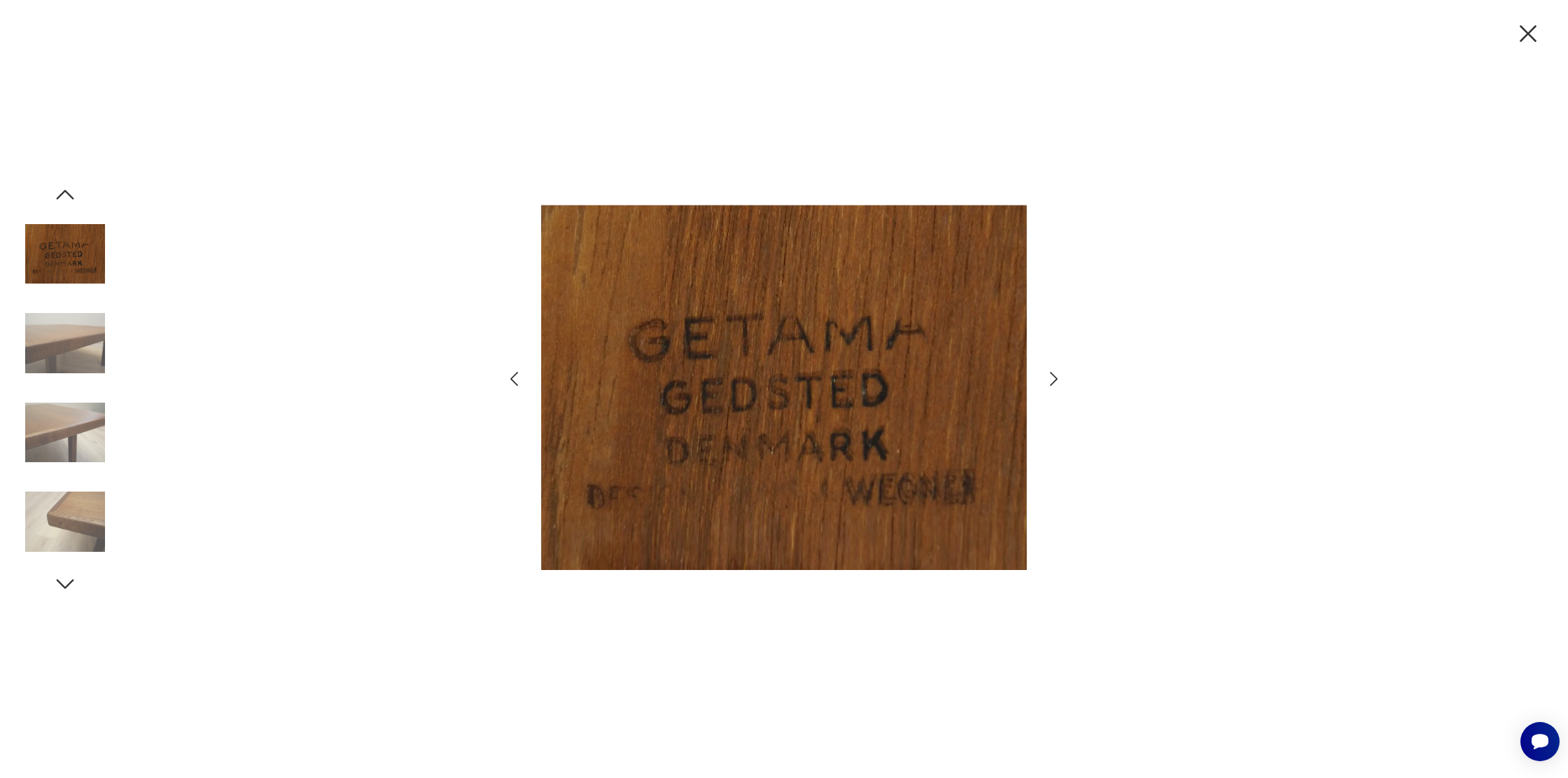
click at [1059, 378] on icon "button" at bounding box center [1054, 379] width 21 height 21
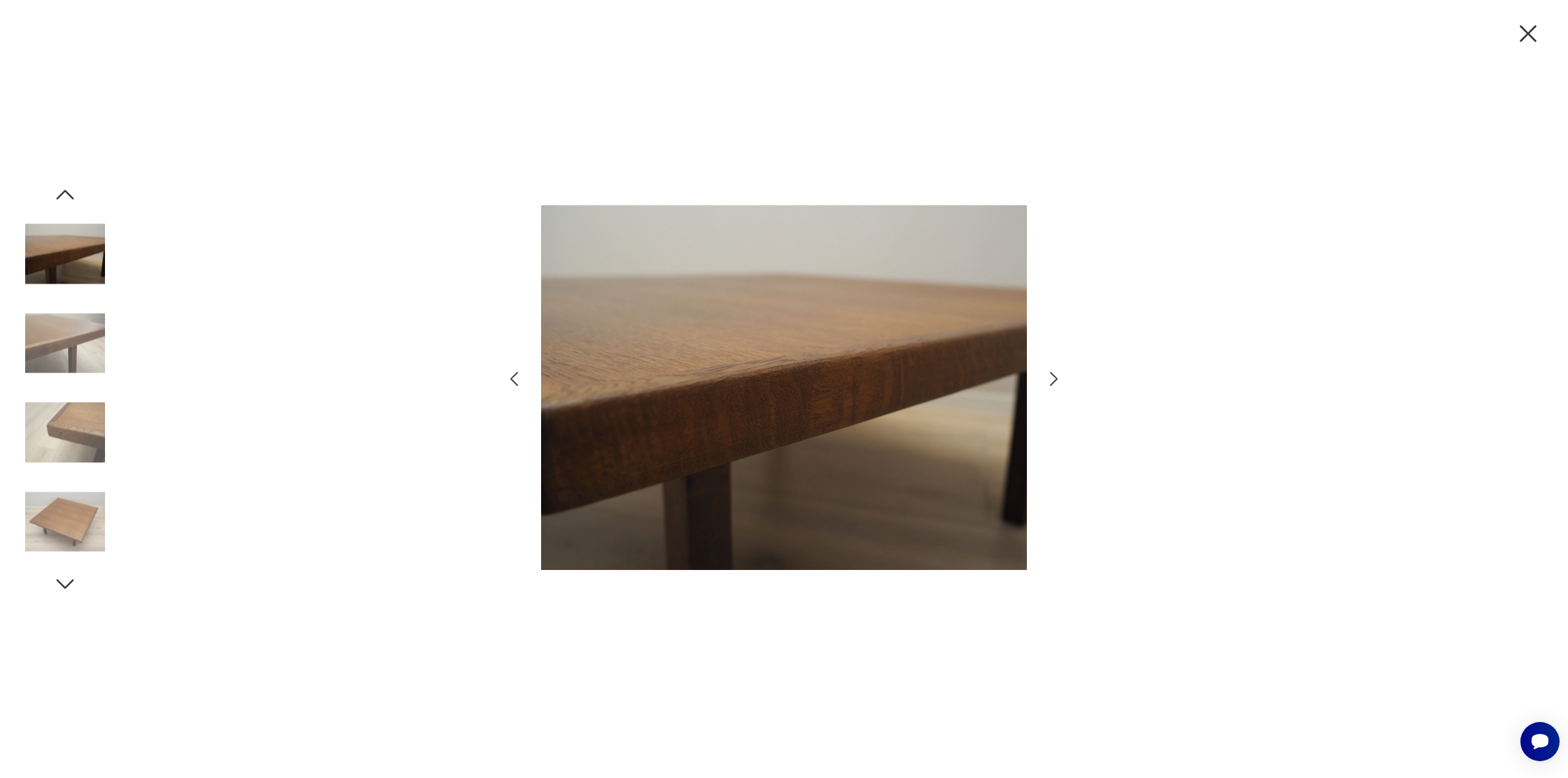
click at [1057, 375] on icon "button" at bounding box center [1054, 379] width 21 height 21
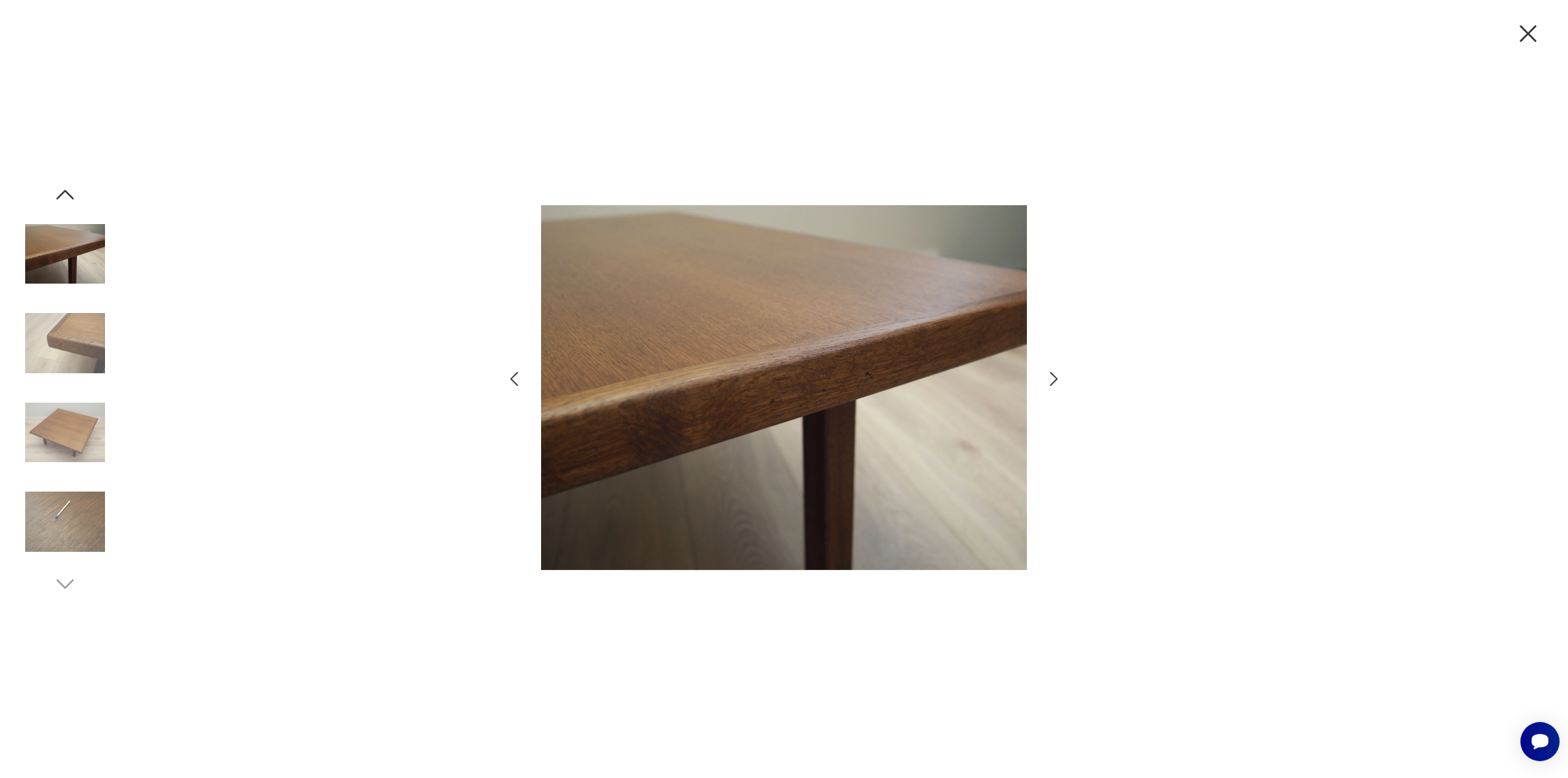
click at [1057, 375] on icon "button" at bounding box center [1054, 379] width 21 height 21
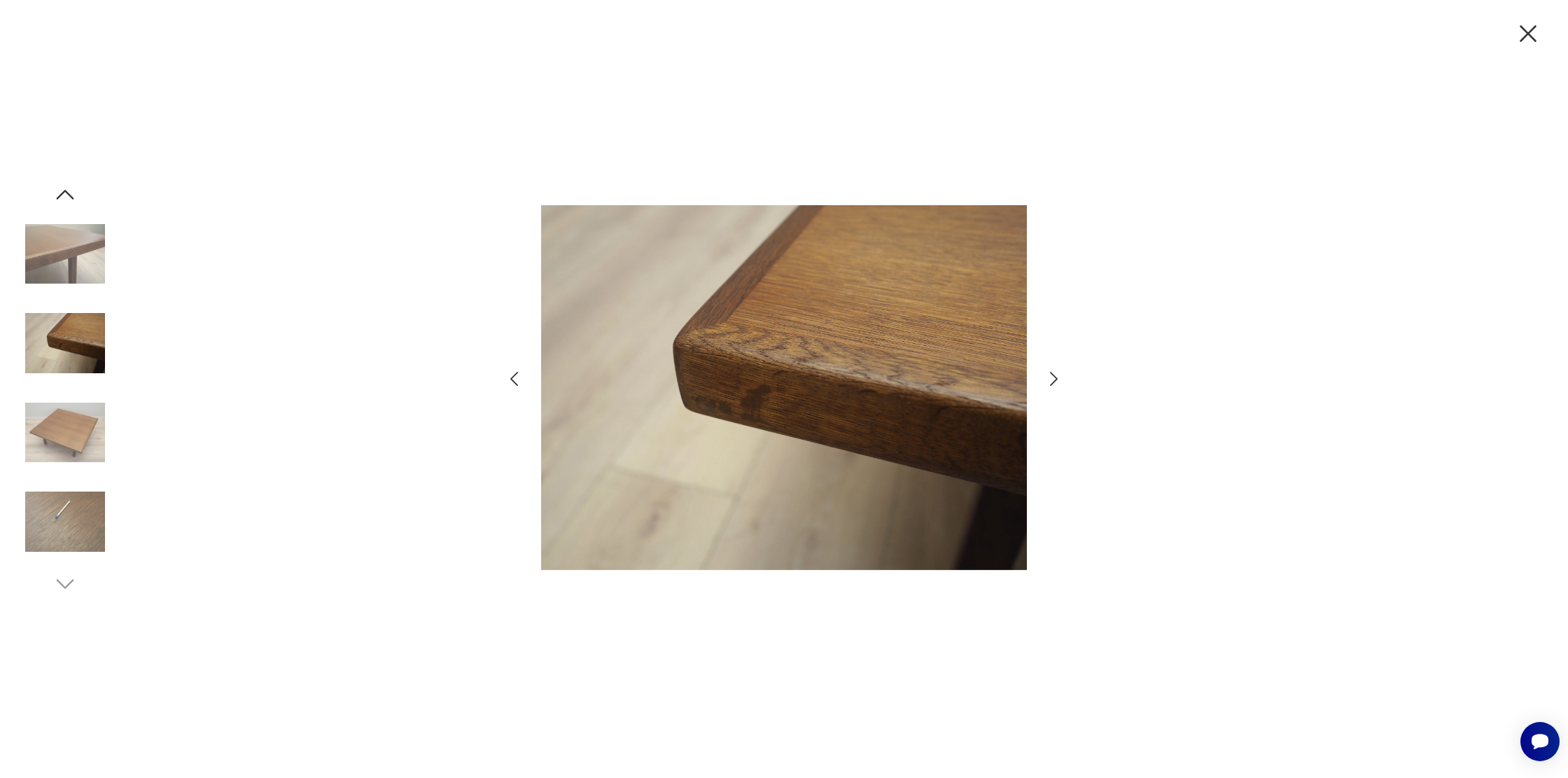
click at [1057, 375] on icon "button" at bounding box center [1054, 379] width 21 height 21
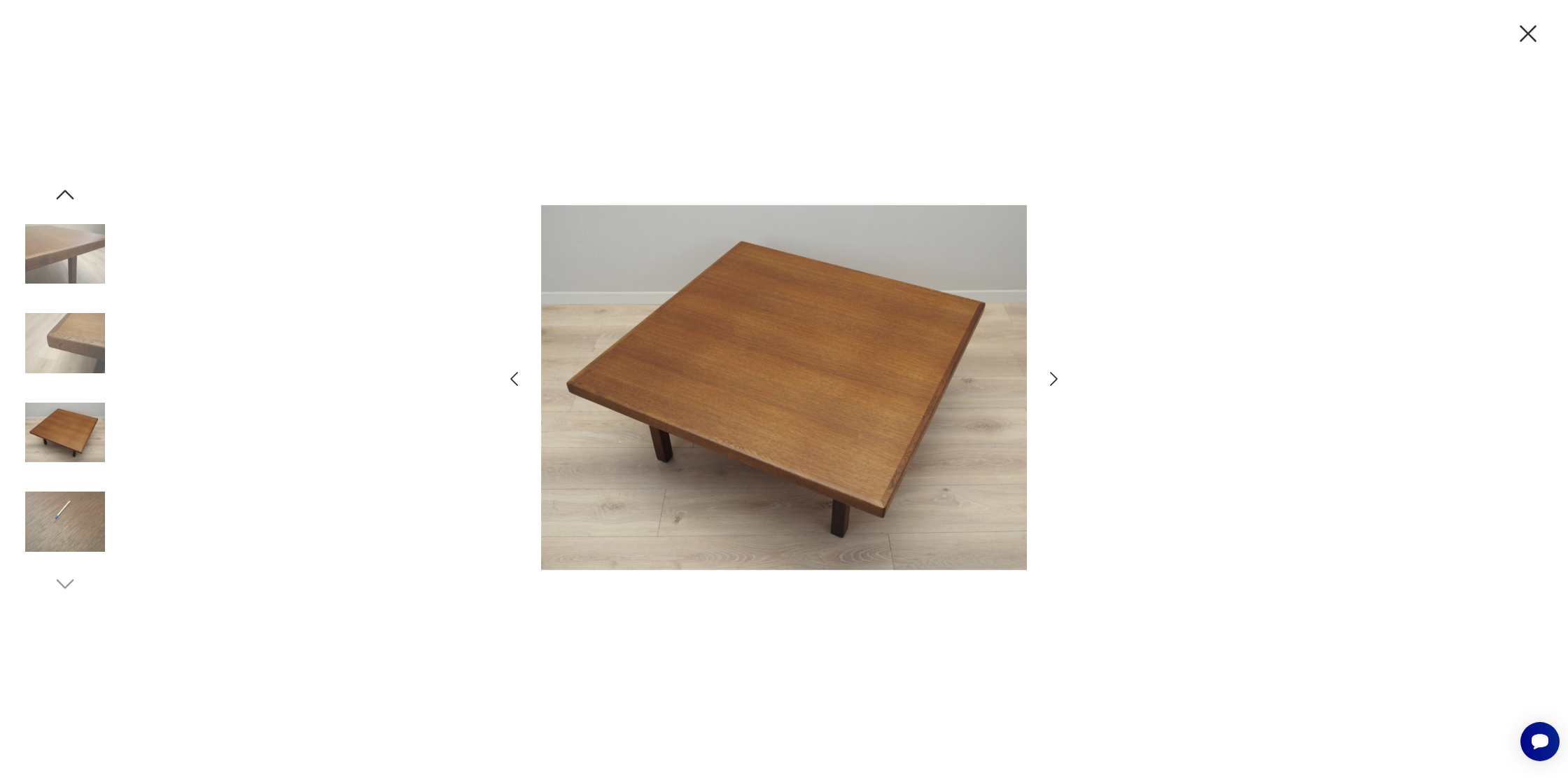
click at [1057, 375] on icon "button" at bounding box center [1054, 379] width 21 height 21
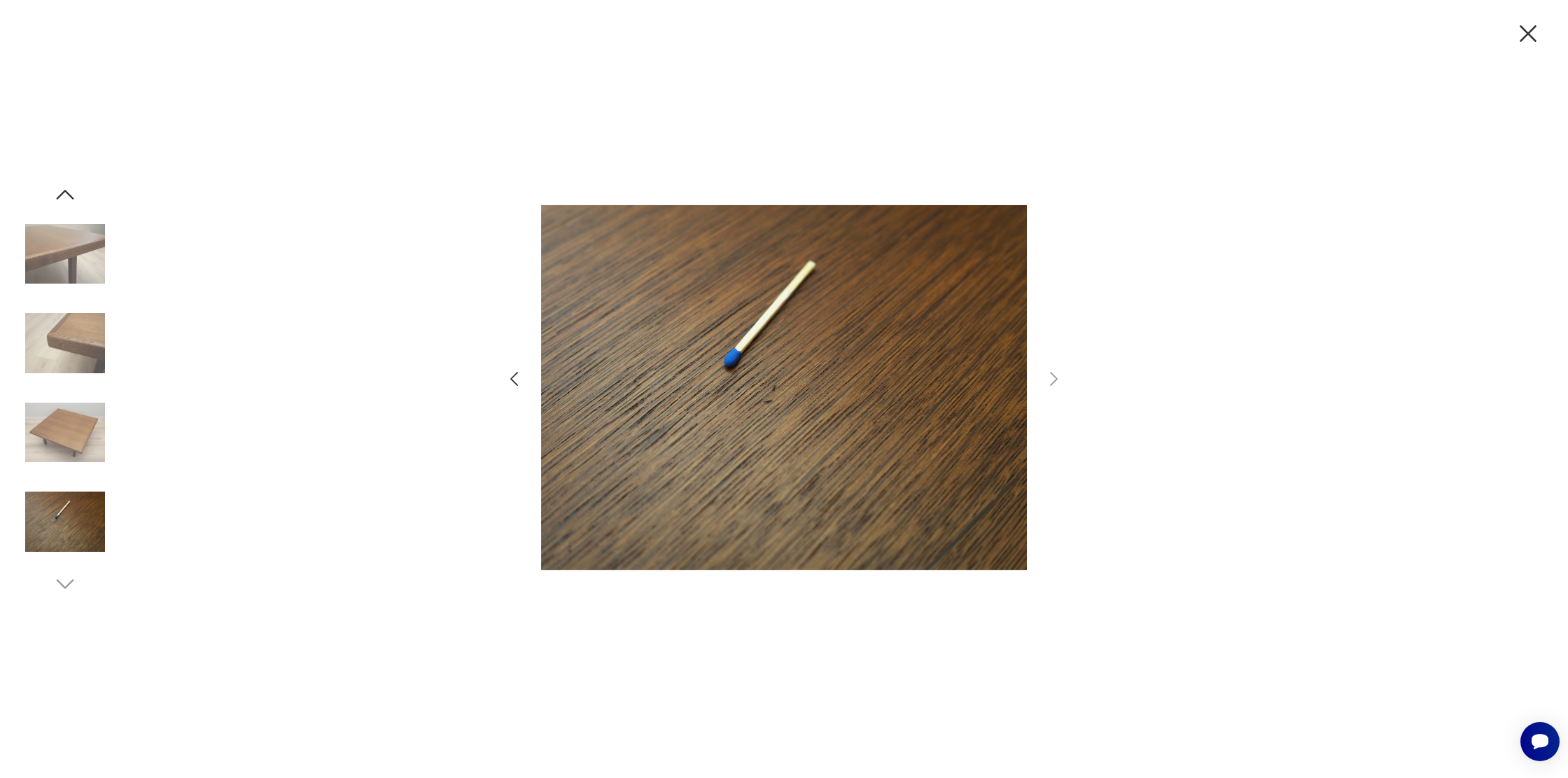
drag, startPoint x: 1535, startPoint y: 32, endPoint x: 1056, endPoint y: 70, distance: 480.5
click at [1532, 31] on icon "button" at bounding box center [1527, 33] width 29 height 29
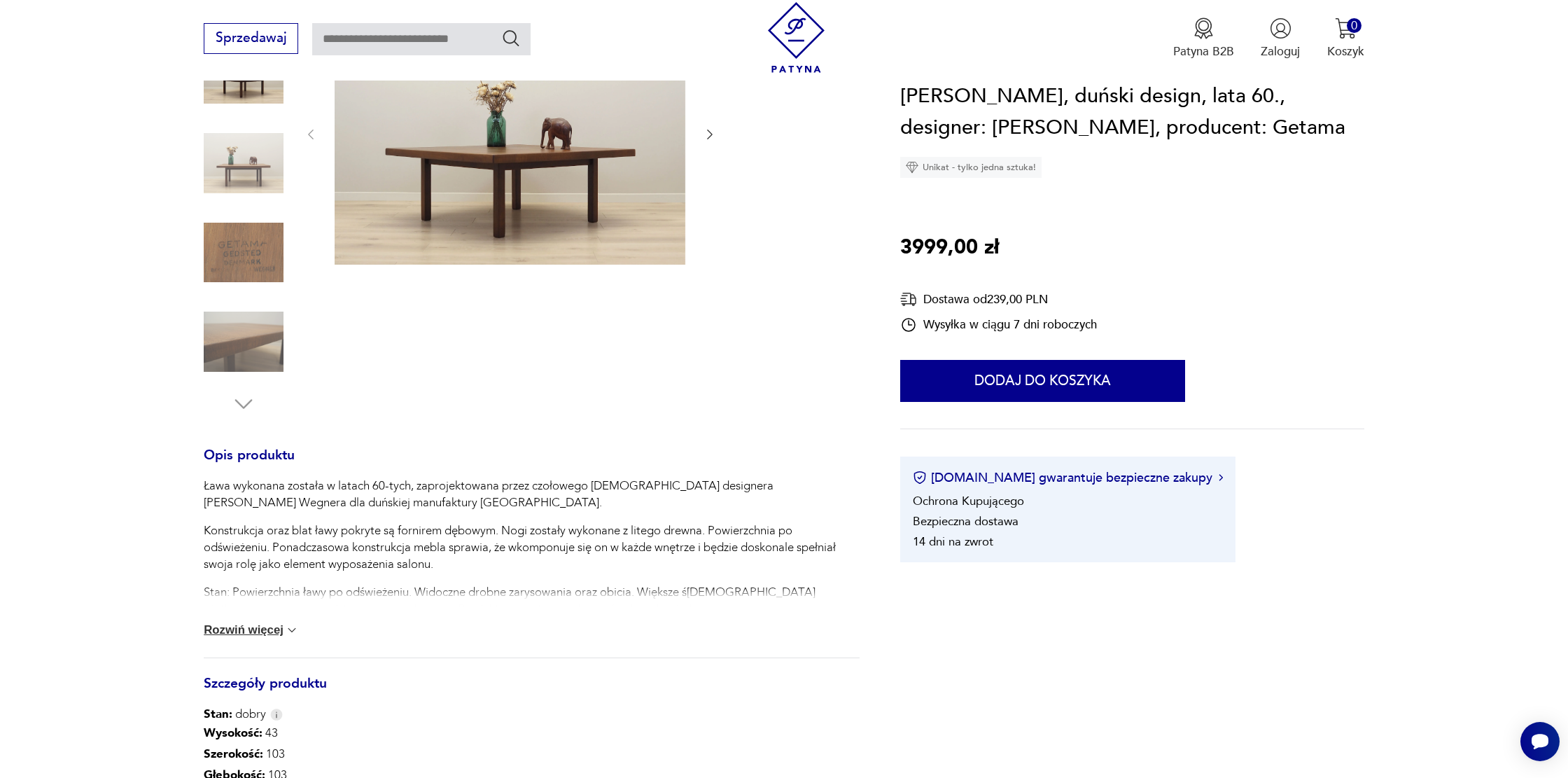
scroll to position [539, 0]
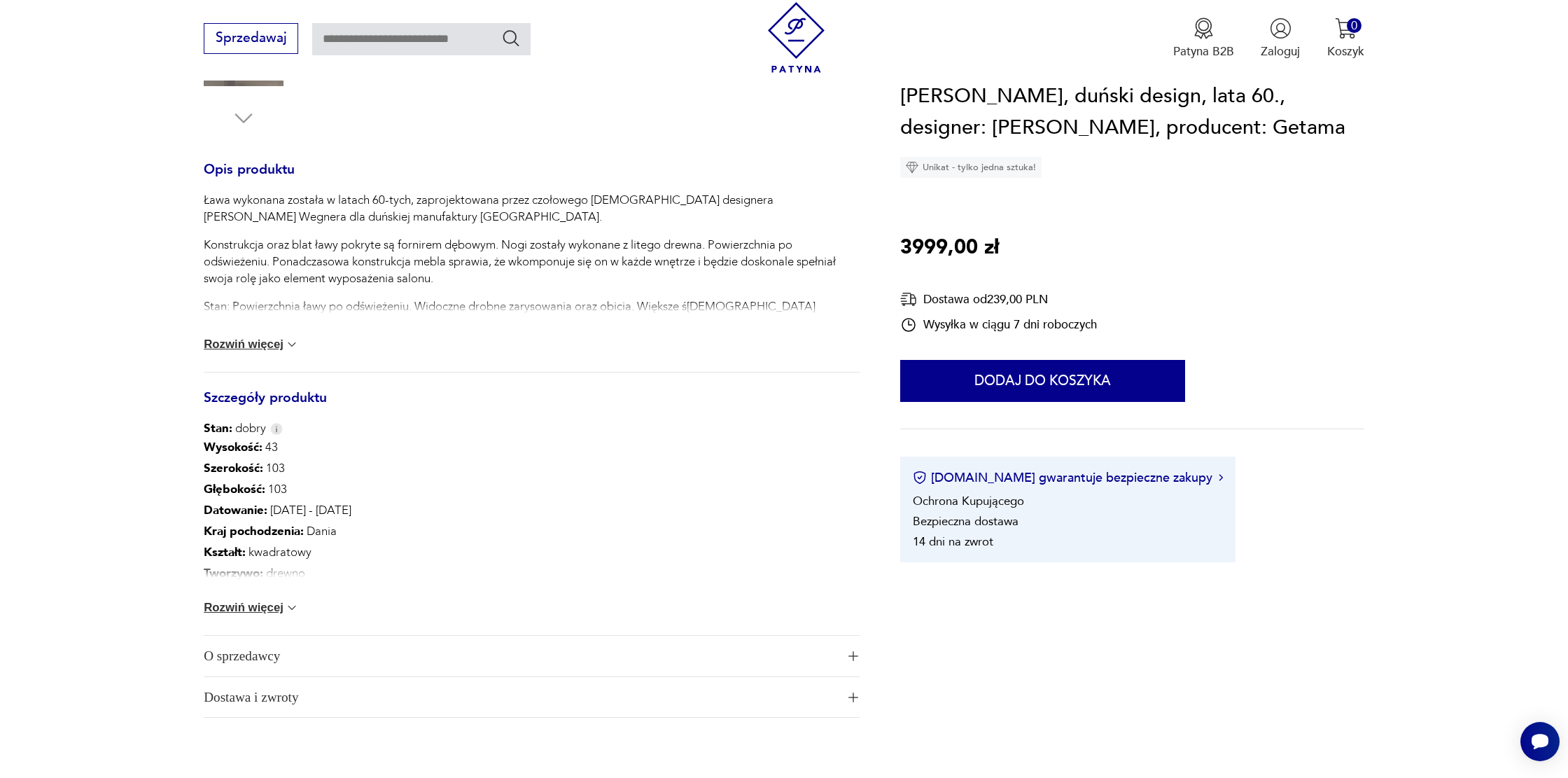
click at [229, 608] on button "Rozwiń więcej" at bounding box center [251, 608] width 95 height 14
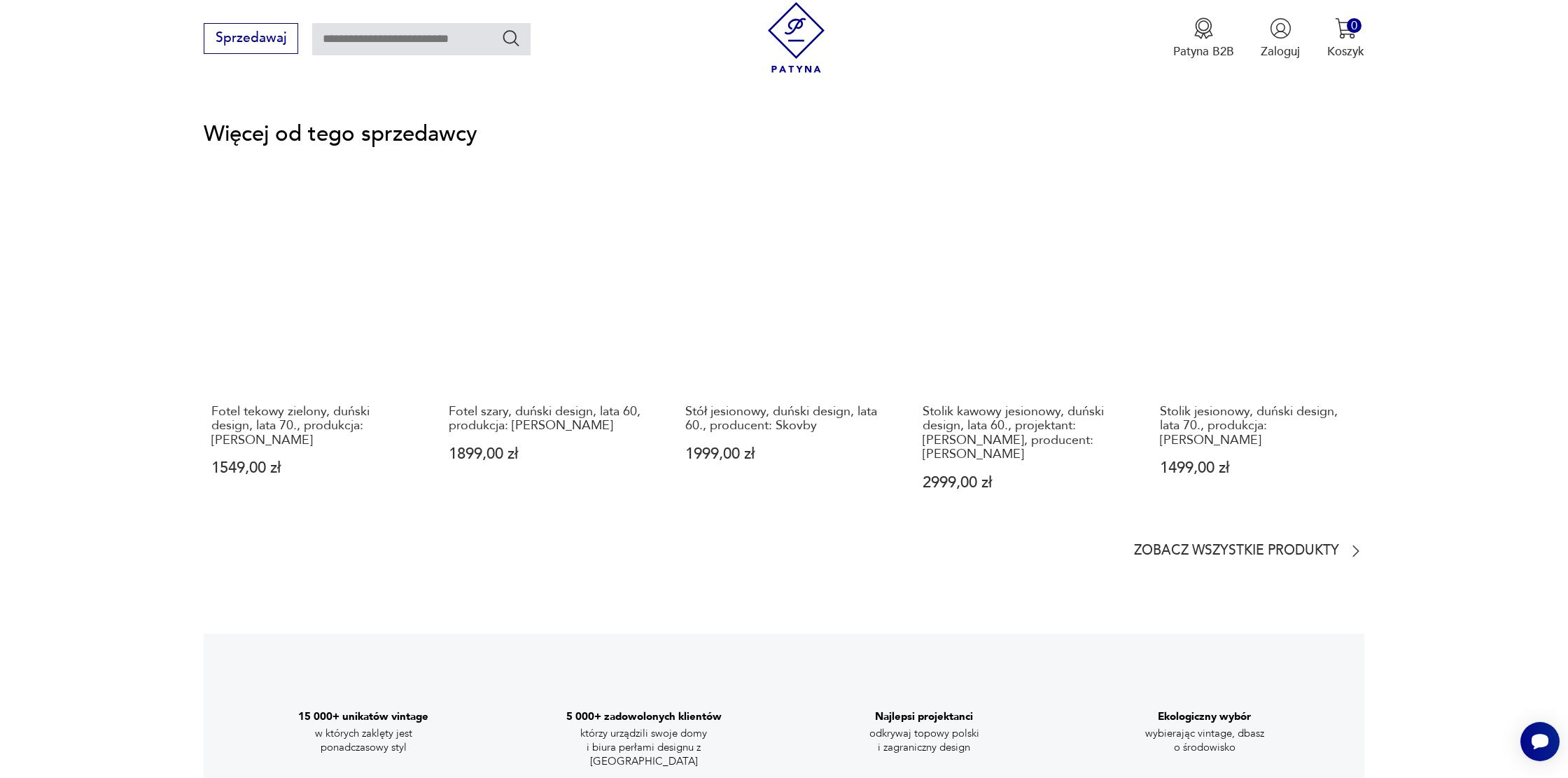
scroll to position [2301, 0]
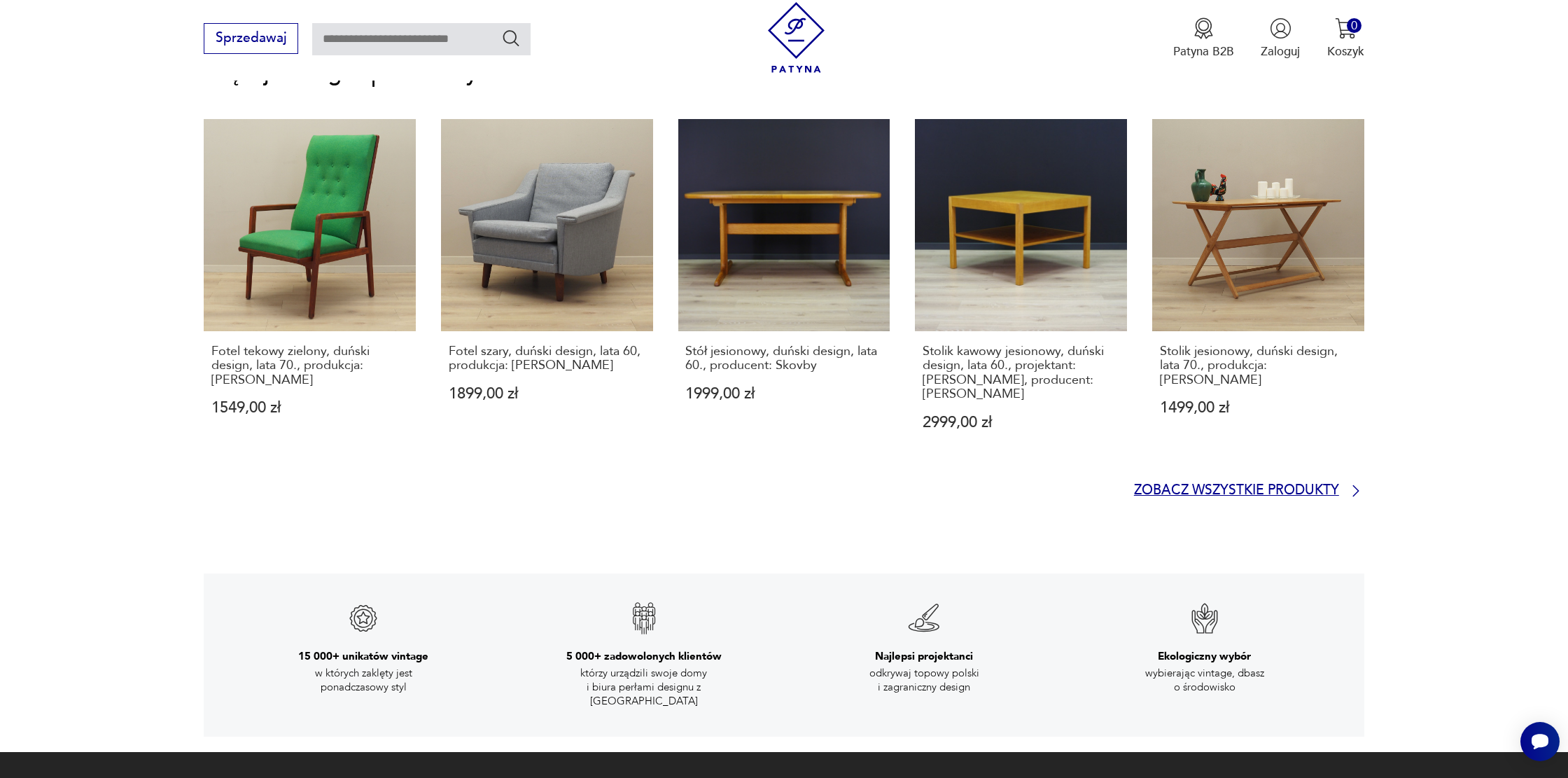
click at [1183, 497] on p "Zobacz wszystkie produkty" at bounding box center [1237, 491] width 205 height 11
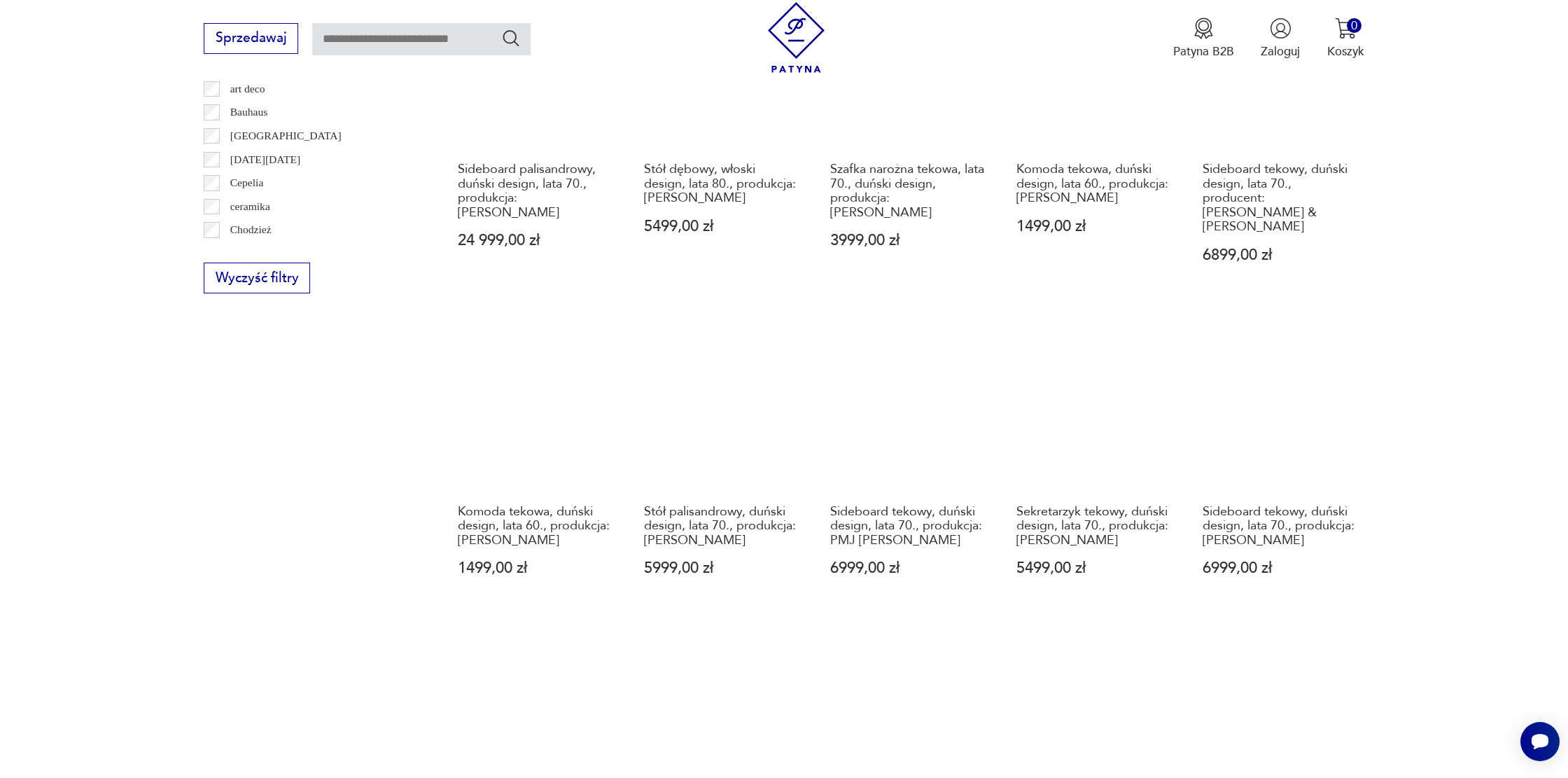
scroll to position [973, 0]
